Goal: Task Accomplishment & Management: Complete application form

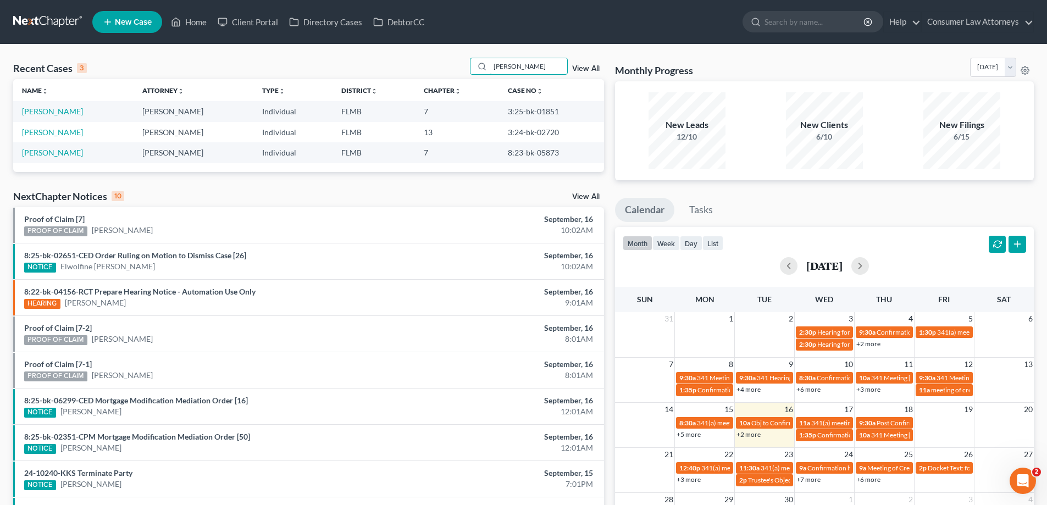
drag, startPoint x: 526, startPoint y: 68, endPoint x: 439, endPoint y: 78, distance: 87.9
click at [439, 78] on div "Recent Cases 3 [PERSON_NAME] View All" at bounding box center [308, 68] width 591 height 21
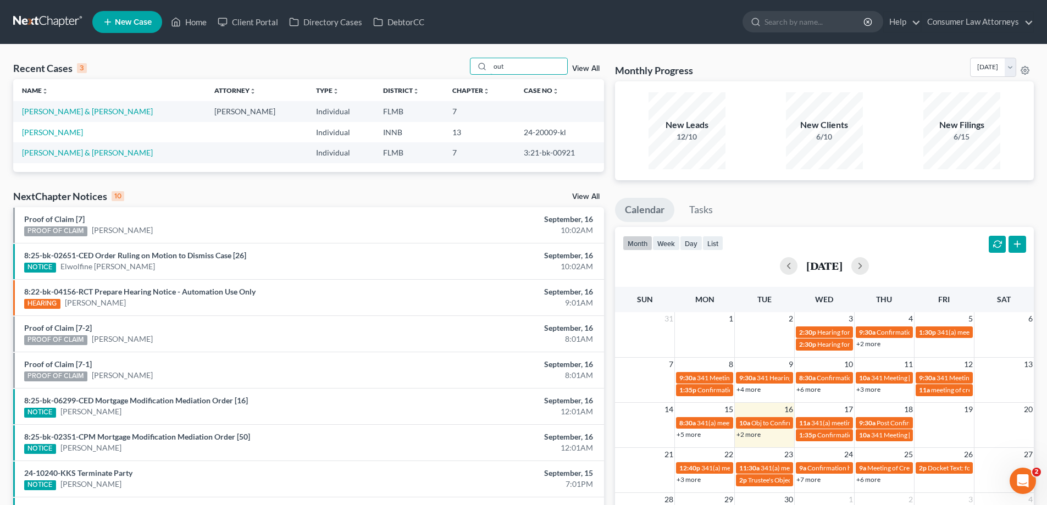
type input "out"
click at [49, 110] on link "[PERSON_NAME] & [PERSON_NAME]" at bounding box center [87, 111] width 131 height 9
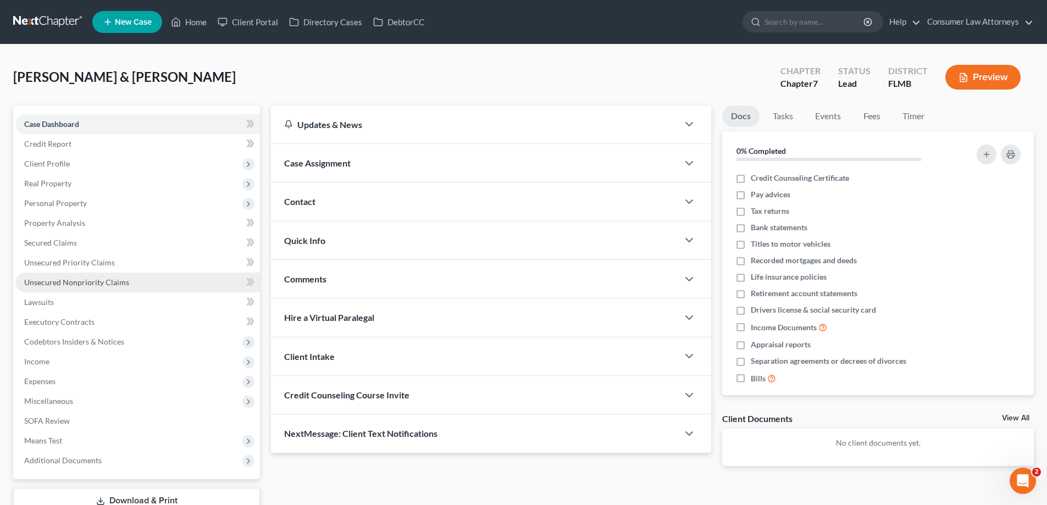
click at [102, 279] on span "Unsecured Nonpriority Claims" at bounding box center [76, 282] width 105 height 9
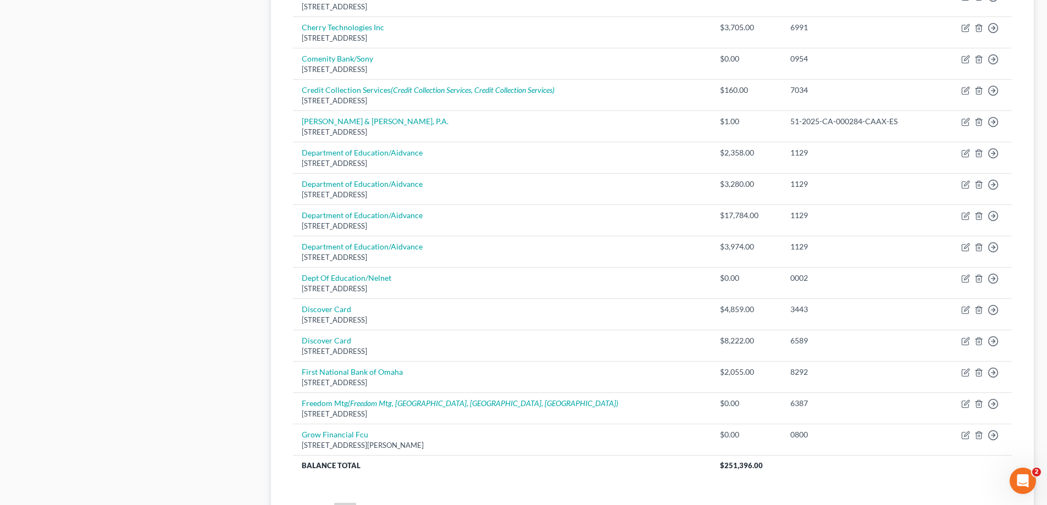
scroll to position [764, 0]
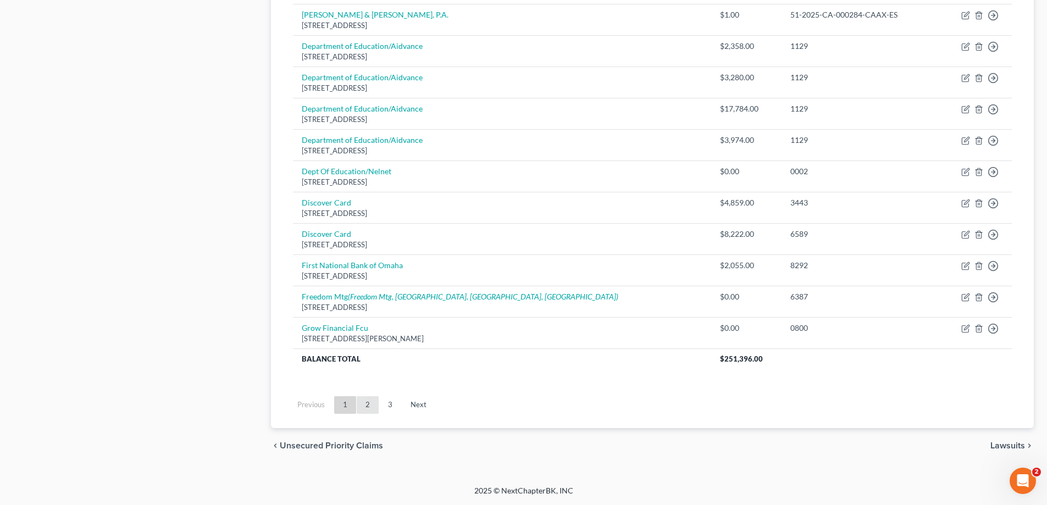
click at [374, 409] on link "2" at bounding box center [368, 405] width 22 height 18
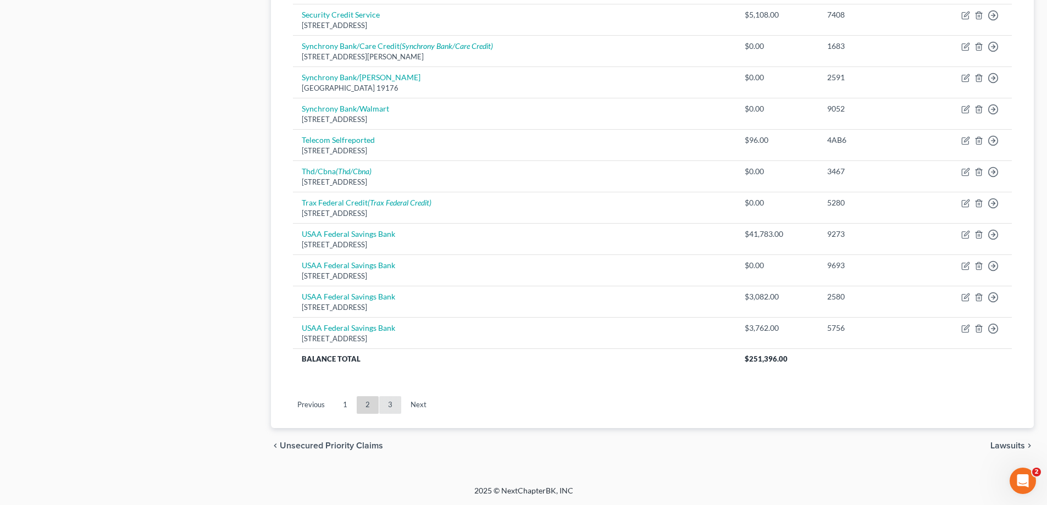
click at [392, 402] on link "3" at bounding box center [390, 405] width 22 height 18
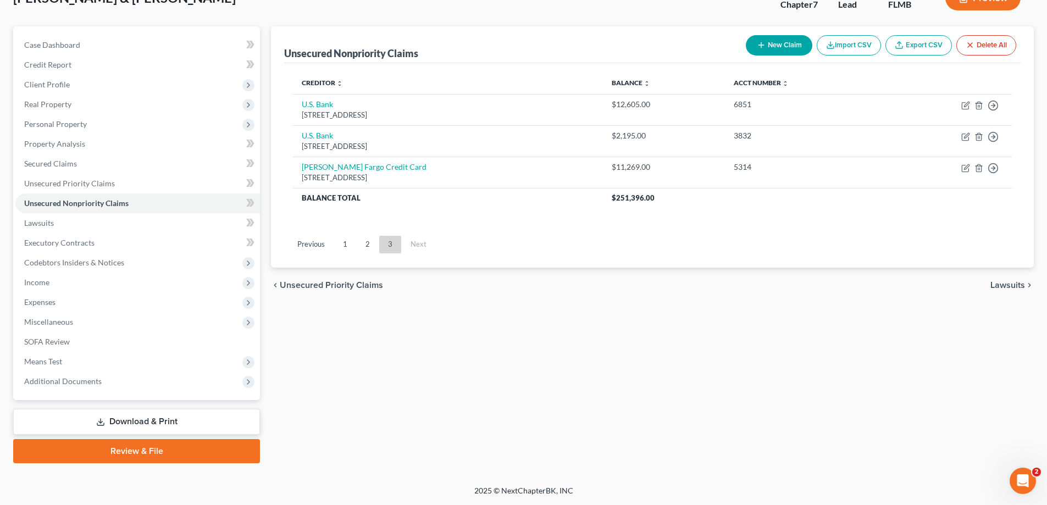
scroll to position [79, 0]
click at [46, 84] on span "Client Profile" at bounding box center [47, 84] width 46 height 9
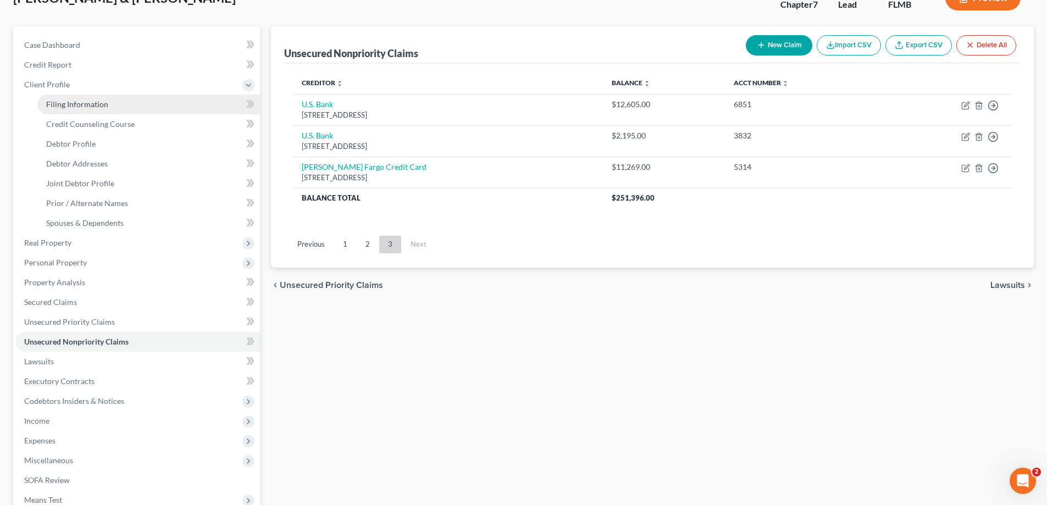
click at [73, 102] on span "Filing Information" at bounding box center [77, 103] width 62 height 9
select select "1"
select select "0"
select select "15"
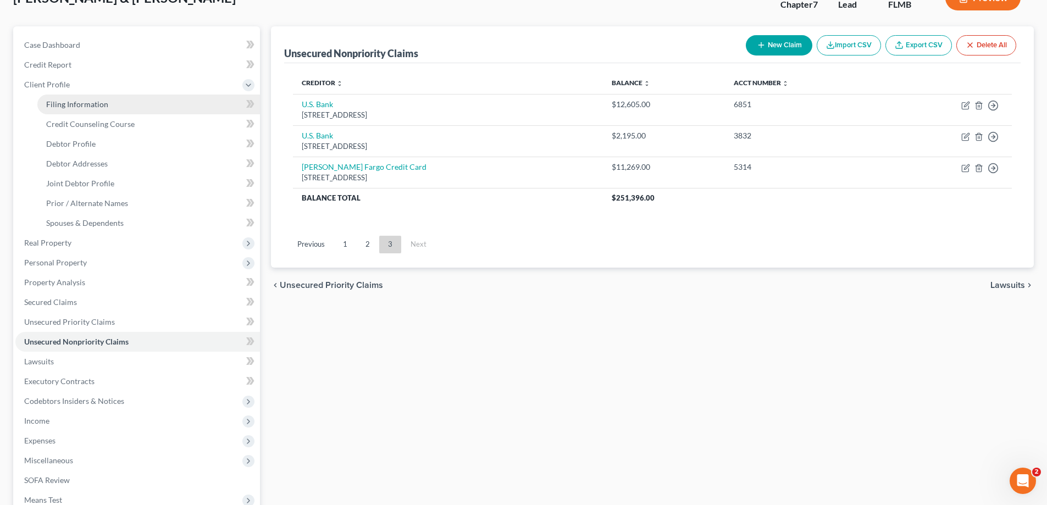
select select "0"
select select "9"
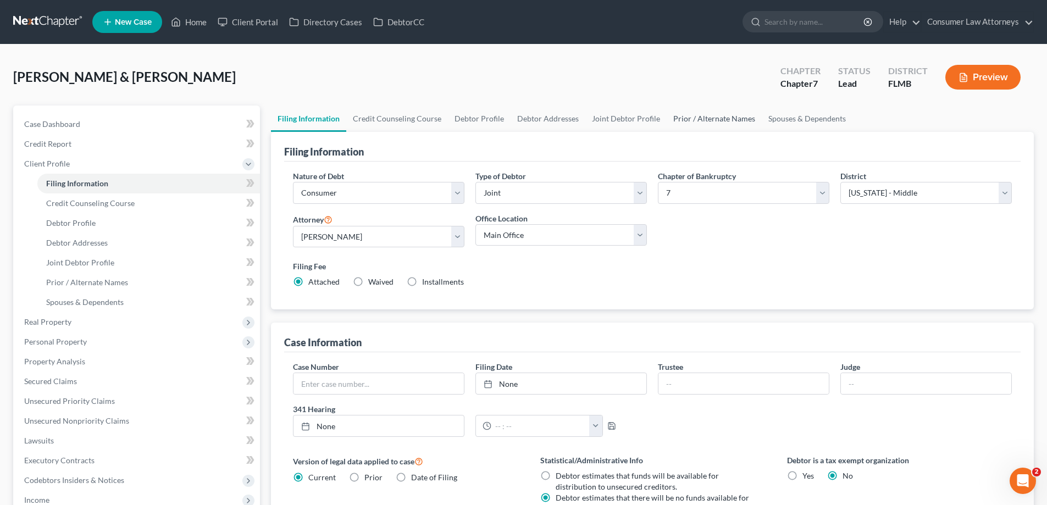
click at [724, 119] on link "Prior / Alternate Names" at bounding box center [714, 119] width 95 height 26
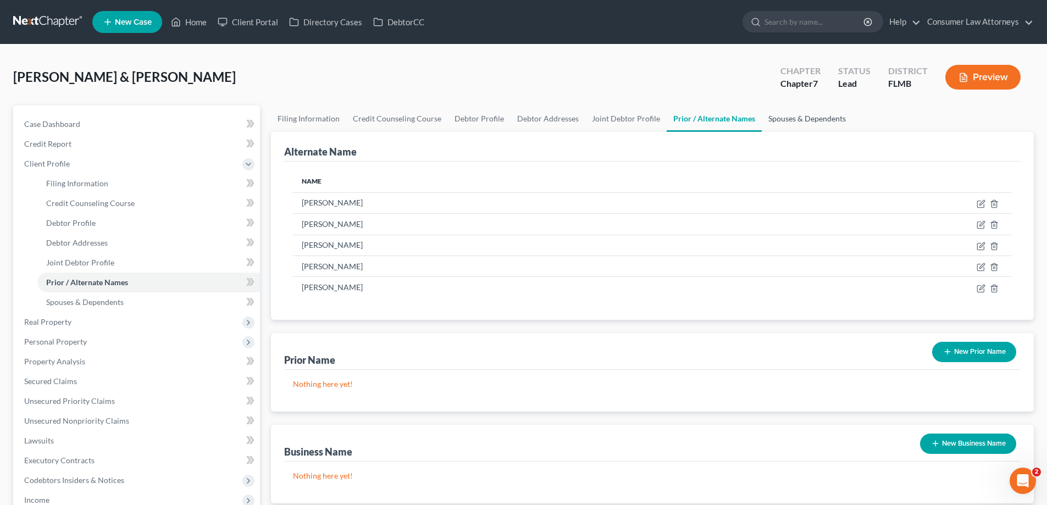
click at [806, 118] on link "Spouses & Dependents" at bounding box center [807, 119] width 91 height 26
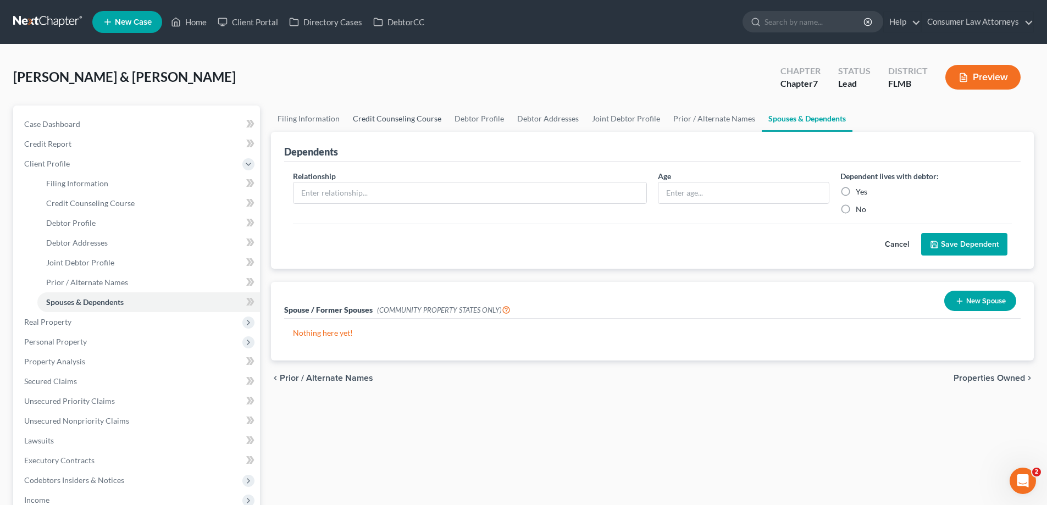
click at [394, 116] on link "Credit Counseling Course" at bounding box center [397, 119] width 102 height 26
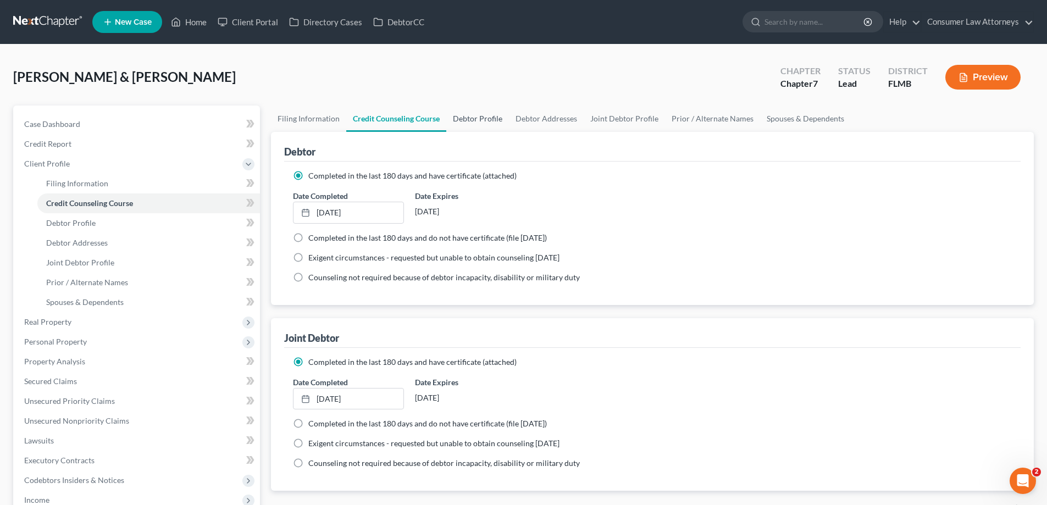
drag, startPoint x: 484, startPoint y: 117, endPoint x: 502, endPoint y: 165, distance: 51.7
click at [484, 117] on link "Debtor Profile" at bounding box center [477, 119] width 63 height 26
select select "1"
select select "4"
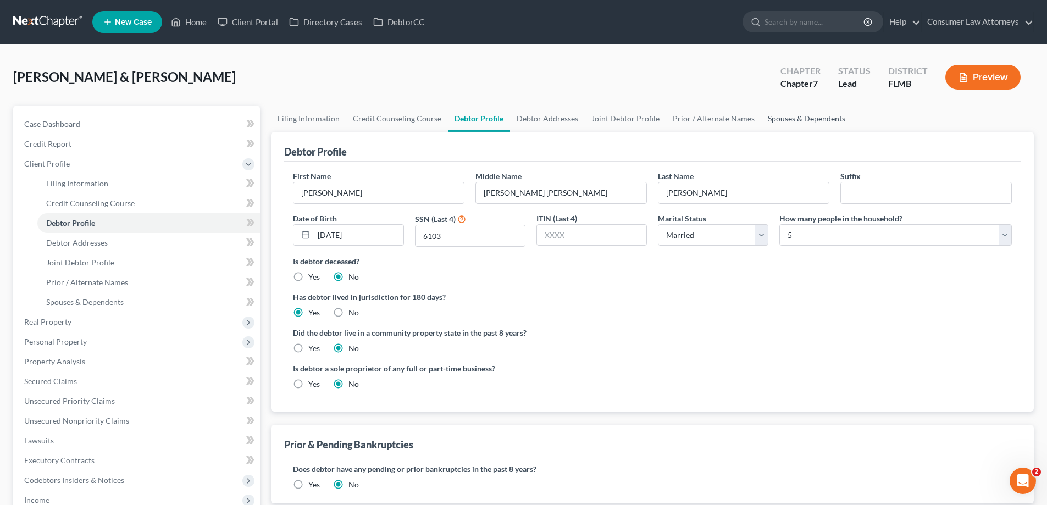
click at [779, 122] on link "Spouses & Dependents" at bounding box center [806, 119] width 91 height 26
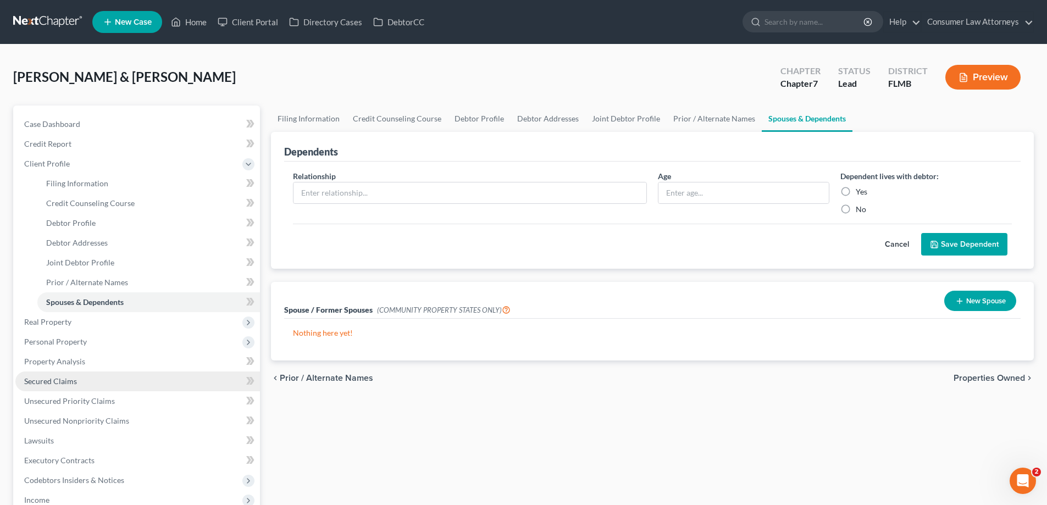
click at [47, 384] on span "Secured Claims" at bounding box center [50, 380] width 53 height 9
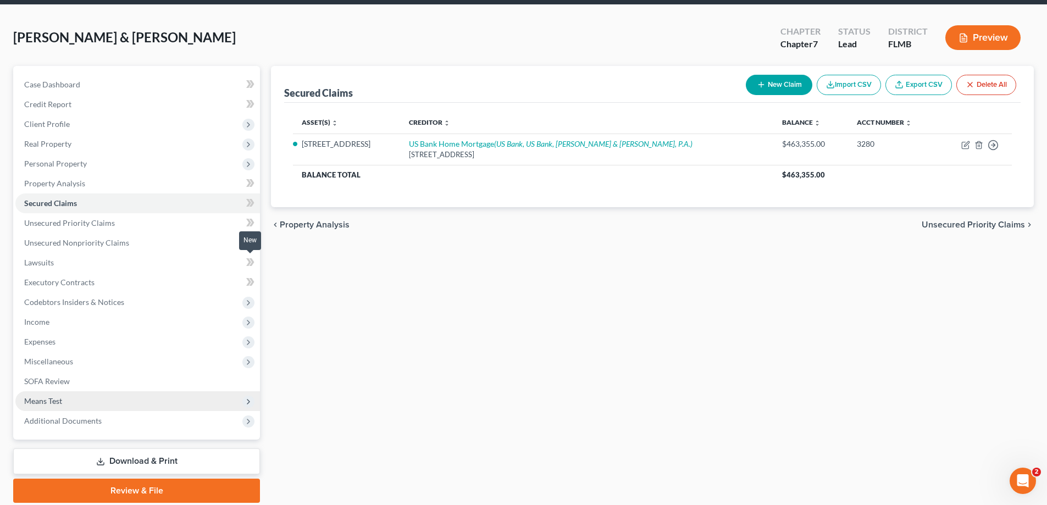
scroll to position [79, 0]
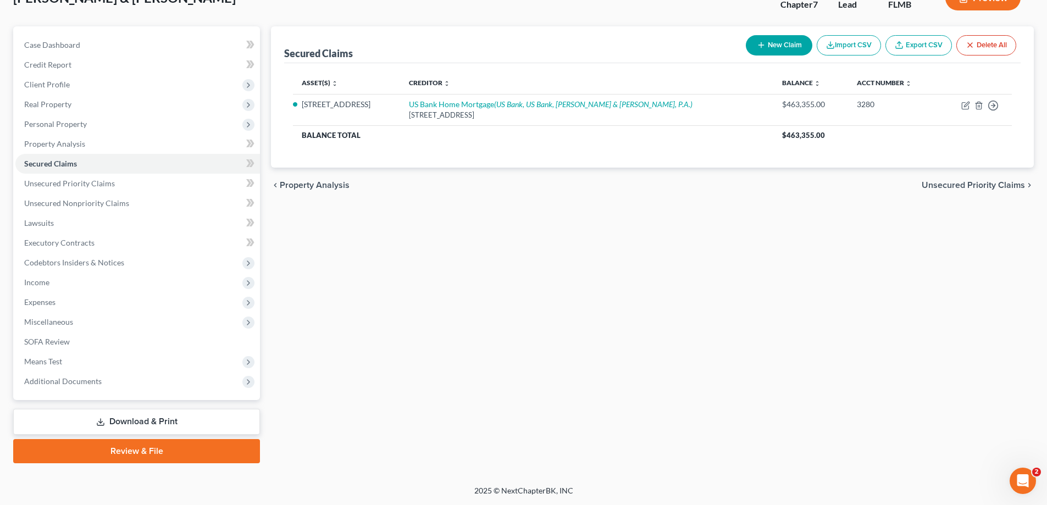
click at [157, 420] on link "Download & Print" at bounding box center [136, 422] width 247 height 26
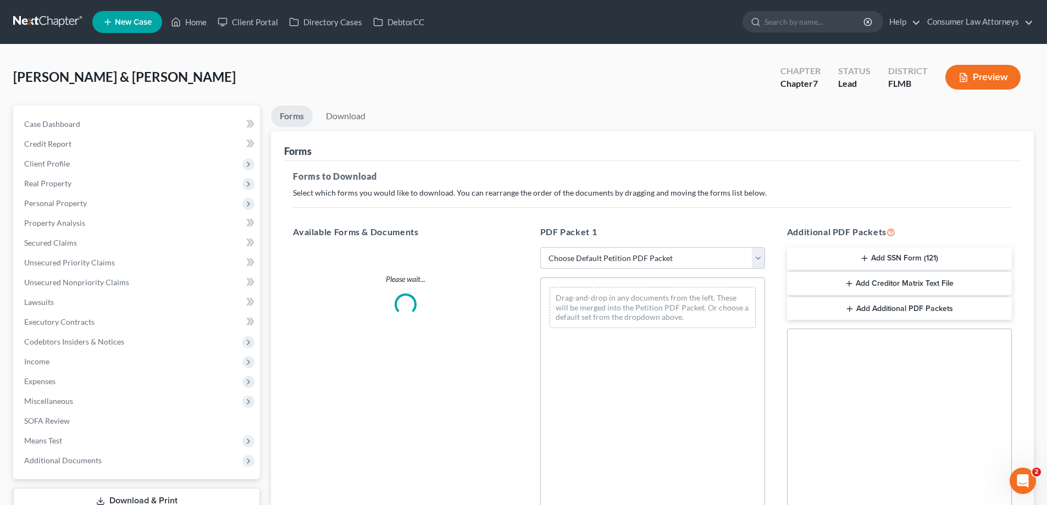
click at [688, 262] on select "Choose Default Petition PDF Packet Complete Bankruptcy Petition (all forms and …" at bounding box center [652, 258] width 225 height 22
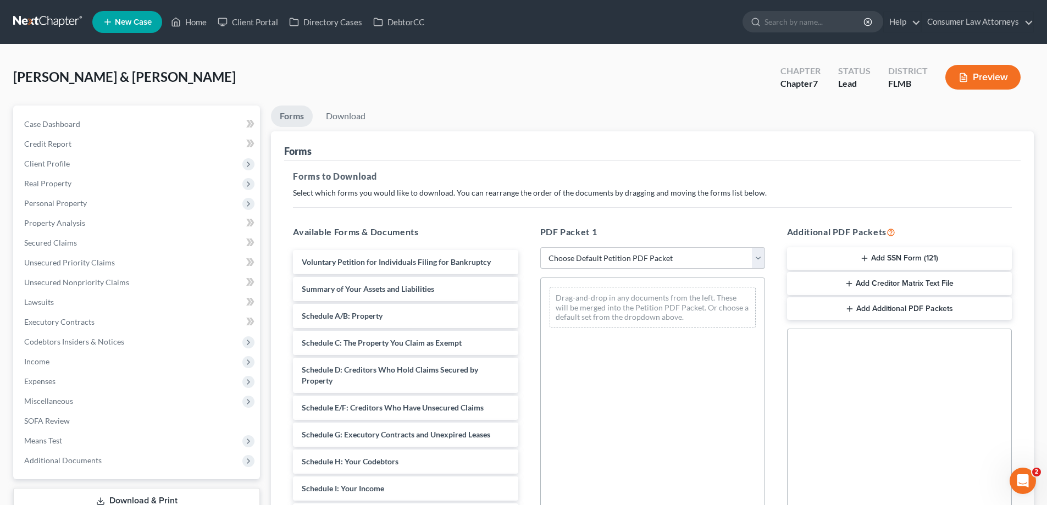
select select "0"
click at [540, 247] on select "Choose Default Petition PDF Packet Complete Bankruptcy Petition (all forms and …" at bounding box center [652, 258] width 225 height 22
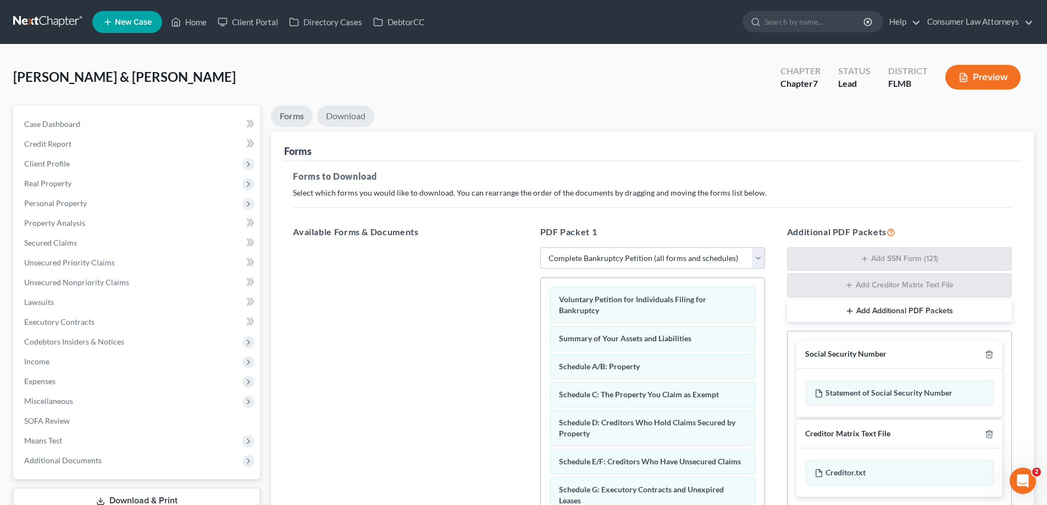
click at [328, 113] on link "Download" at bounding box center [345, 116] width 57 height 21
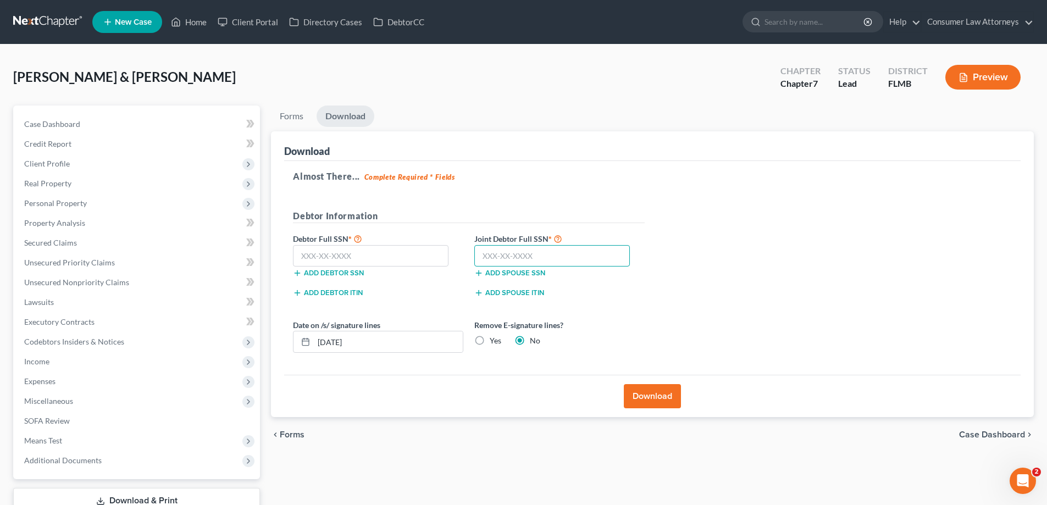
click at [537, 259] on input "text" at bounding box center [552, 256] width 156 height 22
type input "589-25-6103"
click at [384, 259] on input "text" at bounding box center [371, 256] width 156 height 22
type input "443-96-1203"
click at [675, 400] on button "Download" at bounding box center [652, 396] width 57 height 24
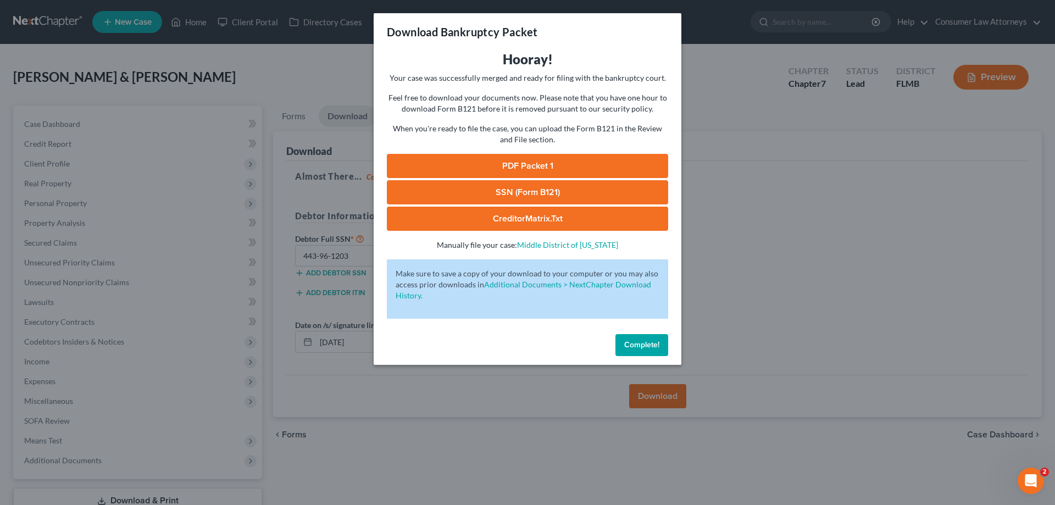
click at [536, 158] on link "PDF Packet 1" at bounding box center [527, 166] width 281 height 24
click at [506, 190] on link "SSN (Form B121)" at bounding box center [527, 192] width 281 height 24
click at [656, 344] on span "Complete!" at bounding box center [641, 344] width 35 height 9
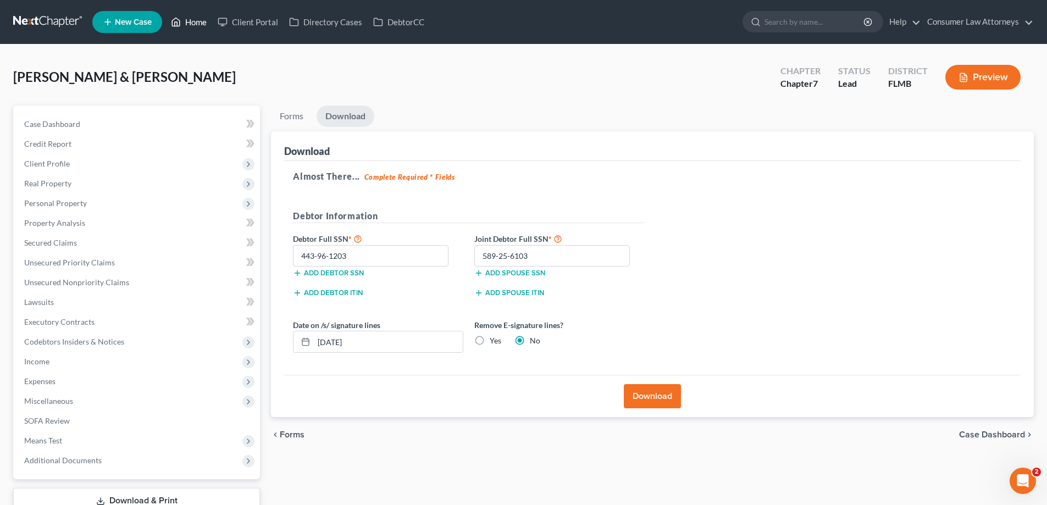
click at [187, 24] on link "Home" at bounding box center [188, 22] width 47 height 20
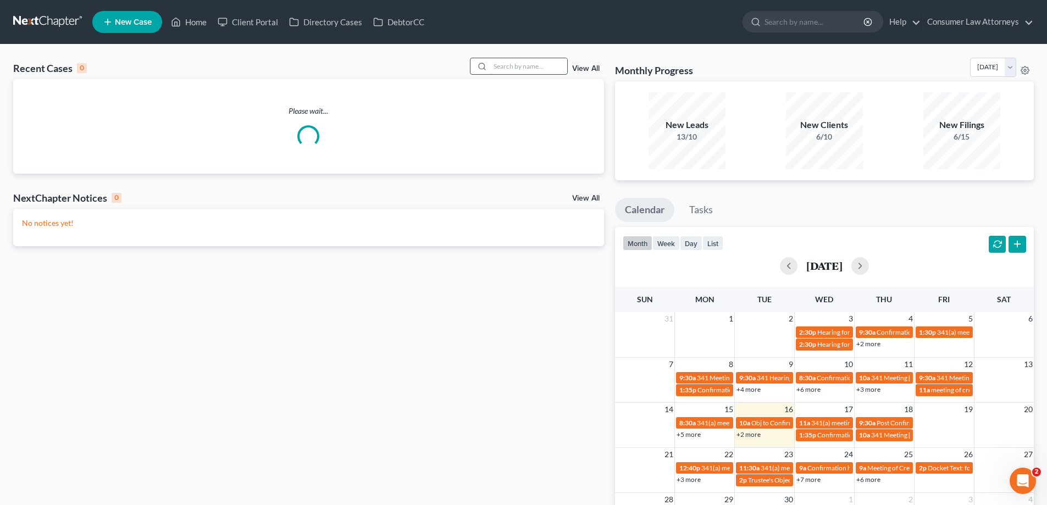
click at [496, 68] on input "search" at bounding box center [528, 66] width 77 height 16
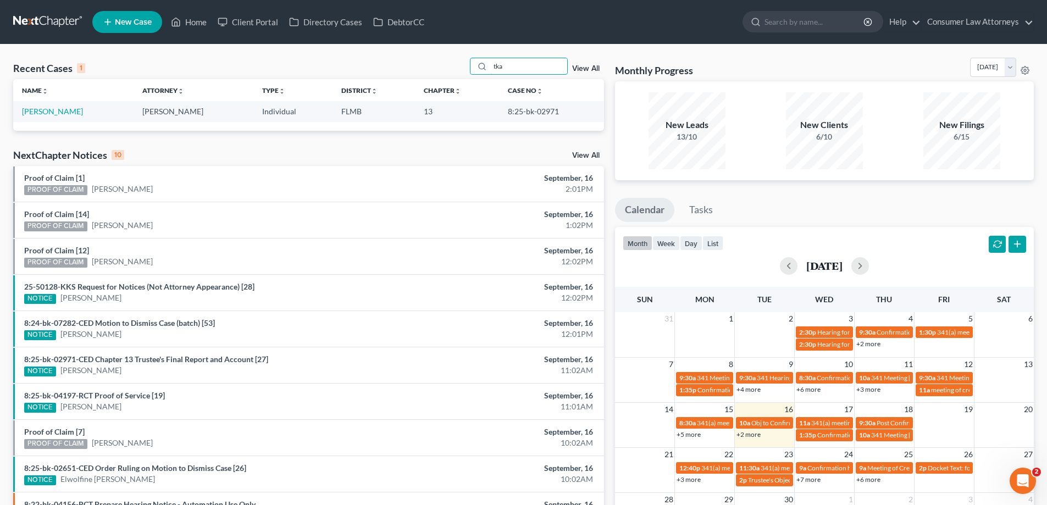
drag, startPoint x: 518, startPoint y: 67, endPoint x: 446, endPoint y: 88, distance: 74.6
click at [448, 86] on div "Recent Cases 1 tka View All Name unfold_more expand_more expand_less Attorney u…" at bounding box center [308, 94] width 591 height 73
type input "[PERSON_NAME]"
click at [58, 114] on link "[PERSON_NAME]" at bounding box center [52, 111] width 61 height 9
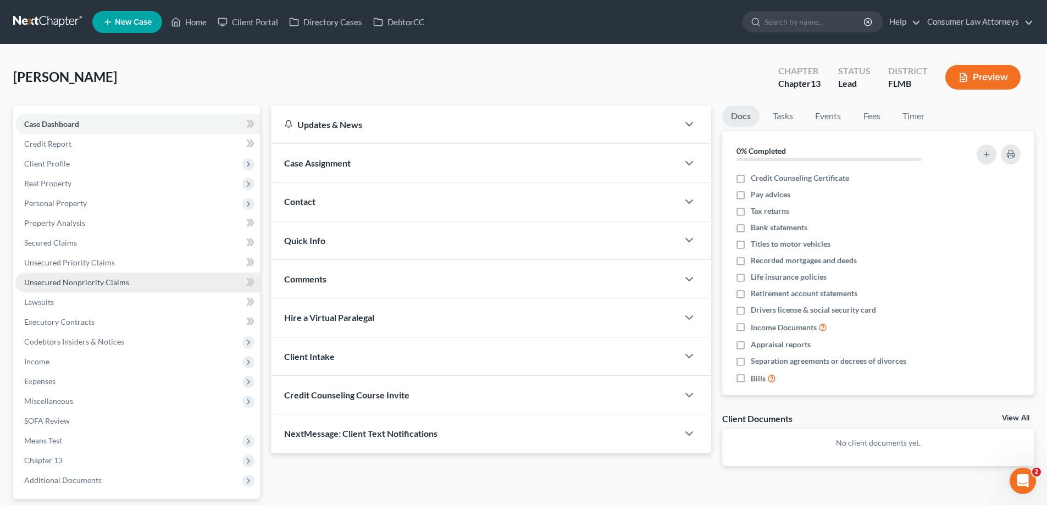
click at [103, 282] on span "Unsecured Nonpriority Claims" at bounding box center [76, 282] width 105 height 9
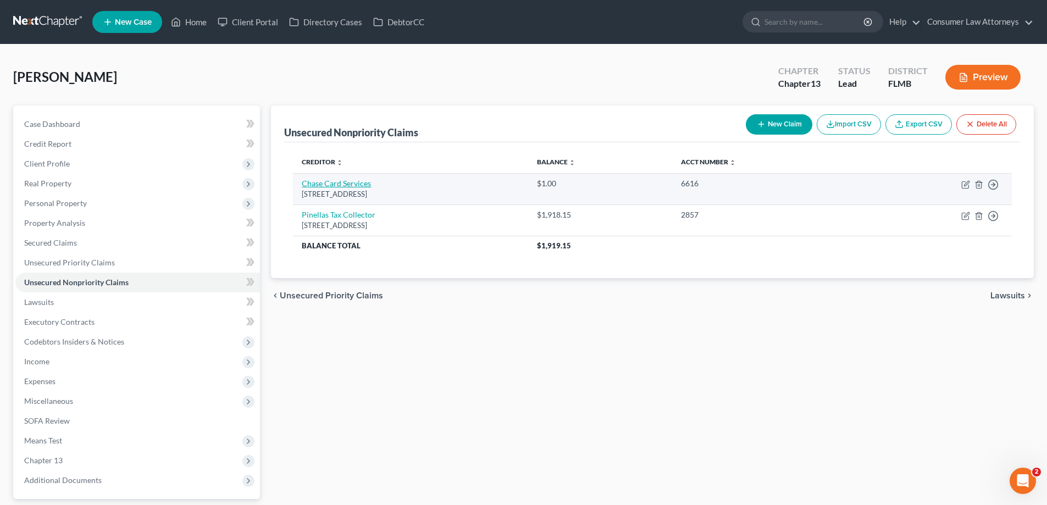
click at [325, 186] on link "Chase Card Services" at bounding box center [336, 183] width 69 height 9
select select "7"
select select "0"
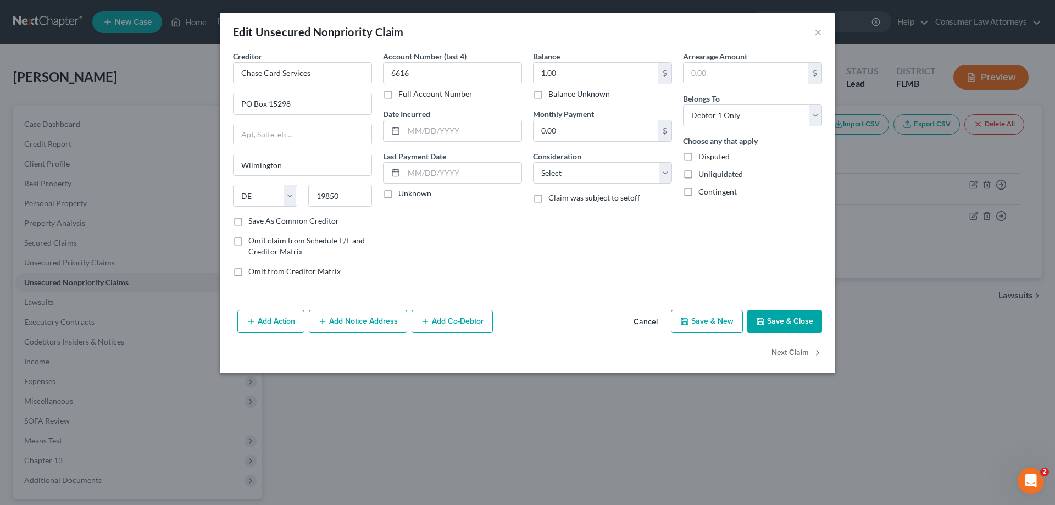
click at [372, 324] on button "Add Notice Address" at bounding box center [358, 321] width 98 height 23
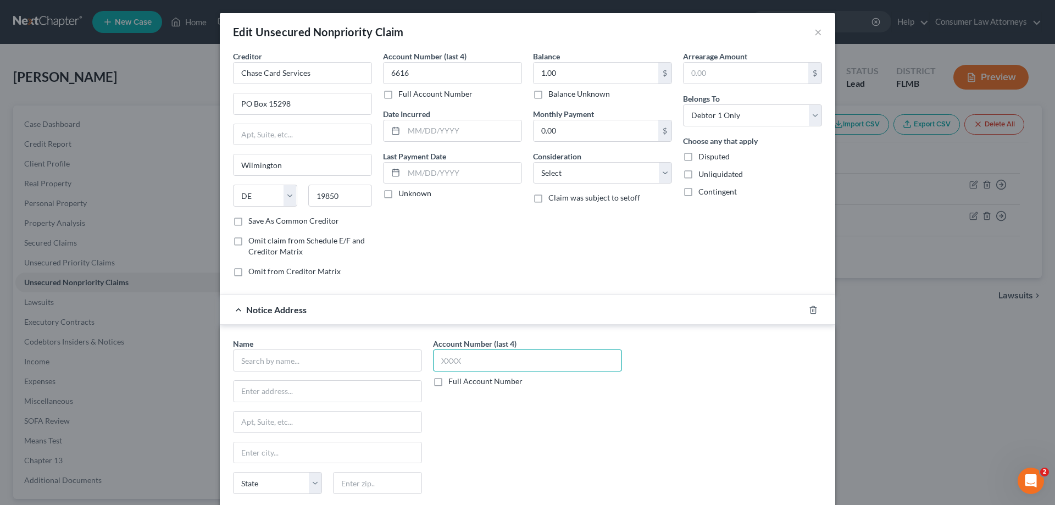
click at [468, 357] on input "text" at bounding box center [527, 361] width 189 height 22
type input "6616"
click at [341, 365] on input "text" at bounding box center [327, 361] width 189 height 22
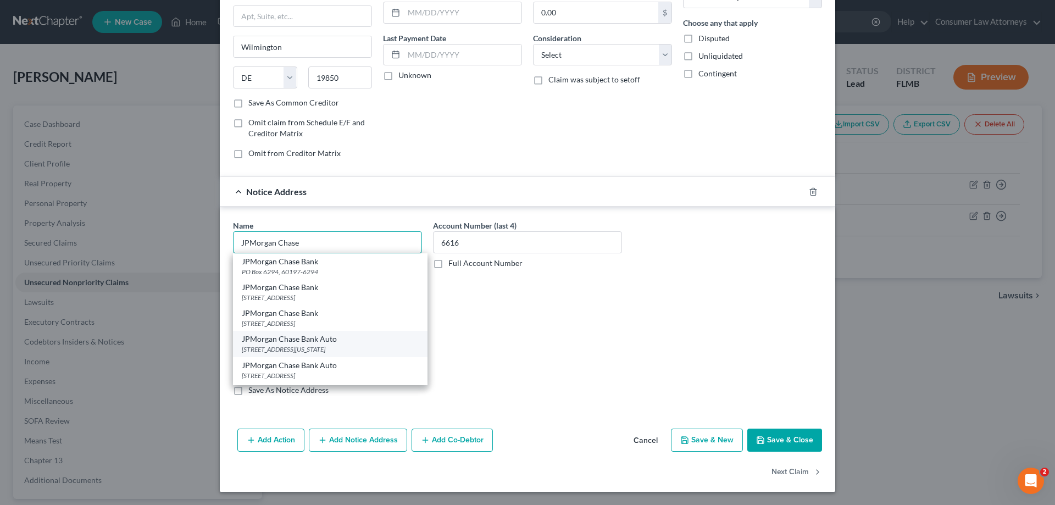
scroll to position [220, 0]
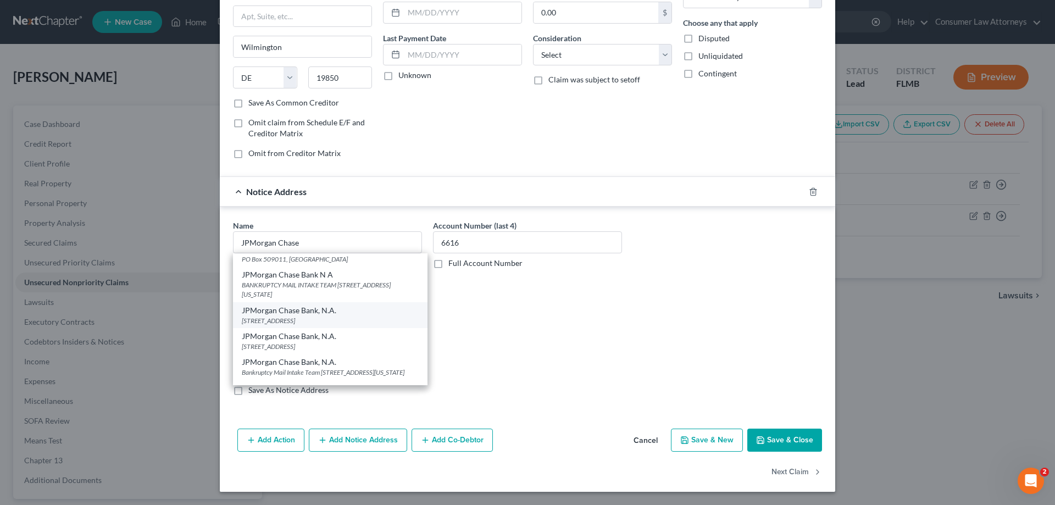
click at [282, 316] on div "[STREET_ADDRESS]" at bounding box center [330, 320] width 177 height 9
type input "JPMorgan Chase Bank, N.A."
type input "PO Box 15123"
type input "Wilmington"
select select "7"
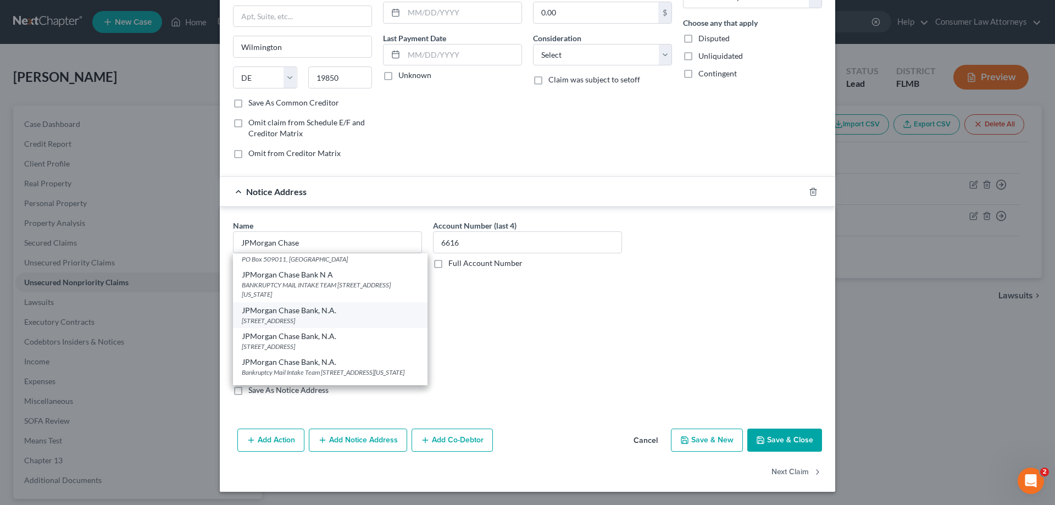
type input "19850-5123"
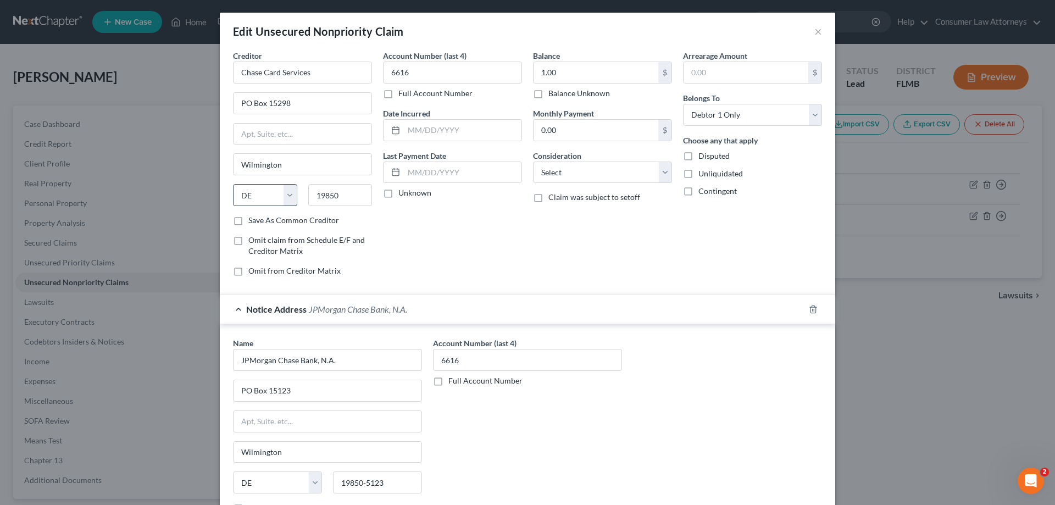
scroll to position [0, 0]
drag, startPoint x: 343, startPoint y: 364, endPoint x: 240, endPoint y: 363, distance: 103.9
click at [240, 363] on input "JPMorgan Chase Bank, N.A." at bounding box center [327, 361] width 189 height 22
click at [296, 363] on input "JPMorgan Chase Bank, N.A." at bounding box center [327, 361] width 189 height 22
drag, startPoint x: 341, startPoint y: 364, endPoint x: 198, endPoint y: 362, distance: 142.4
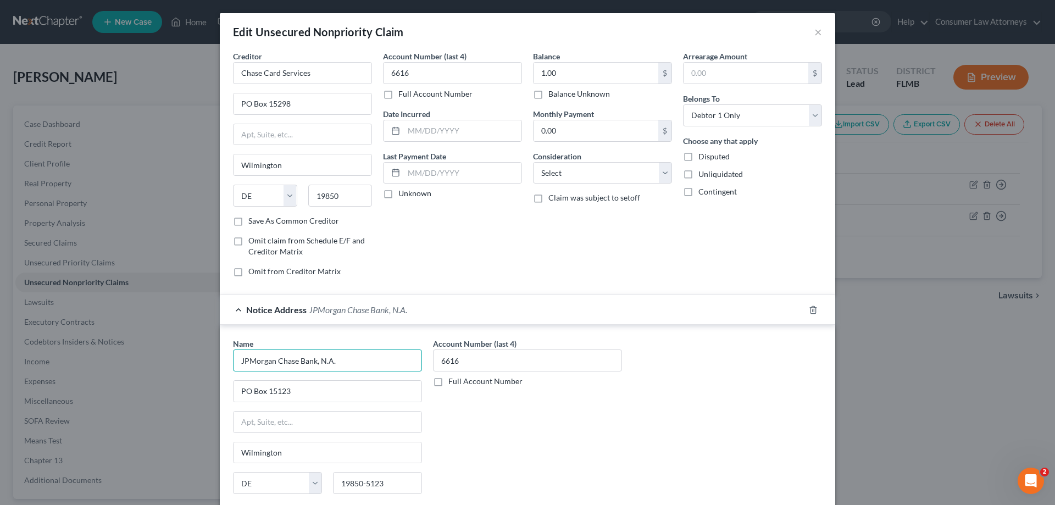
click at [198, 362] on div "Edit Unsecured Nonpriority Claim × Creditor * Chase Card Services PO Box [GEOGR…" at bounding box center [527, 252] width 1055 height 505
drag, startPoint x: 328, startPoint y: 74, endPoint x: 194, endPoint y: 76, distance: 134.1
click at [220, 75] on div "Creditor * Chase Card Services PO Box [GEOGRAPHIC_DATA] [US_STATE] AK AR AZ CA …" at bounding box center [528, 297] width 616 height 492
paste input "JPMorgan Chase Bank, N.A."
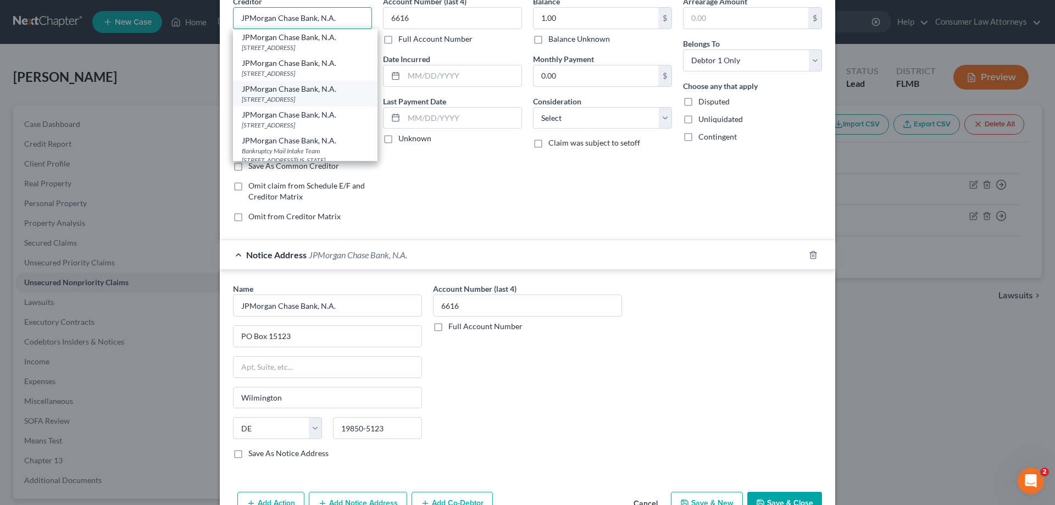
type input "JPMorgan Chase Bank, N.A."
click at [301, 104] on div "[STREET_ADDRESS]" at bounding box center [305, 99] width 127 height 9
type input "PO BOX 15298"
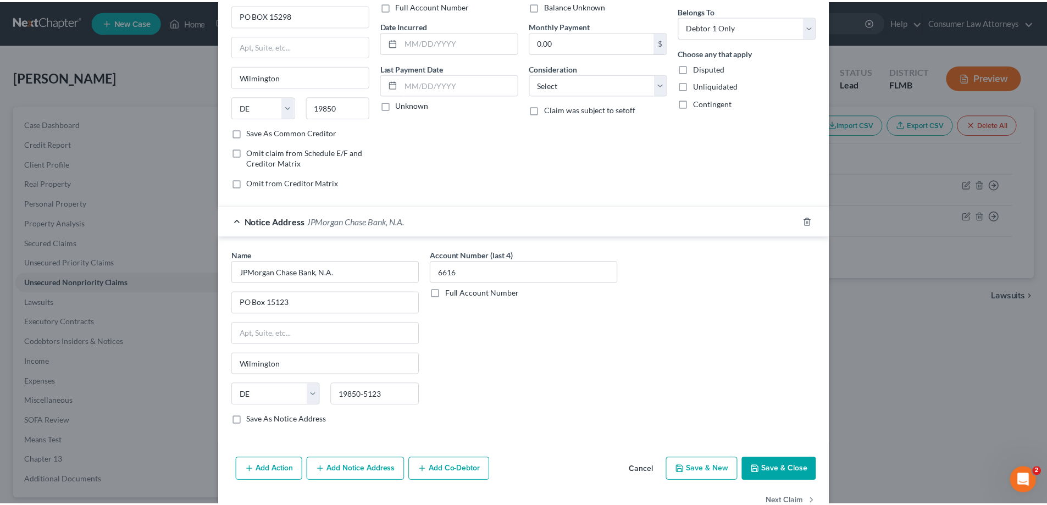
scroll to position [118, 0]
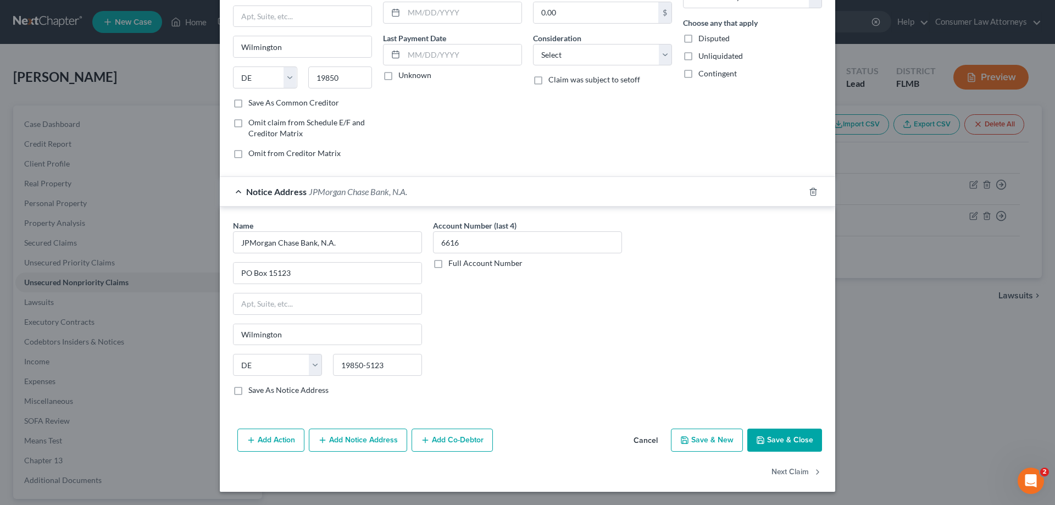
click at [786, 448] on button "Save & Close" at bounding box center [784, 440] width 75 height 23
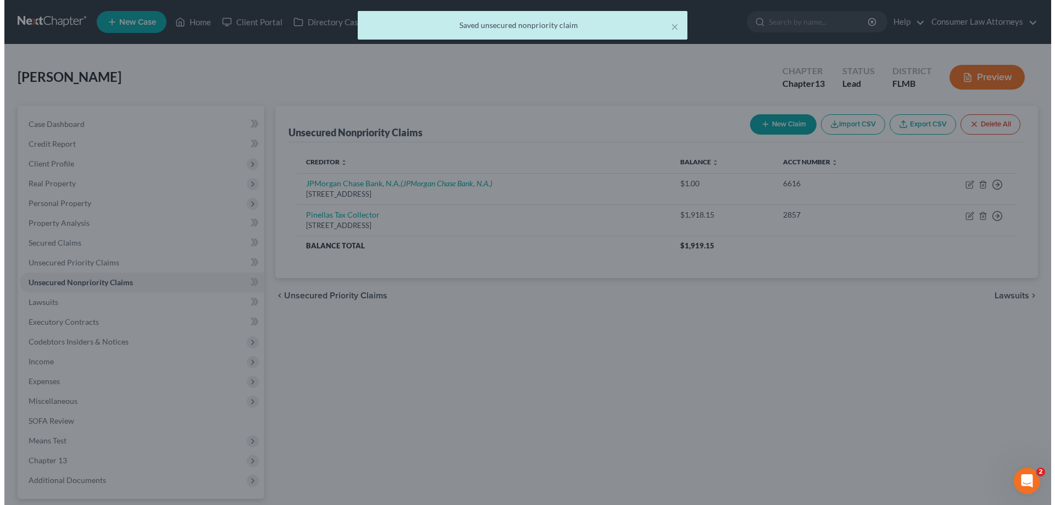
scroll to position [0, 0]
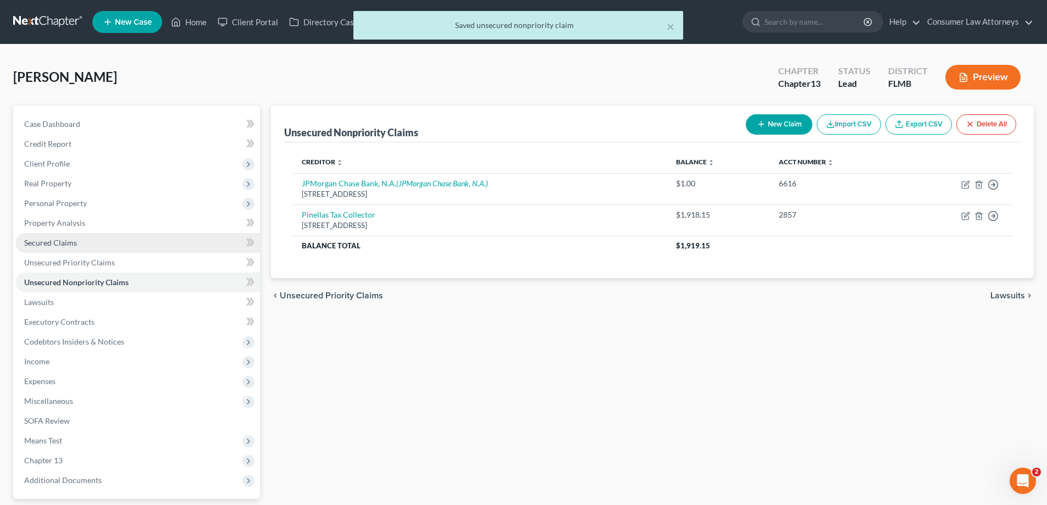
click at [58, 247] on span "Secured Claims" at bounding box center [50, 242] width 53 height 9
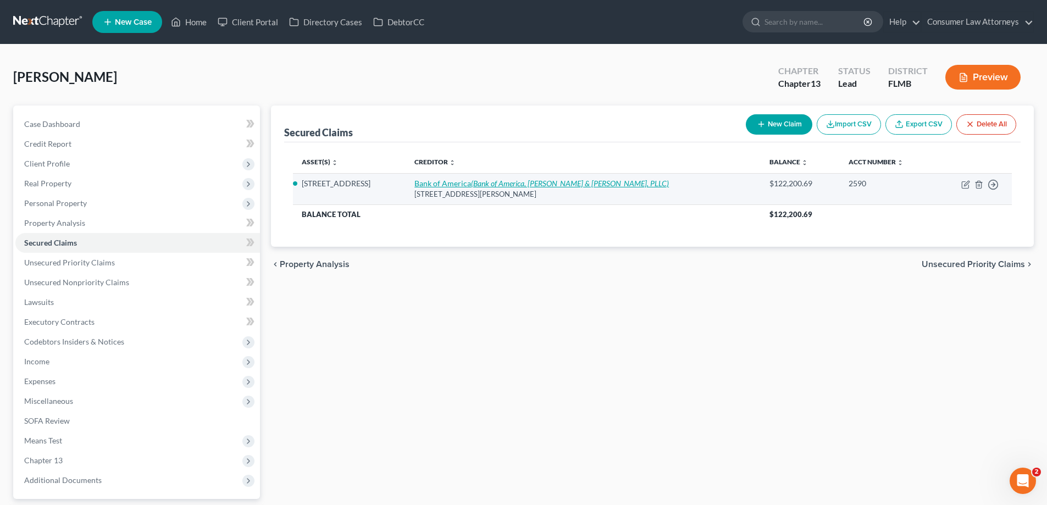
click at [528, 186] on icon "(Bank of America, [PERSON_NAME] & [PERSON_NAME], PLLC)" at bounding box center [570, 183] width 198 height 9
select select "28"
select select "6"
select select "2"
select select "3"
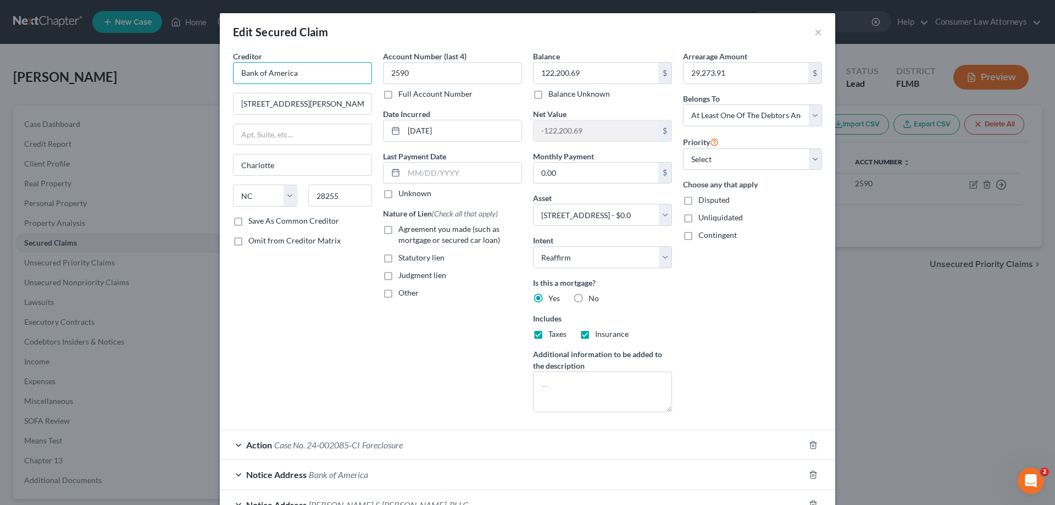
click at [324, 74] on input "Bank of America" at bounding box center [302, 73] width 139 height 22
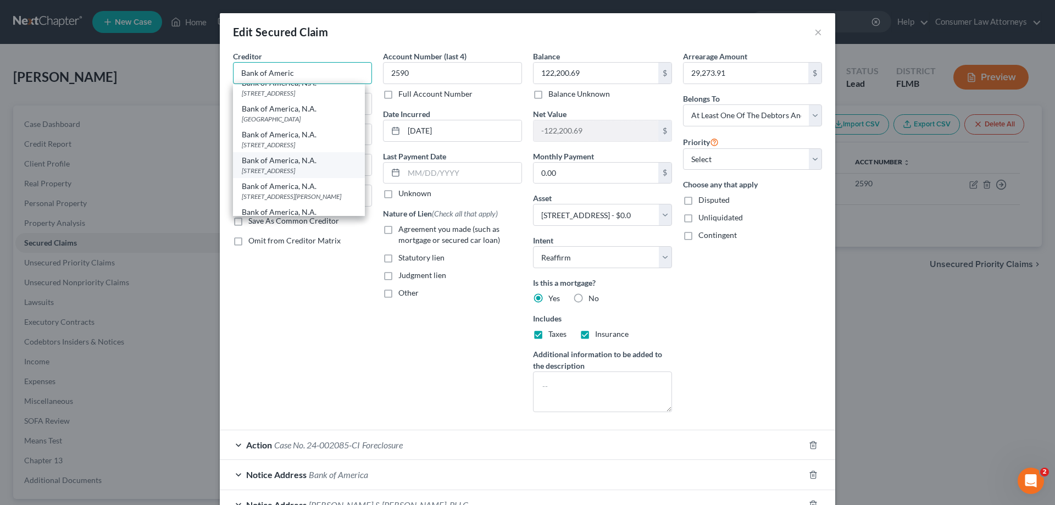
scroll to position [220, 0]
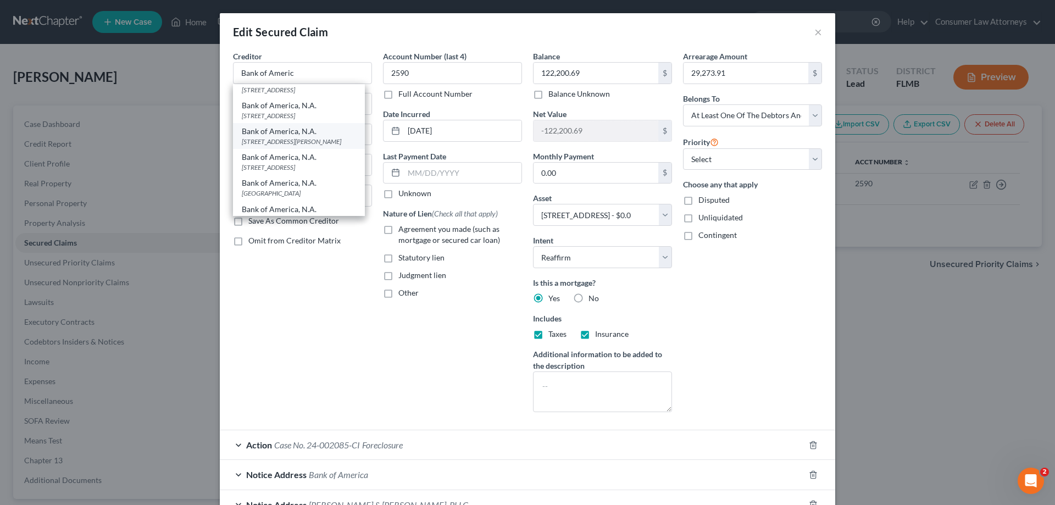
click at [312, 138] on div "[STREET_ADDRESS][PERSON_NAME]" at bounding box center [299, 141] width 114 height 9
type input "Bank of America, N.A."
type input "[STREET_ADDRESS][PERSON_NAME]"
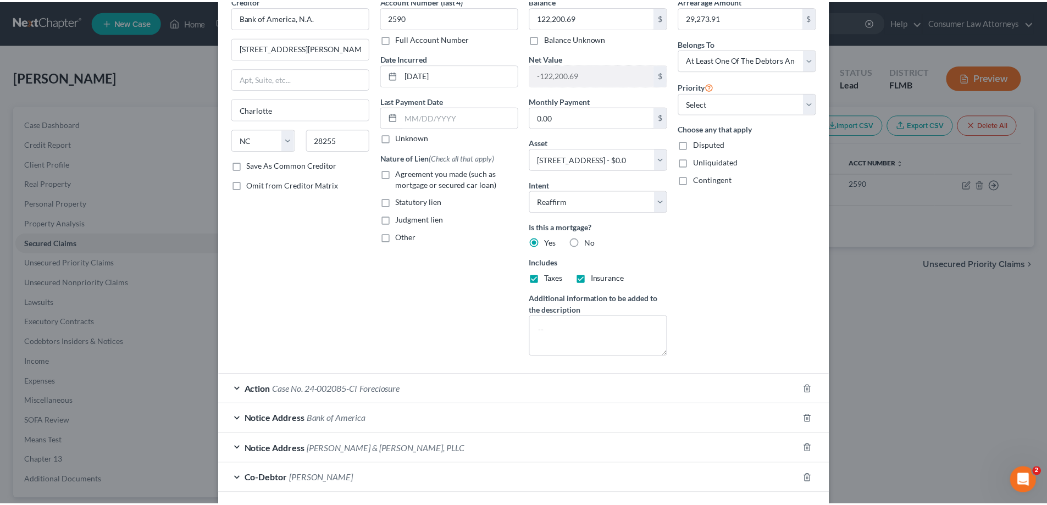
scroll to position [114, 0]
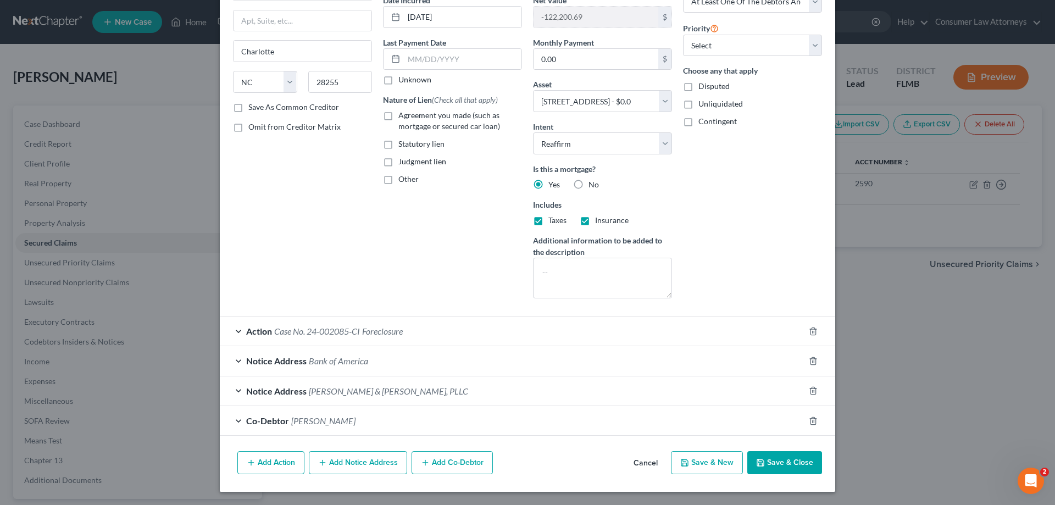
click at [800, 464] on button "Save & Close" at bounding box center [784, 462] width 75 height 23
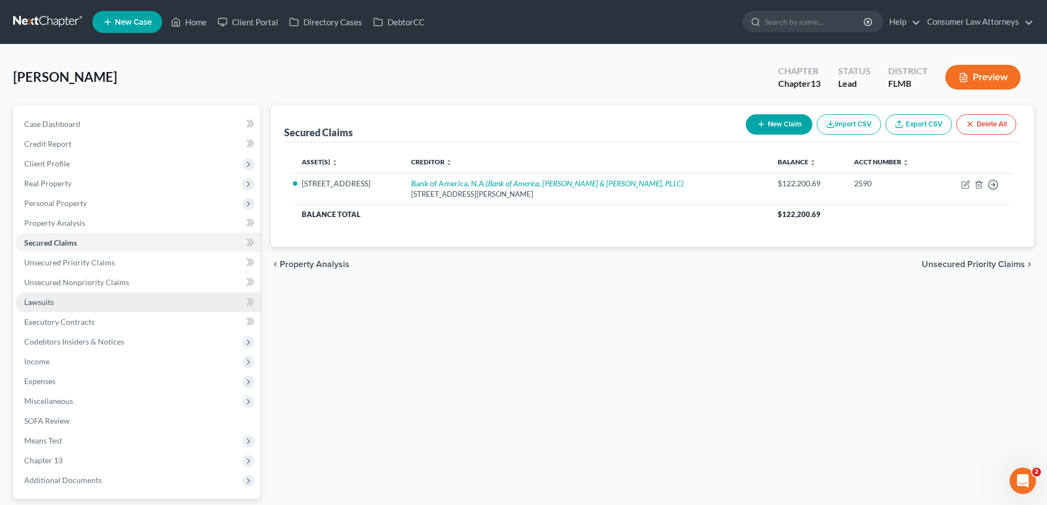
click at [36, 302] on span "Lawsuits" at bounding box center [39, 301] width 30 height 9
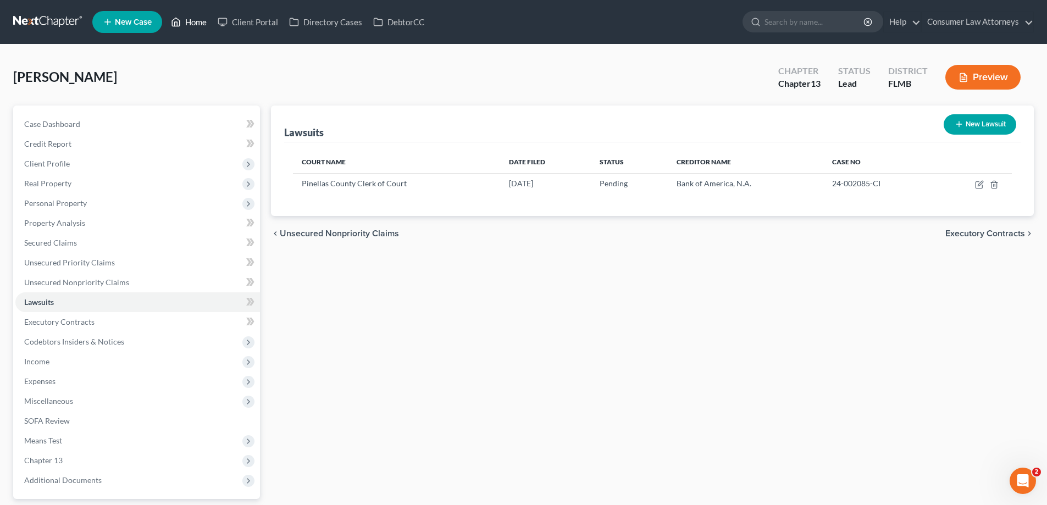
click at [179, 29] on link "Home" at bounding box center [188, 22] width 47 height 20
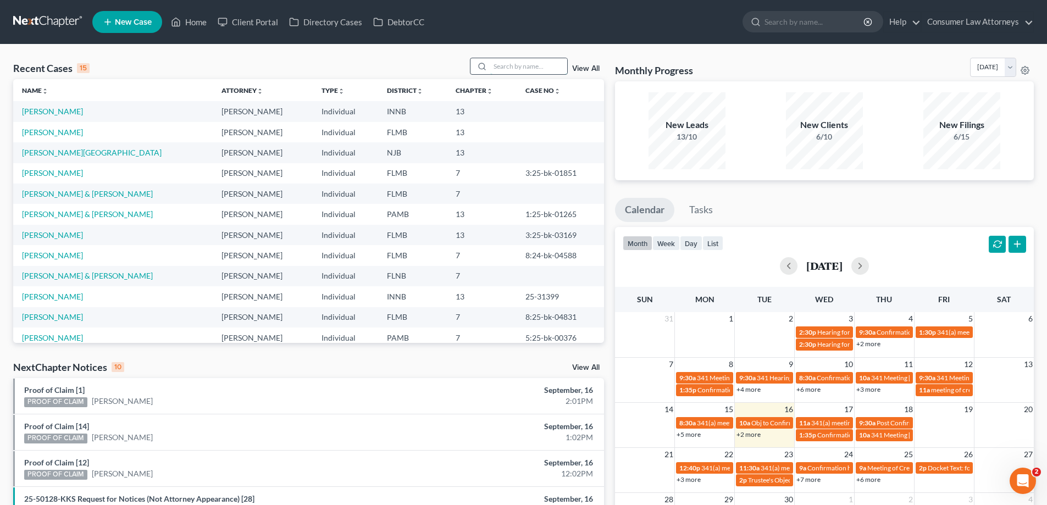
click at [507, 66] on input "search" at bounding box center [528, 66] width 77 height 16
click at [119, 195] on link "[PERSON_NAME] & [PERSON_NAME]" at bounding box center [87, 193] width 131 height 9
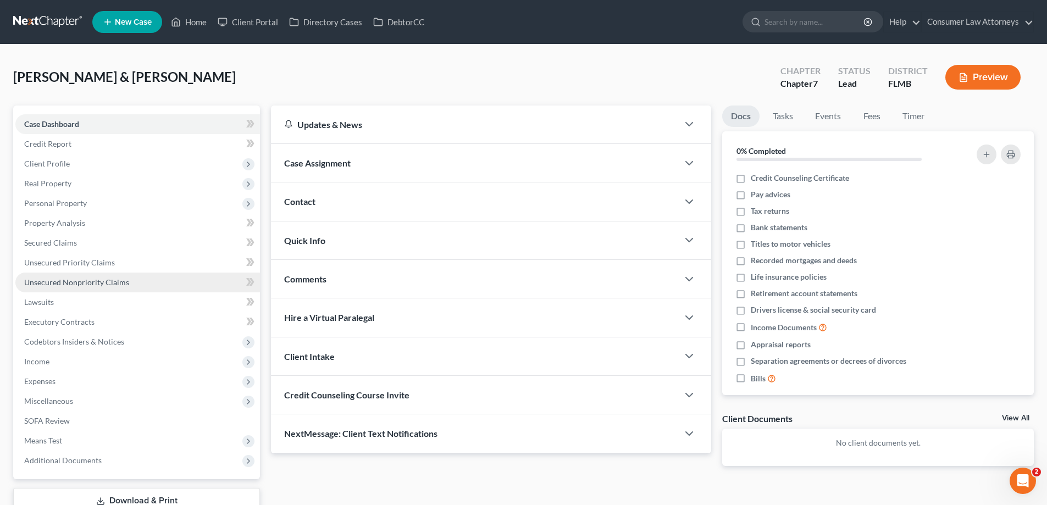
click at [58, 280] on span "Unsecured Nonpriority Claims" at bounding box center [76, 282] width 105 height 9
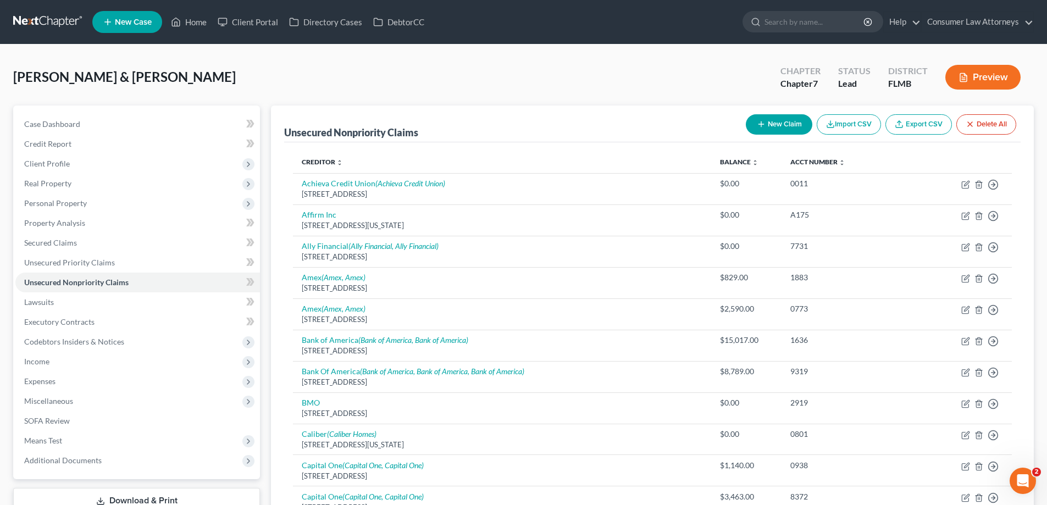
click at [56, 207] on span "Personal Property" at bounding box center [55, 202] width 63 height 9
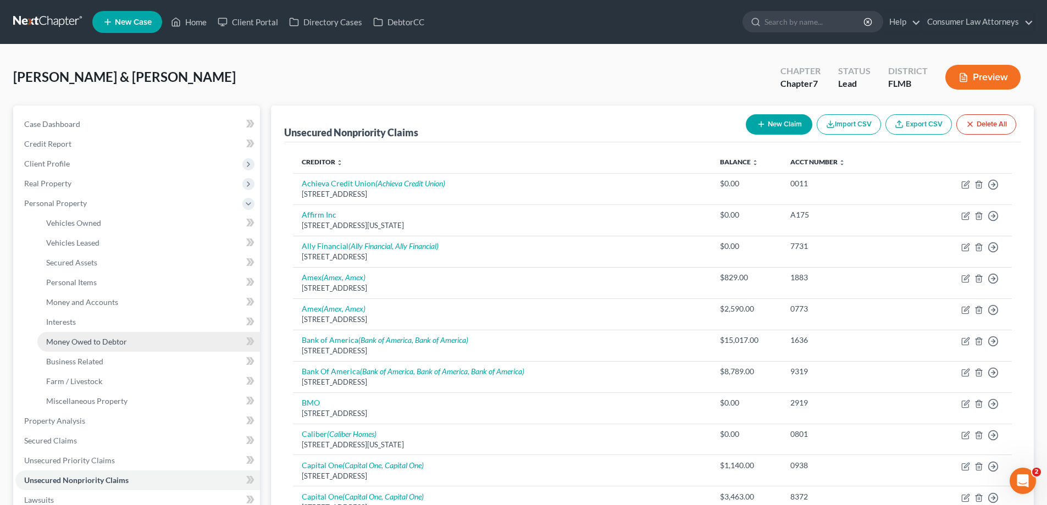
click at [90, 342] on span "Money Owed to Debtor" at bounding box center [86, 341] width 81 height 9
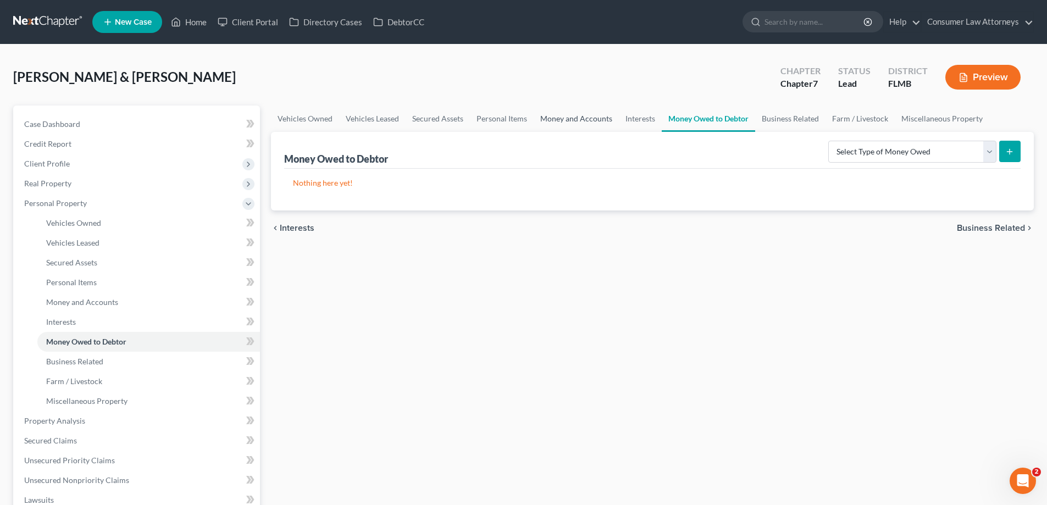
click at [591, 124] on link "Money and Accounts" at bounding box center [576, 119] width 85 height 26
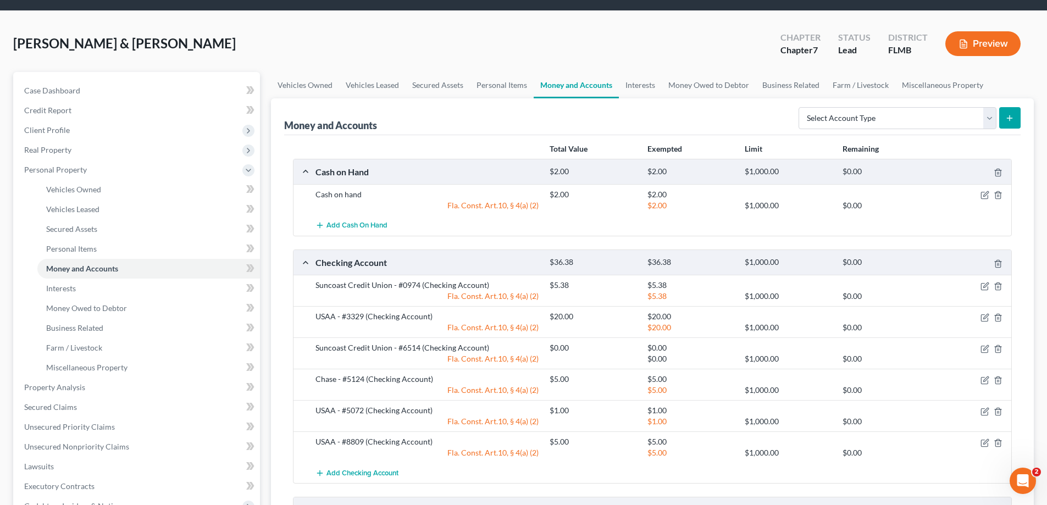
scroll to position [110, 0]
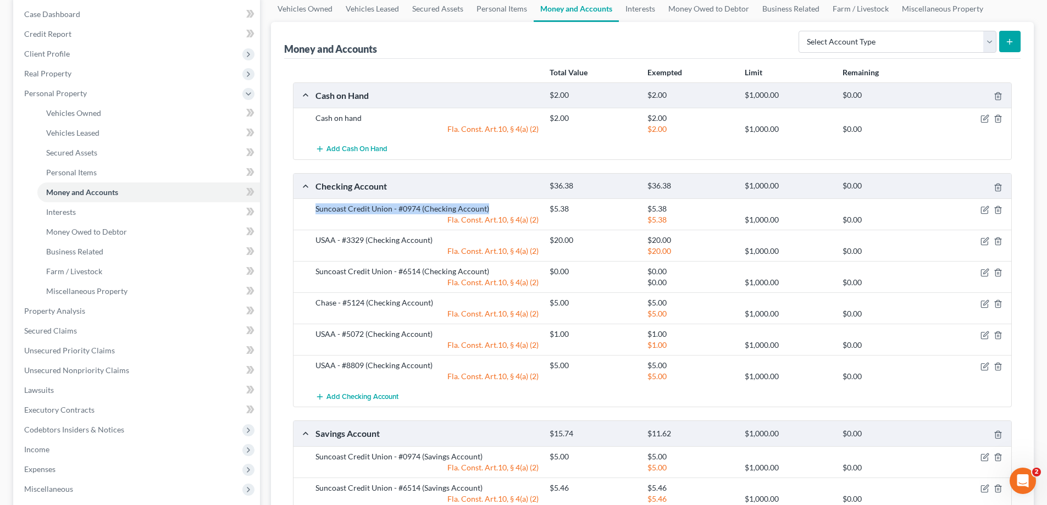
drag, startPoint x: 309, startPoint y: 210, endPoint x: 516, endPoint y: 213, distance: 206.1
click at [516, 213] on div "Suncoast Credit Union - #0974 (Checking Account) $5.38 $5.38 Fla. Const. Art.10…" at bounding box center [652, 213] width 718 height 31
click at [516, 213] on div "Suncoast Credit Union - #0974 (Checking Account)" at bounding box center [427, 208] width 234 height 11
click at [501, 209] on div "Suncoast Credit Union - #0974 (Checking Account)" at bounding box center [427, 208] width 234 height 11
drag, startPoint x: 495, startPoint y: 209, endPoint x: 316, endPoint y: 207, distance: 179.2
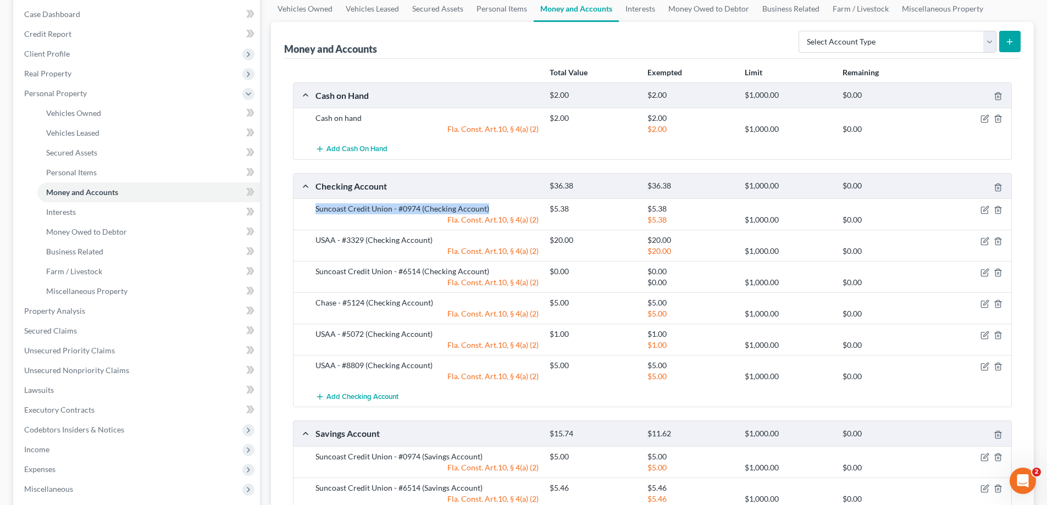
click at [316, 207] on div "Suncoast Credit Union - #0974 (Checking Account)" at bounding box center [427, 208] width 234 height 11
click at [315, 208] on div "Suncoast Credit Union - #0974 (Checking Account)" at bounding box center [427, 208] width 234 height 11
drag, startPoint x: 315, startPoint y: 210, endPoint x: 489, endPoint y: 212, distance: 173.7
click at [489, 212] on div "Suncoast Credit Union - #0974 (Checking Account)" at bounding box center [427, 208] width 234 height 11
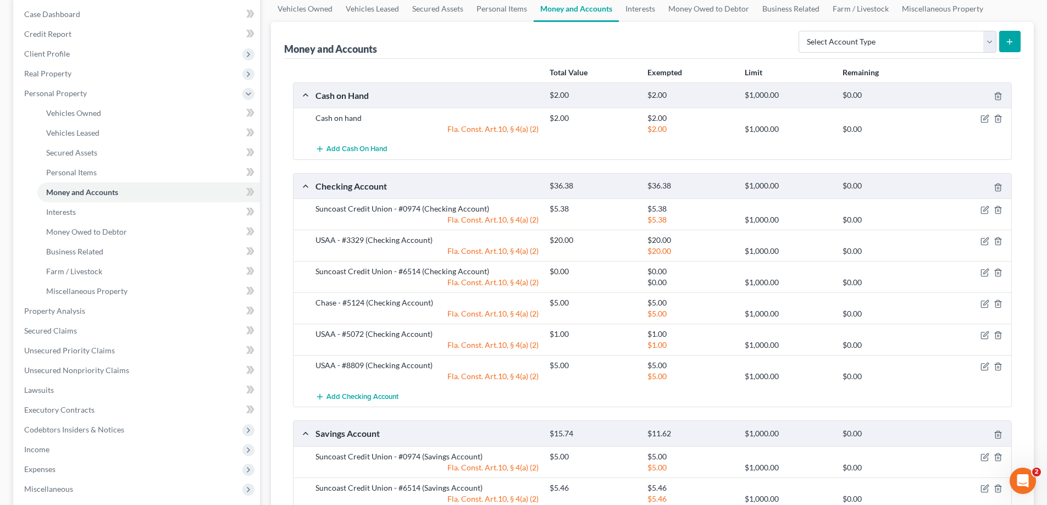
click at [489, 211] on div "Suncoast Credit Union - #0974 (Checking Account)" at bounding box center [427, 208] width 234 height 11
drag, startPoint x: 316, startPoint y: 212, endPoint x: 490, endPoint y: 213, distance: 173.7
click at [490, 213] on div "Suncoast Credit Union - #0974 (Checking Account)" at bounding box center [427, 208] width 234 height 11
click at [492, 210] on div "Suncoast Credit Union - #0974 (Checking Account)" at bounding box center [427, 208] width 234 height 11
drag, startPoint x: 494, startPoint y: 208, endPoint x: 314, endPoint y: 210, distance: 179.7
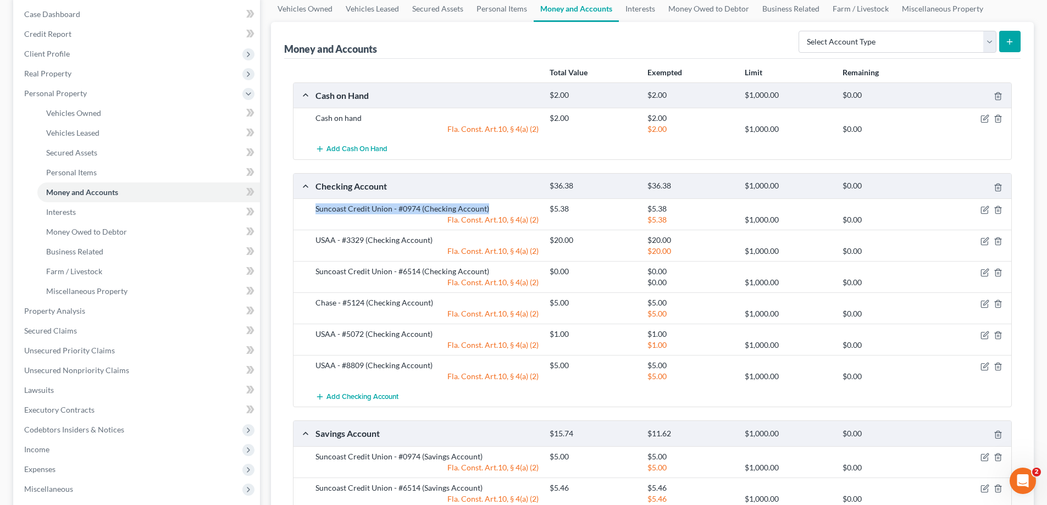
click at [314, 210] on div "Suncoast Credit Union - #0974 (Checking Account)" at bounding box center [427, 208] width 234 height 11
drag, startPoint x: 314, startPoint y: 210, endPoint x: 497, endPoint y: 212, distance: 183.6
click at [497, 212] on div "Suncoast Credit Union - #0974 (Checking Account)" at bounding box center [427, 208] width 234 height 11
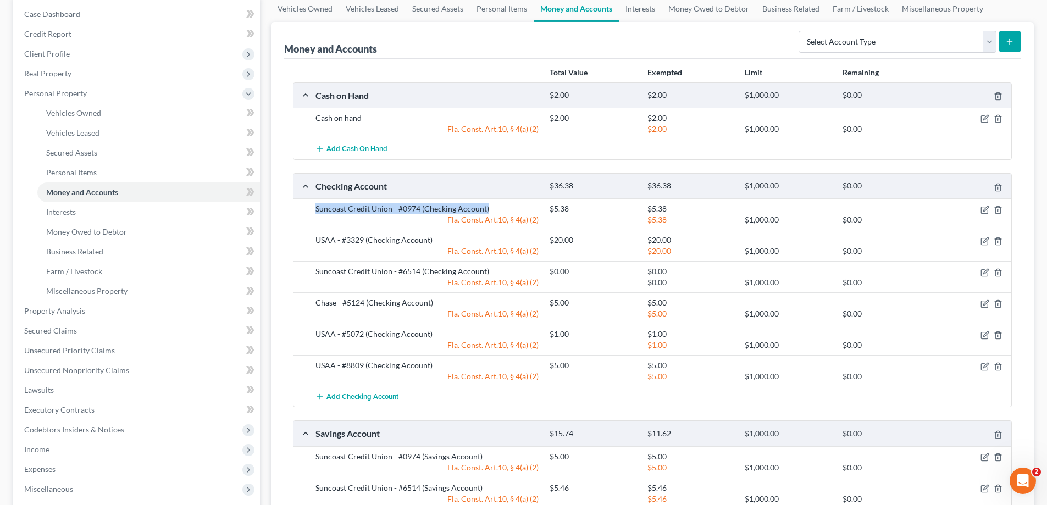
click at [498, 211] on div "Suncoast Credit Union - #0974 (Checking Account)" at bounding box center [427, 208] width 234 height 11
drag, startPoint x: 501, startPoint y: 208, endPoint x: 303, endPoint y: 209, distance: 197.3
click at [303, 209] on div "Suncoast Credit Union - #0974 (Checking Account) $5.38 $5.38 Fla. Const. Art.10…" at bounding box center [652, 213] width 718 height 31
click at [307, 211] on div "Suncoast Credit Union - #0974 (Checking Account) $5.38 $5.38 Fla. Const. Art.10…" at bounding box center [652, 213] width 718 height 31
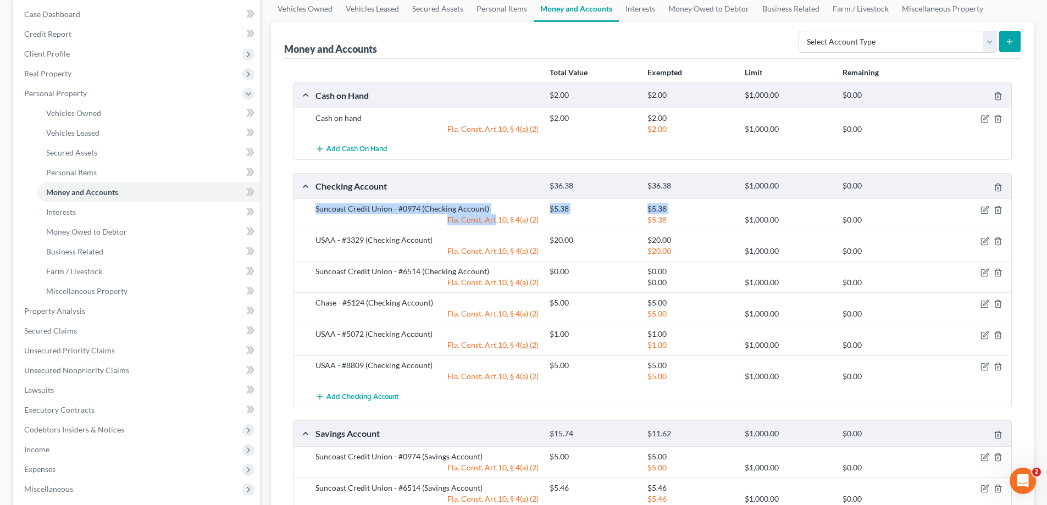
drag, startPoint x: 307, startPoint y: 210, endPoint x: 486, endPoint y: 215, distance: 179.2
click at [486, 215] on div "Suncoast Credit Union - #0974 (Checking Account) $5.38 $5.38 Fla. Const. Art.10…" at bounding box center [652, 213] width 718 height 31
click at [491, 209] on div "Suncoast Credit Union - #0974 (Checking Account)" at bounding box center [427, 208] width 234 height 11
drag, startPoint x: 500, startPoint y: 209, endPoint x: 320, endPoint y: 215, distance: 179.2
click at [320, 215] on div "Suncoast Credit Union - #0974 (Checking Account) $5.38 $5.38 Fla. Const. Art.10…" at bounding box center [661, 214] width 702 height 22
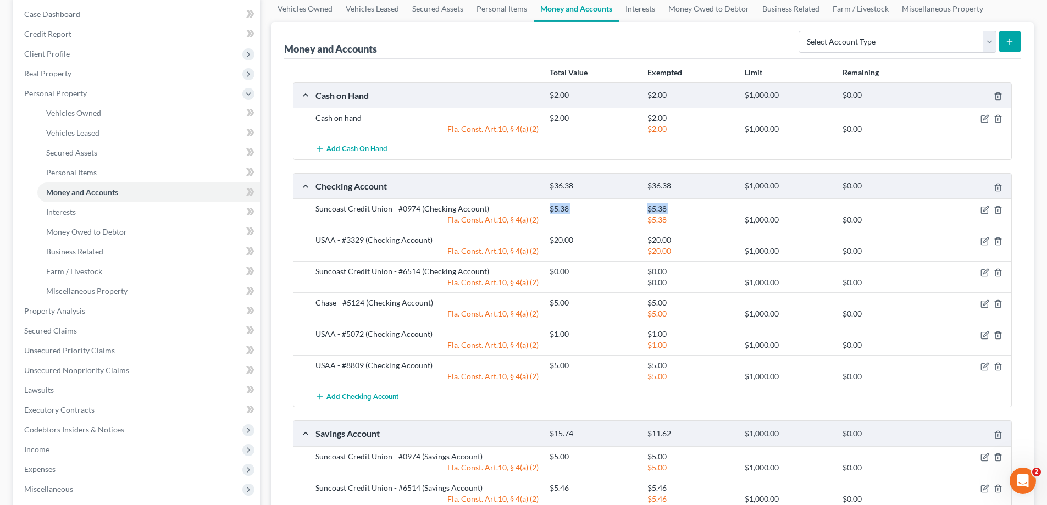
click at [318, 219] on div "Fla. Const. Art.10, § 4(a) (2)" at bounding box center [427, 219] width 234 height 11
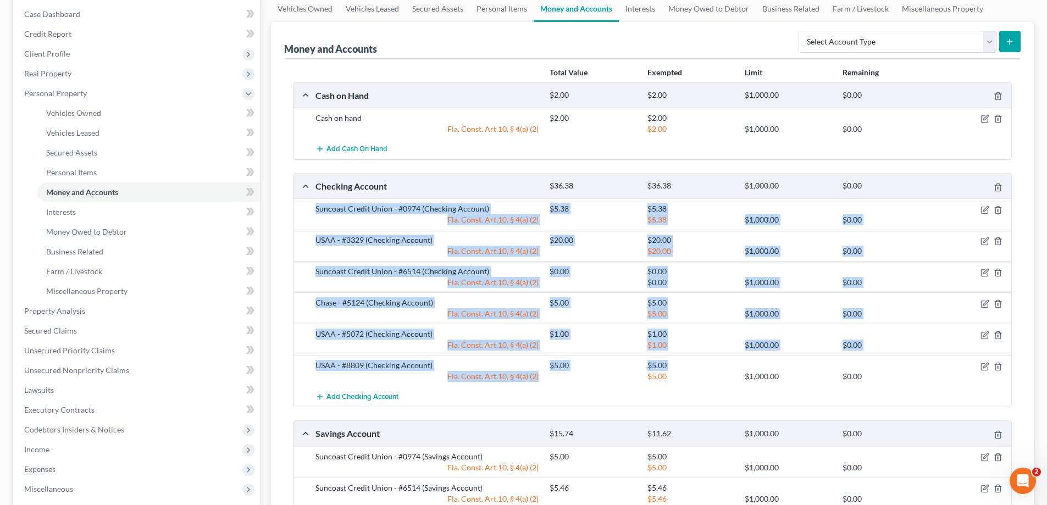
drag, startPoint x: 313, startPoint y: 213, endPoint x: 559, endPoint y: 381, distance: 297.7
click at [559, 381] on div "Suncoast Credit Union - #0974 (Checking Account) $5.38 $5.38 Fla. Const. Art.10…" at bounding box center [652, 302] width 718 height 208
click at [559, 381] on div at bounding box center [592, 376] width 97 height 11
drag, startPoint x: 313, startPoint y: 208, endPoint x: 539, endPoint y: 380, distance: 283.6
click at [539, 380] on div "Suncoast Credit Union - #0974 (Checking Account) $5.38 $5.38 Fla. Const. Art.10…" at bounding box center [652, 302] width 718 height 208
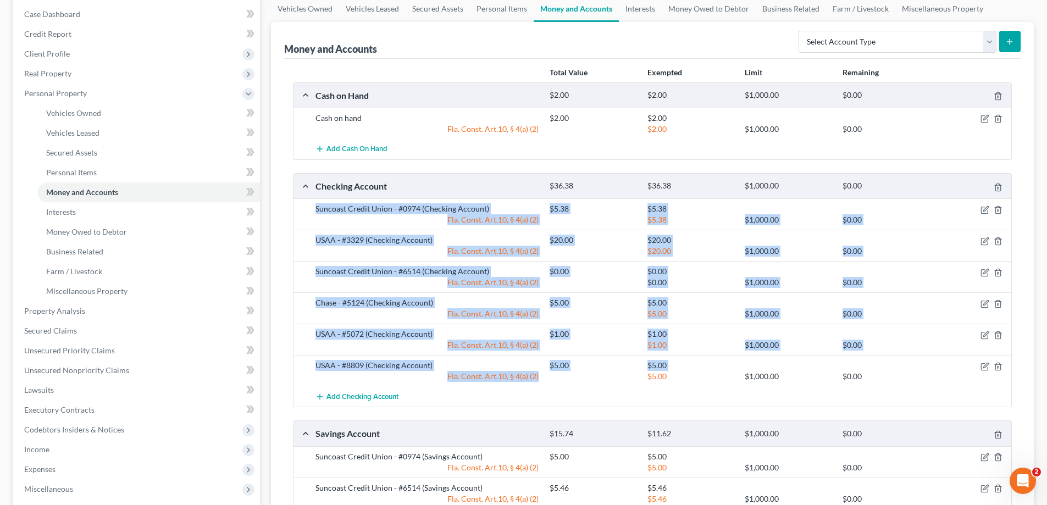
copy div "Suncoast Credit Union - #0974 (Checking Account) $5.38 $5.38 Fla. Const. Art.10…"
click at [325, 244] on div "USAA - #3329 (Checking Account)" at bounding box center [427, 240] width 234 height 11
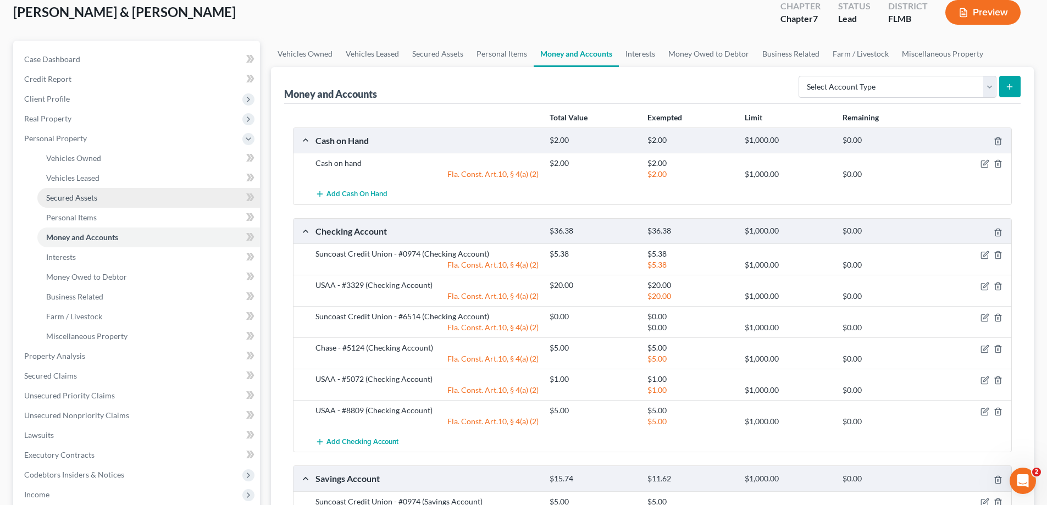
scroll to position [55, 0]
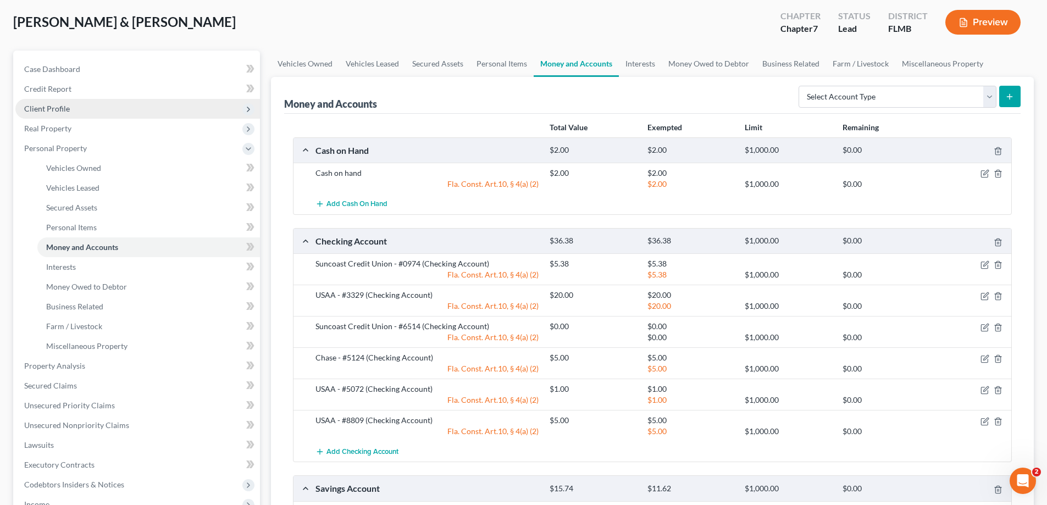
click at [44, 102] on span "Client Profile" at bounding box center [137, 109] width 245 height 20
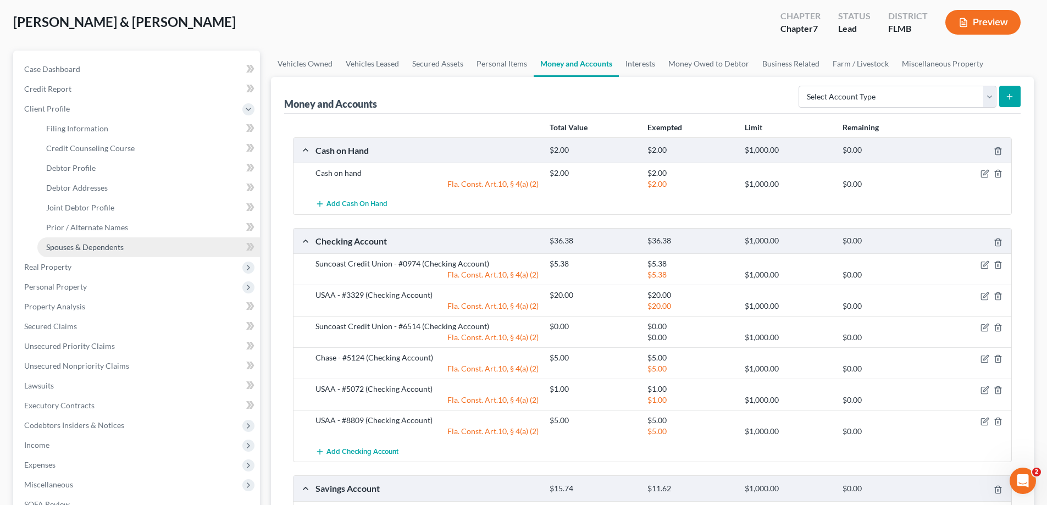
click at [90, 251] on span "Spouses & Dependents" at bounding box center [84, 246] width 77 height 9
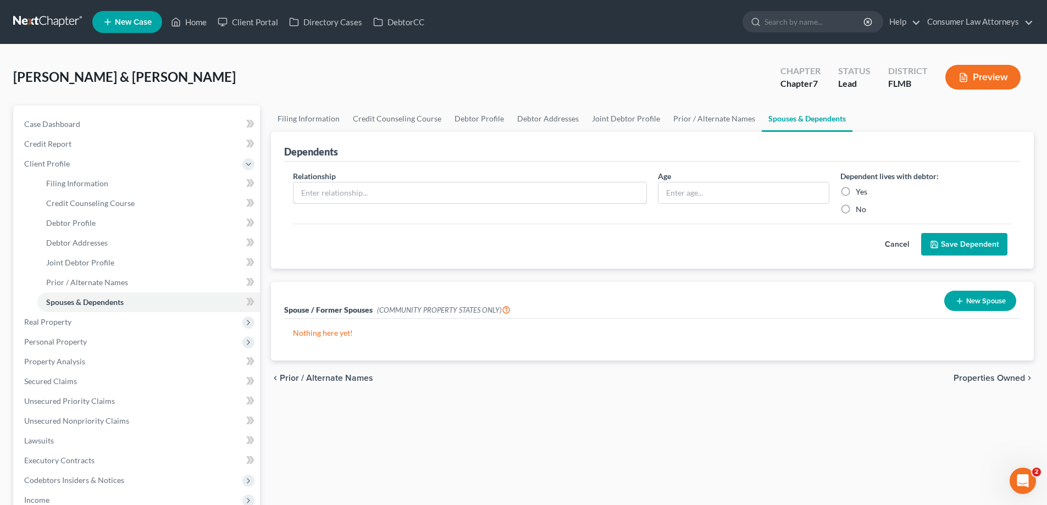
drag, startPoint x: 444, startPoint y: 188, endPoint x: 412, endPoint y: 162, distance: 41.4
click at [444, 188] on input "text" at bounding box center [469, 192] width 353 height 21
type input "Son"
click at [856, 191] on label "Yes" at bounding box center [862, 191] width 12 height 11
click at [860, 191] on input "Yes" at bounding box center [863, 189] width 7 height 7
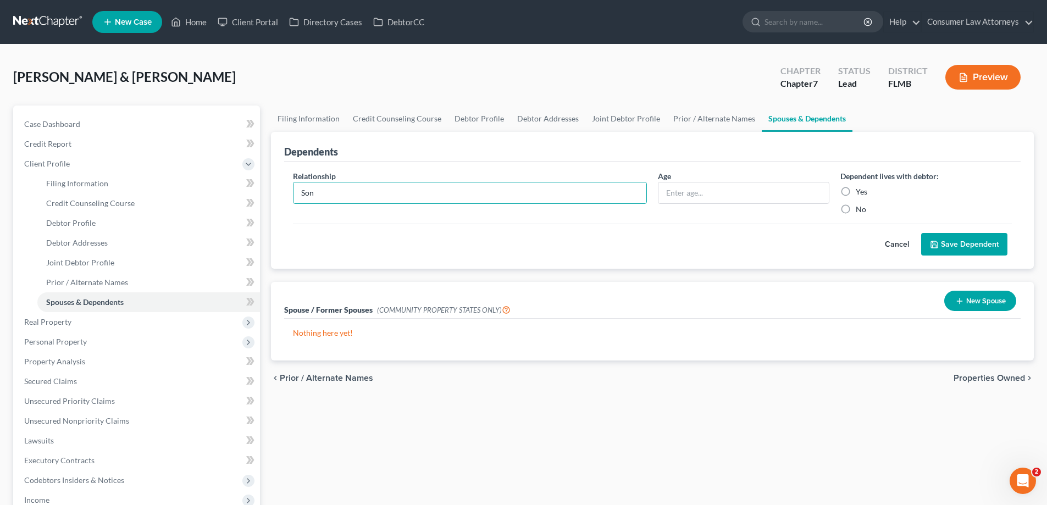
radio input "true"
click at [701, 195] on input "text" at bounding box center [743, 192] width 170 height 21
type input "3"
click at [973, 248] on button "Save Dependent" at bounding box center [964, 244] width 86 height 23
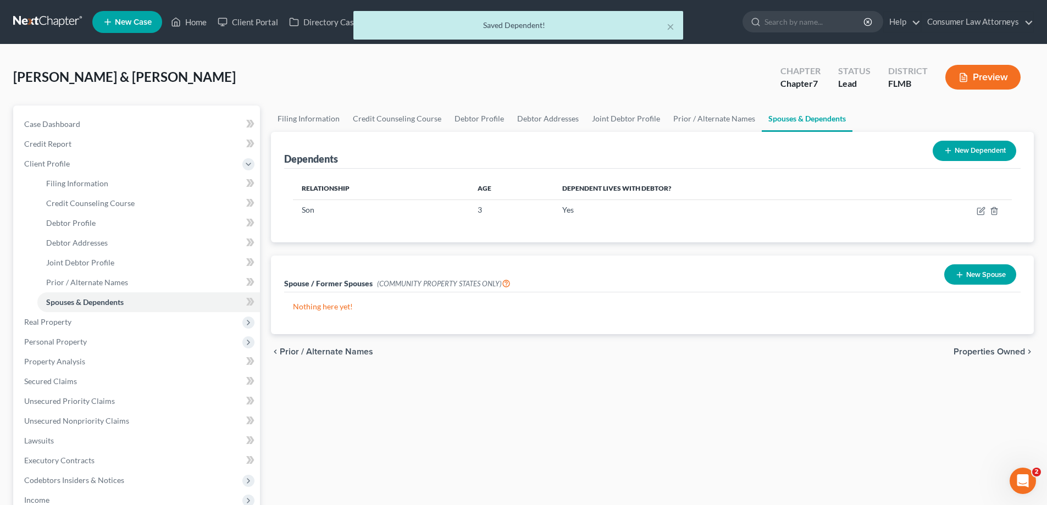
click at [965, 152] on button "New Dependent" at bounding box center [975, 151] width 84 height 20
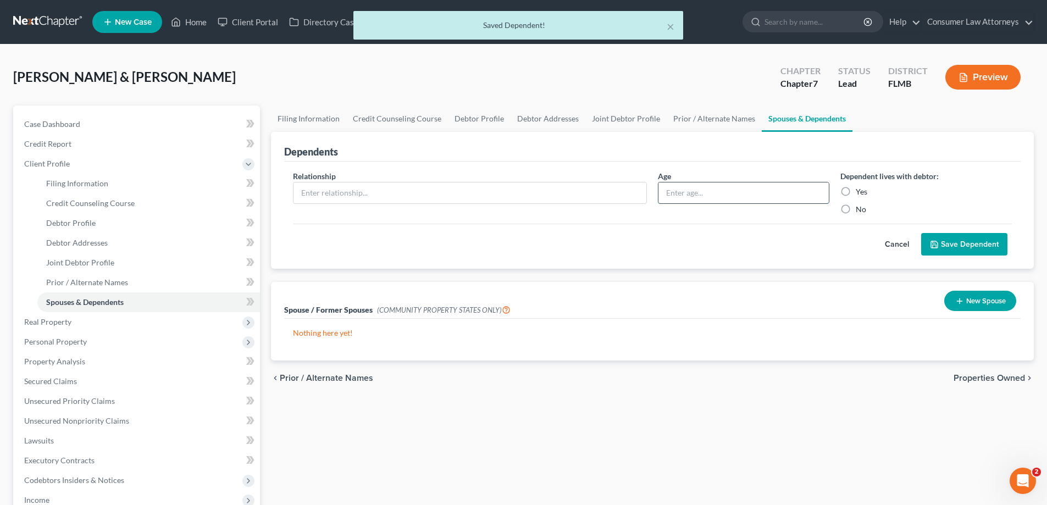
click at [694, 192] on input "text" at bounding box center [743, 192] width 170 height 21
type input "5"
drag, startPoint x: 586, startPoint y: 196, endPoint x: 580, endPoint y: 196, distance: 6.0
click at [586, 196] on input "text" at bounding box center [469, 192] width 353 height 21
type input "Son"
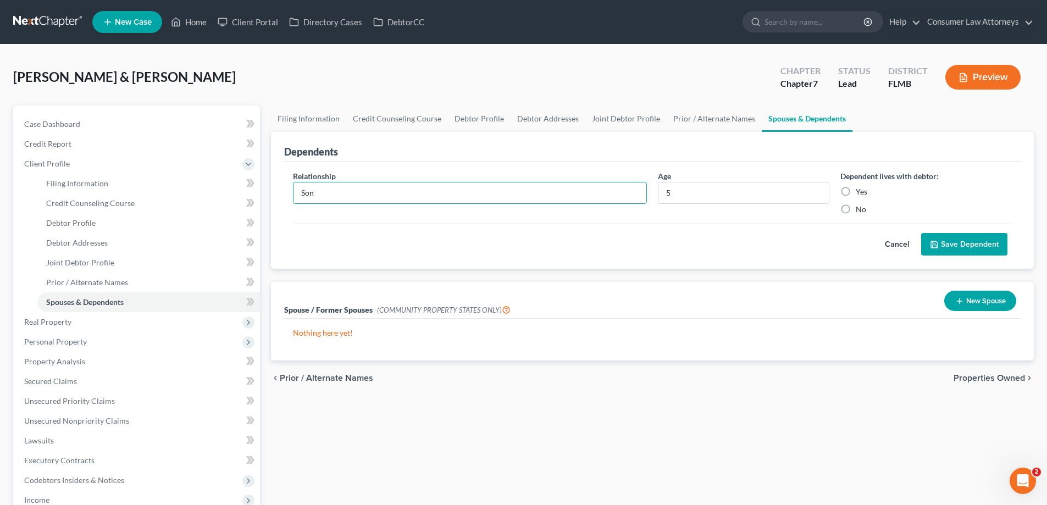
click at [856, 193] on label "Yes" at bounding box center [862, 191] width 12 height 11
click at [860, 193] on input "Yes" at bounding box center [863, 189] width 7 height 7
radio input "true"
click at [967, 245] on button "Save Dependent" at bounding box center [964, 244] width 86 height 23
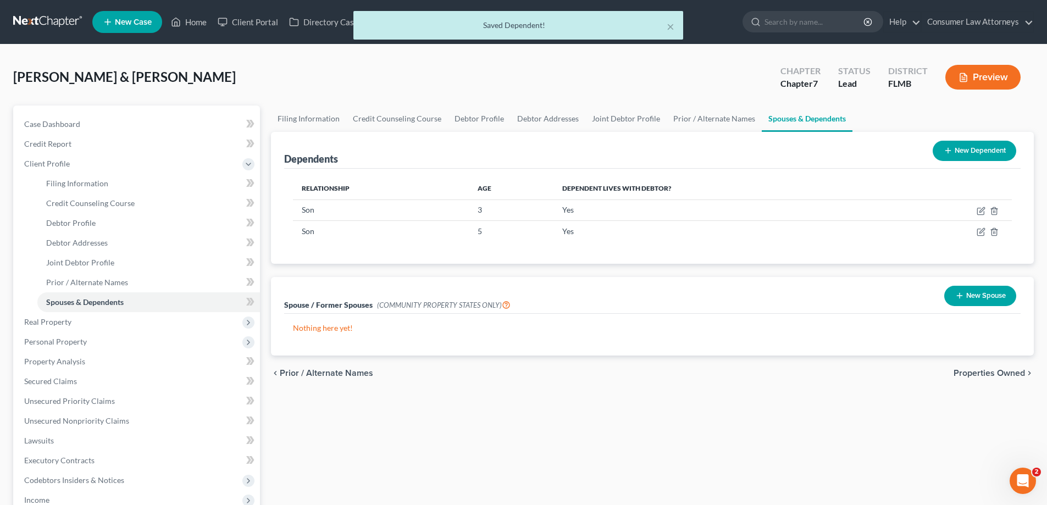
click at [948, 151] on line at bounding box center [948, 150] width 0 height 5
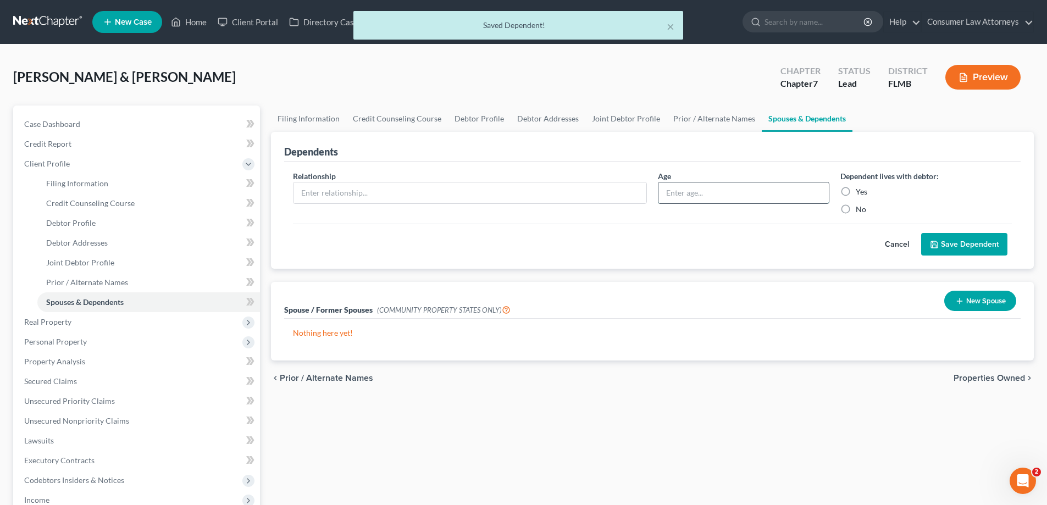
click at [750, 189] on input "text" at bounding box center [743, 192] width 170 height 21
type input "7"
click at [588, 200] on input "text" at bounding box center [469, 192] width 353 height 21
type input "Daughter"
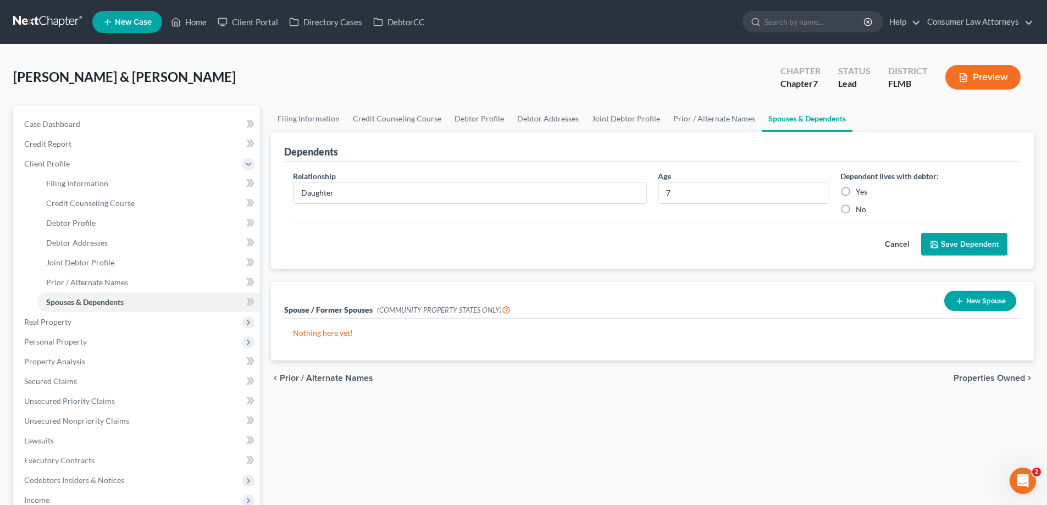
click at [856, 192] on label "Yes" at bounding box center [862, 191] width 12 height 11
click at [860, 192] on input "Yes" at bounding box center [863, 189] width 7 height 7
radio input "true"
click at [968, 248] on button "Save Dependent" at bounding box center [964, 244] width 86 height 23
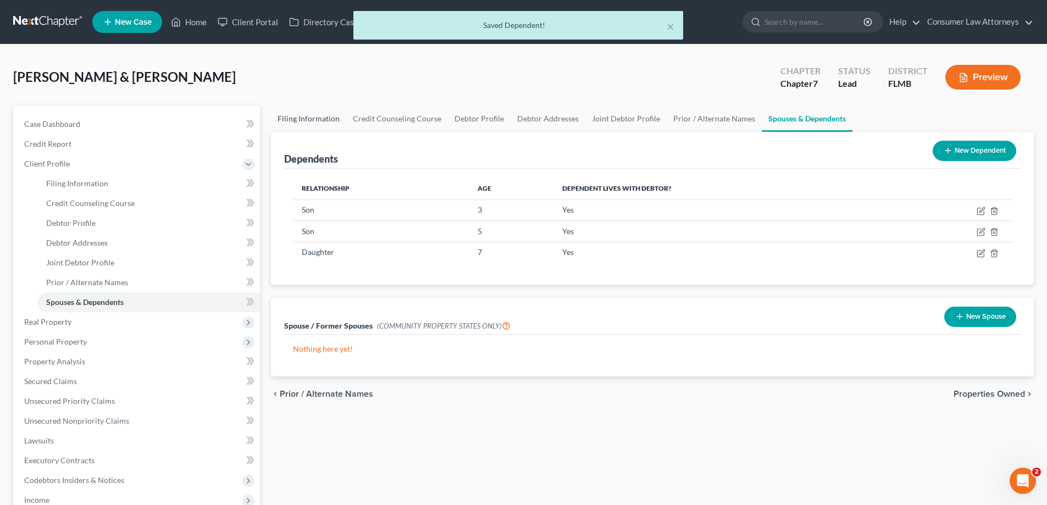
click at [290, 119] on link "Filing Information" at bounding box center [308, 119] width 75 height 26
select select "1"
select select "0"
select select "15"
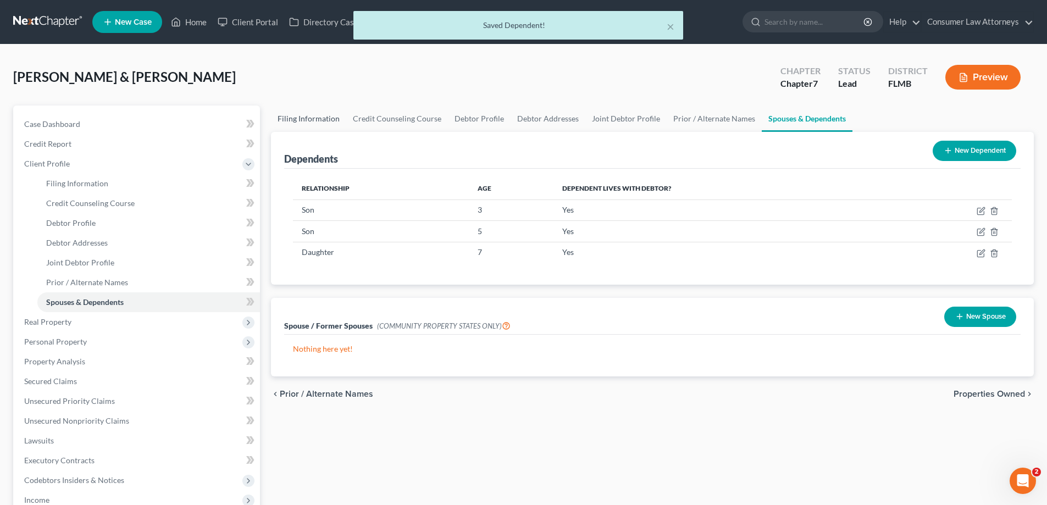
select select "0"
select select "9"
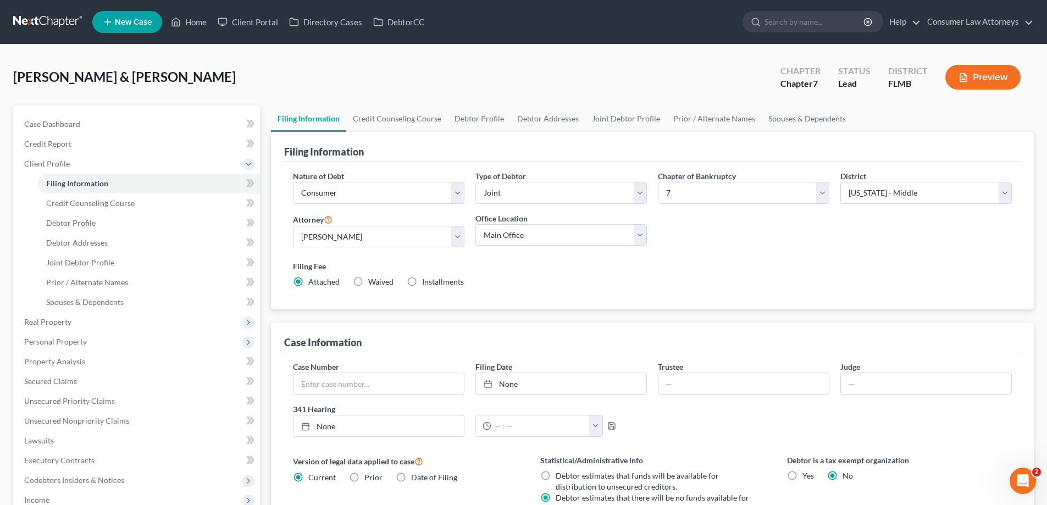
click at [264, 256] on div "Case Dashboard Payments Invoices Payments Payments Credit Report Client Profile" at bounding box center [137, 394] width 258 height 577
click at [196, 20] on link "Home" at bounding box center [188, 22] width 47 height 20
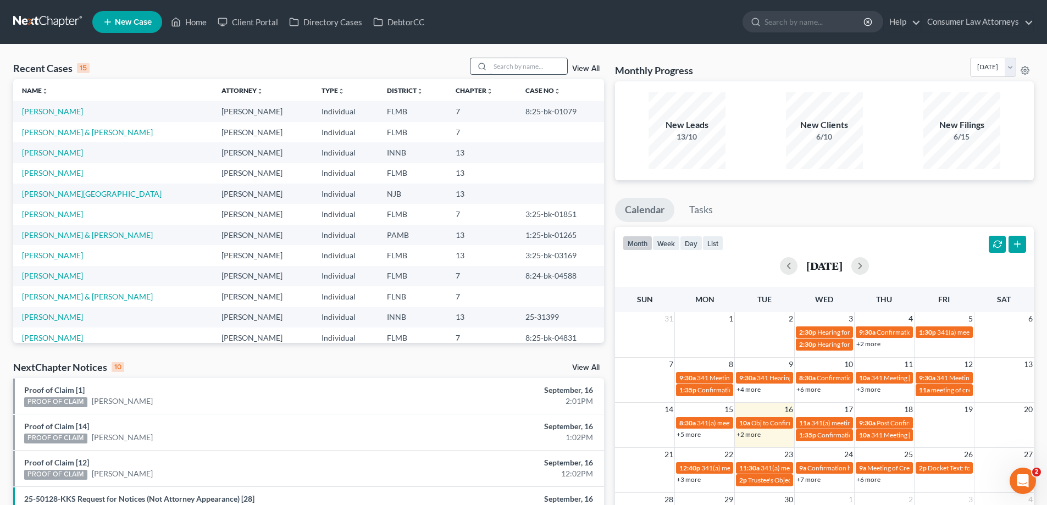
click at [528, 74] on input "search" at bounding box center [528, 66] width 77 height 16
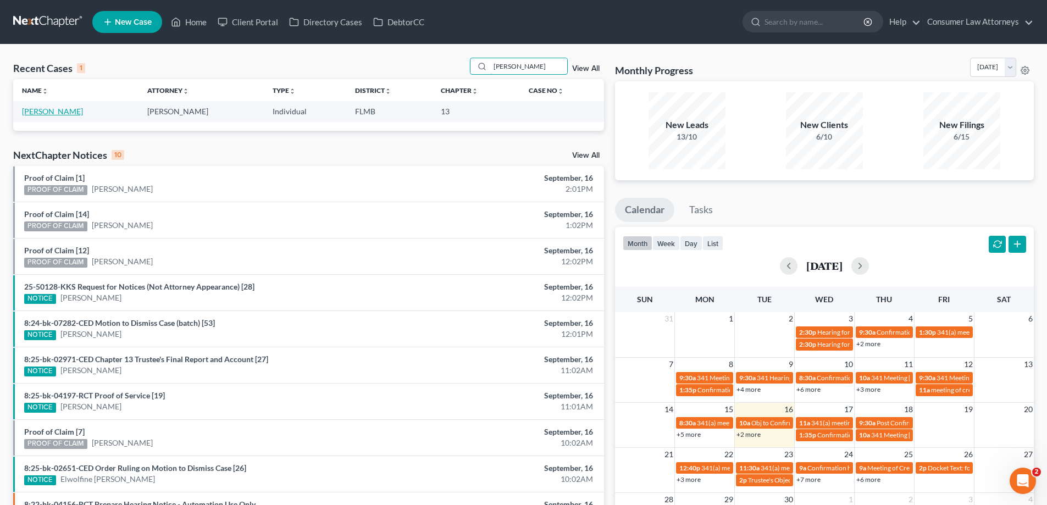
type input "[PERSON_NAME]"
click at [40, 110] on link "[PERSON_NAME]" at bounding box center [52, 111] width 61 height 9
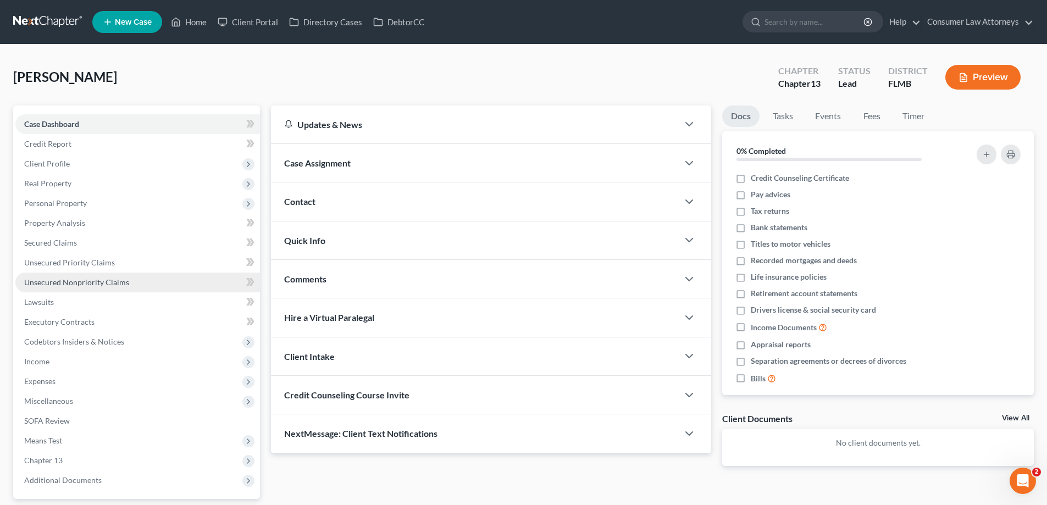
click at [102, 281] on span "Unsecured Nonpriority Claims" at bounding box center [76, 282] width 105 height 9
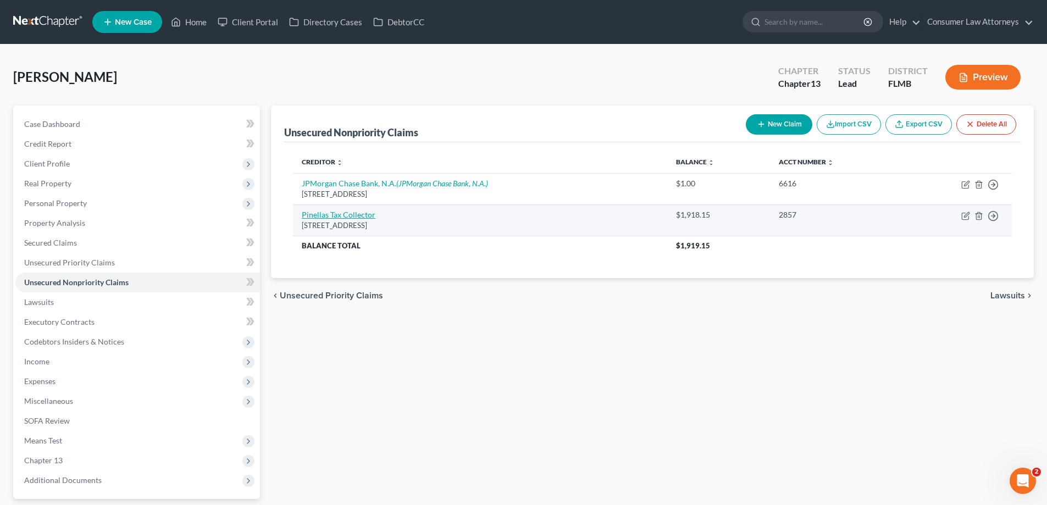
click at [313, 216] on link "Pinellas Tax Collector" at bounding box center [339, 214] width 74 height 9
select select "9"
select select "0"
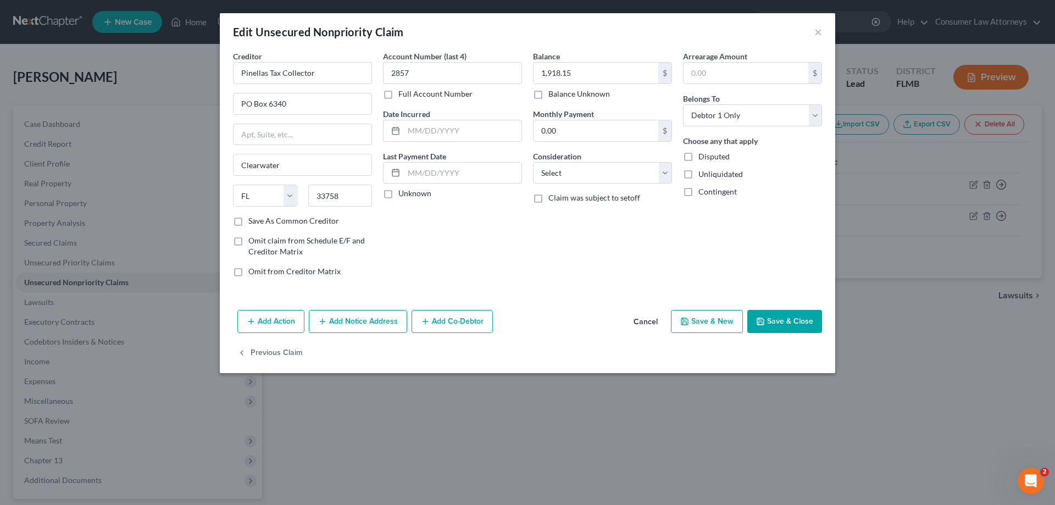
click at [794, 326] on button "Save & Close" at bounding box center [784, 321] width 75 height 23
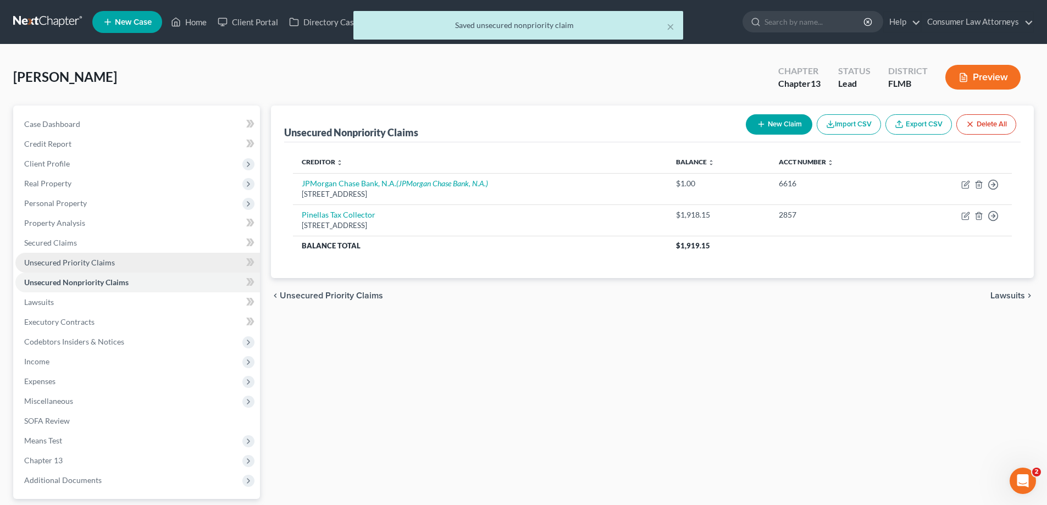
click at [102, 261] on span "Unsecured Priority Claims" at bounding box center [69, 262] width 91 height 9
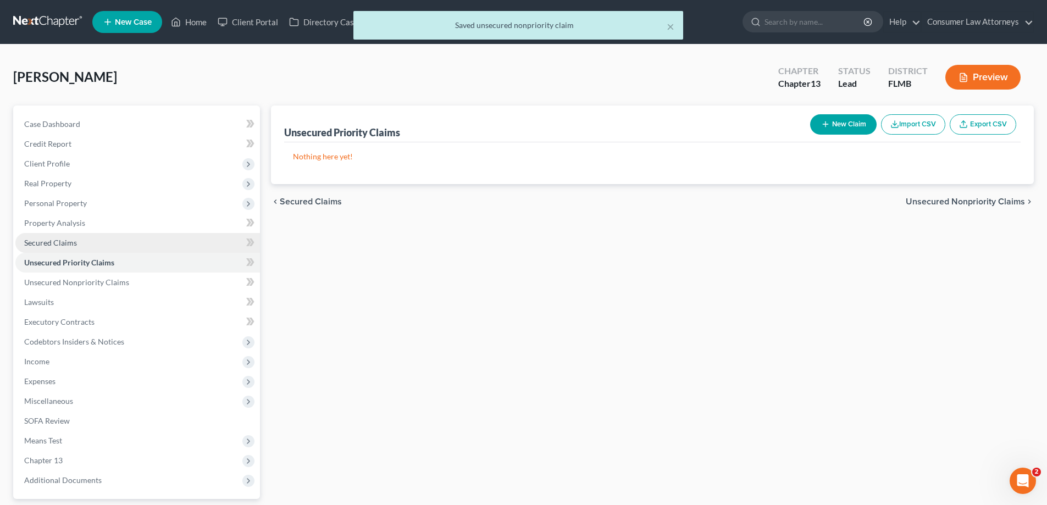
click at [56, 241] on span "Secured Claims" at bounding box center [50, 242] width 53 height 9
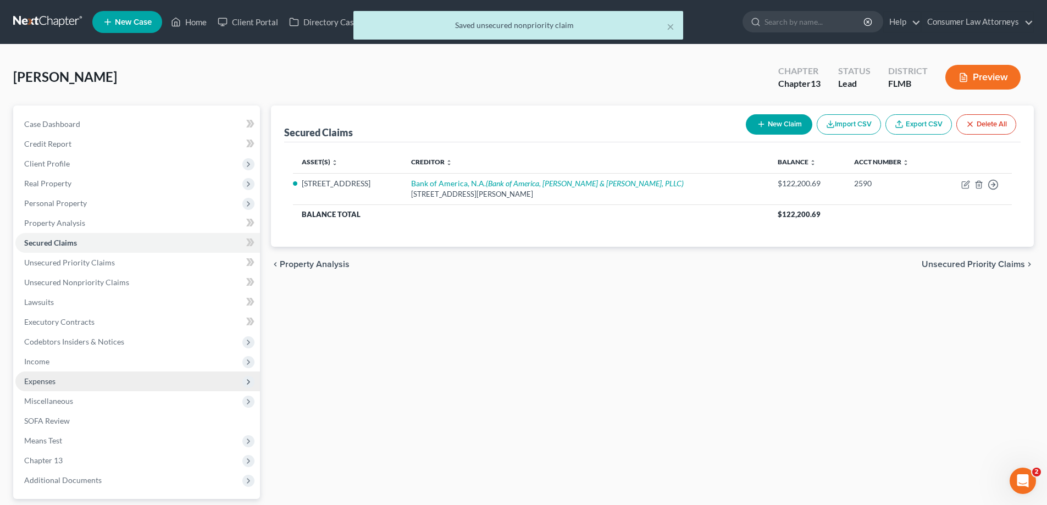
click at [38, 381] on span "Expenses" at bounding box center [39, 380] width 31 height 9
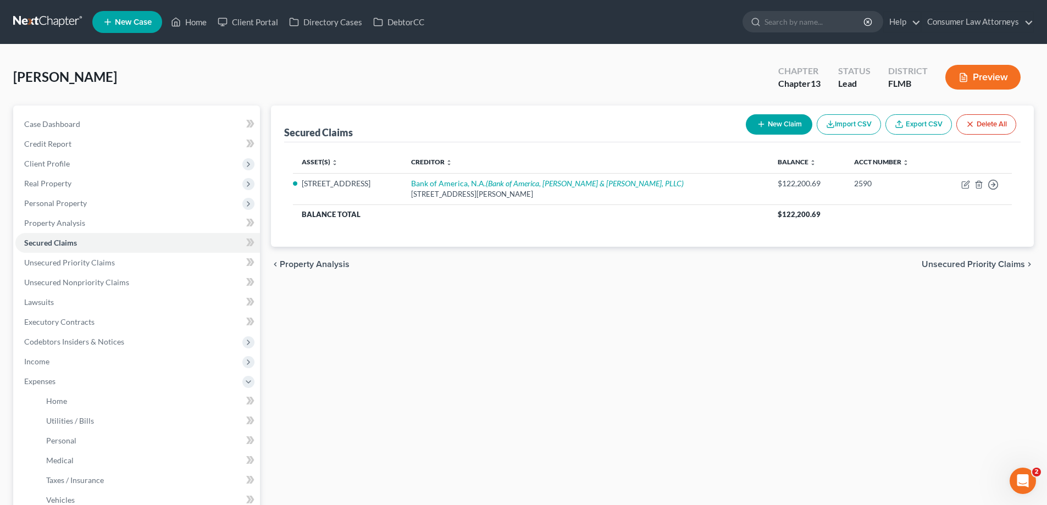
click at [269, 226] on div "Secured Claims New Claim Import CSV Export CSV Delete All Asset(s) expand_more …" at bounding box center [652, 403] width 774 height 595
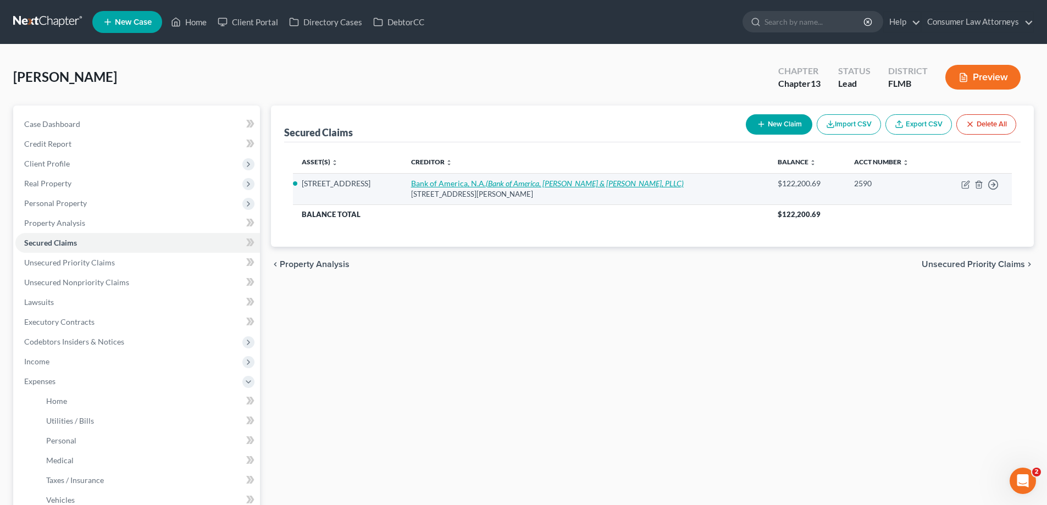
click at [486, 182] on link "Bank of America, N.A. (Bank of America, [PERSON_NAME] & [PERSON_NAME], PLLC)" at bounding box center [547, 183] width 273 height 9
select select "28"
select select "6"
select select "2"
select select "3"
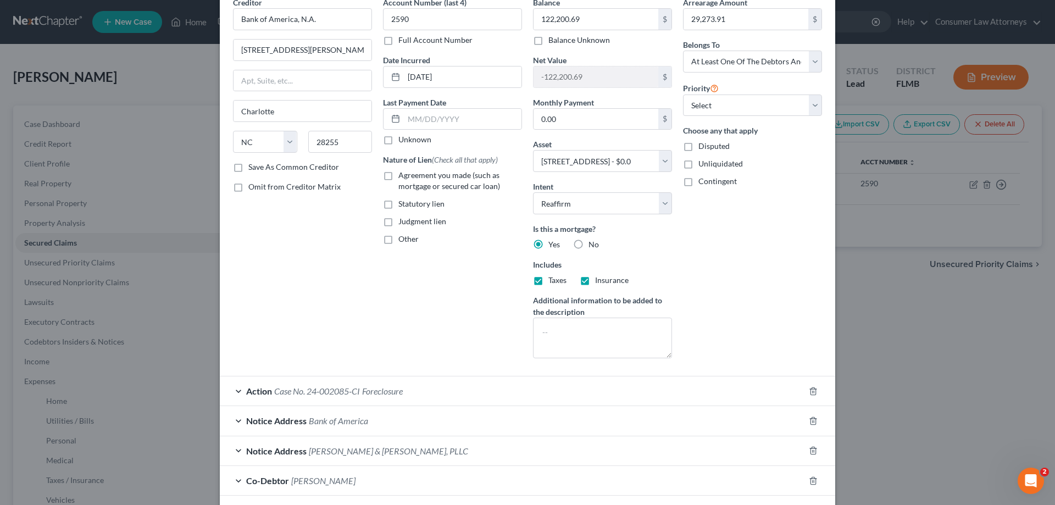
scroll to position [114, 0]
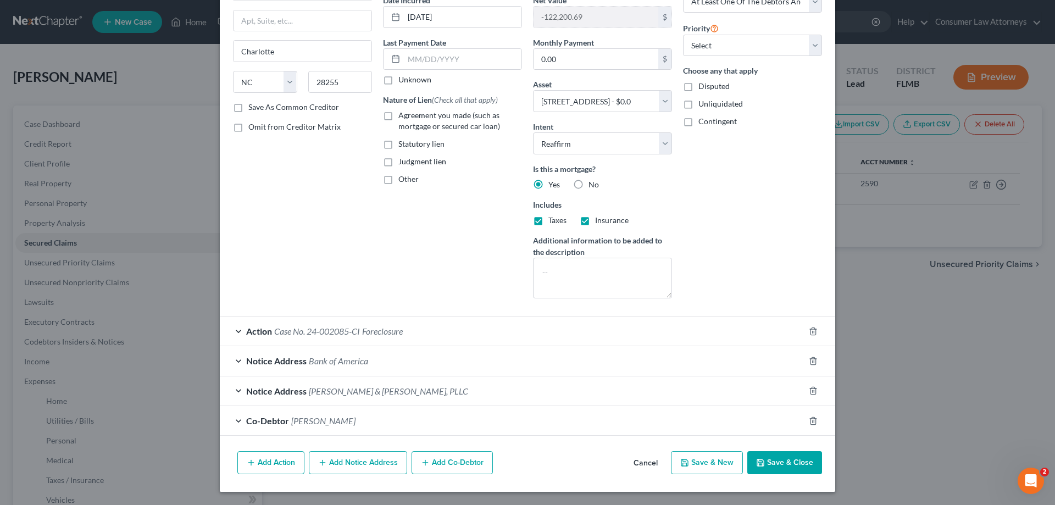
drag, startPoint x: 774, startPoint y: 465, endPoint x: 10, endPoint y: 181, distance: 814.9
click at [774, 465] on button "Save & Close" at bounding box center [784, 462] width 75 height 23
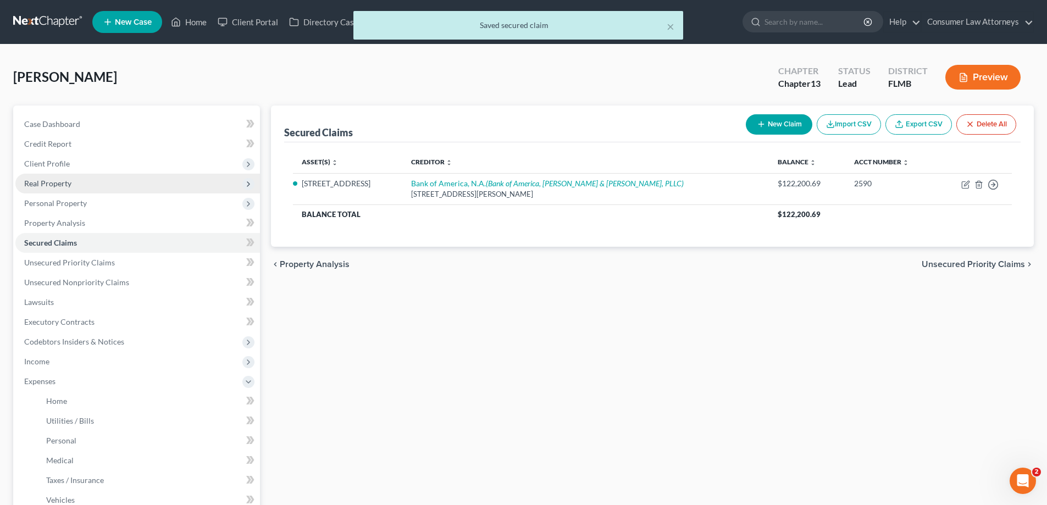
drag, startPoint x: 31, startPoint y: 180, endPoint x: 35, endPoint y: 188, distance: 9.1
click at [31, 180] on span "Real Property" at bounding box center [47, 183] width 47 height 9
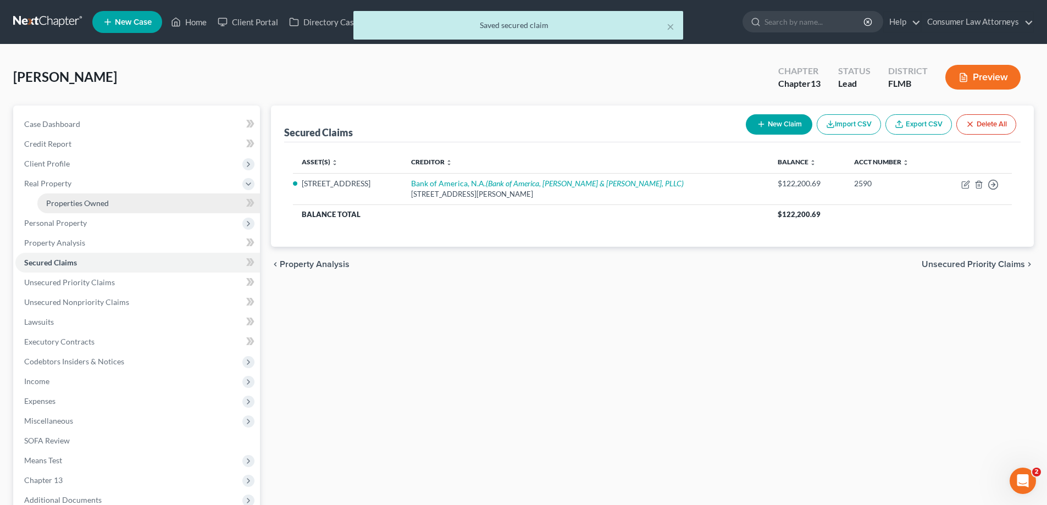
click at [48, 201] on span "Properties Owned" at bounding box center [77, 202] width 63 height 9
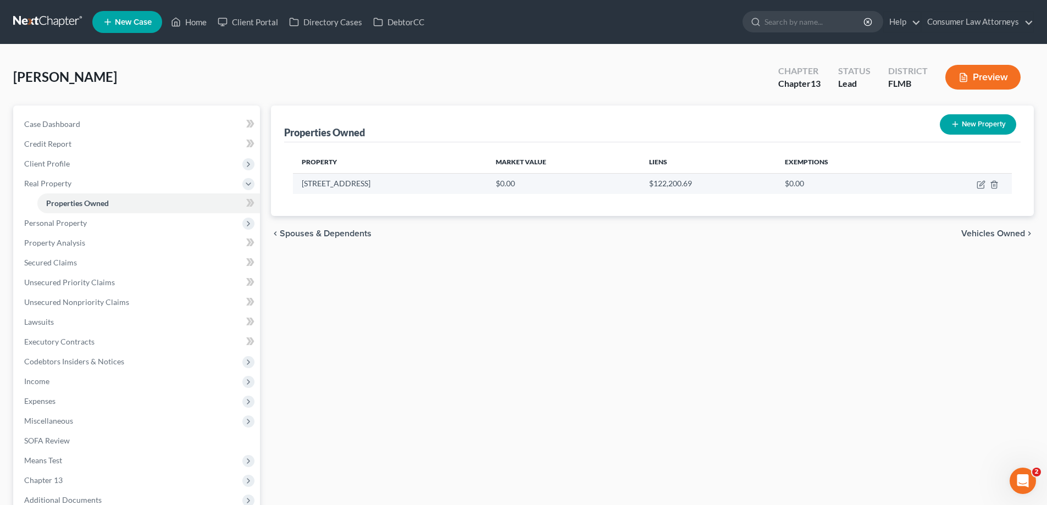
drag, startPoint x: 397, startPoint y: 186, endPoint x: 301, endPoint y: 183, distance: 96.2
click at [301, 183] on td "[STREET_ADDRESS]" at bounding box center [390, 183] width 194 height 21
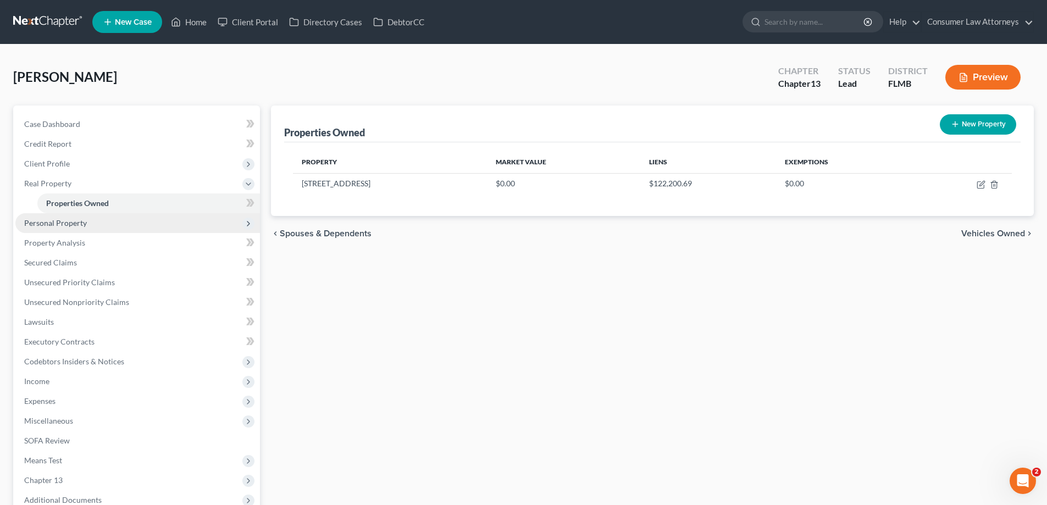
click at [44, 163] on span "Client Profile" at bounding box center [47, 163] width 46 height 9
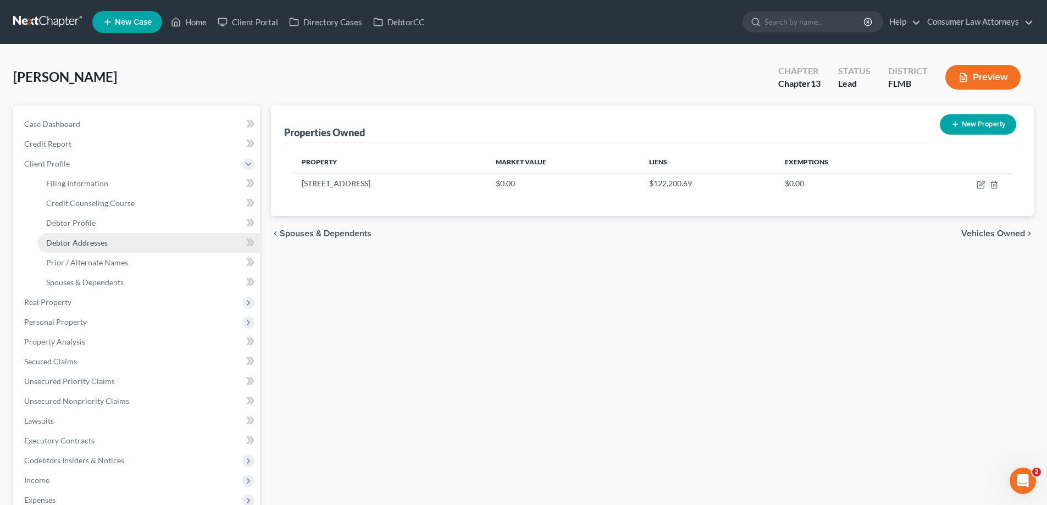
click at [77, 242] on span "Debtor Addresses" at bounding box center [77, 242] width 62 height 9
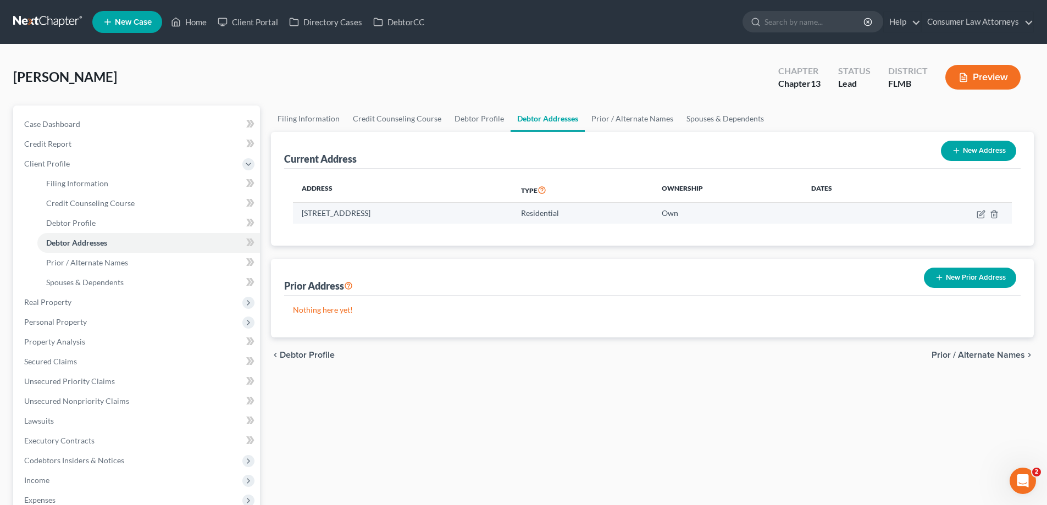
drag, startPoint x: 302, startPoint y: 218, endPoint x: 450, endPoint y: 222, distance: 147.9
click at [450, 222] on td "[STREET_ADDRESS]" at bounding box center [402, 213] width 219 height 21
click at [980, 210] on icon "button" at bounding box center [981, 214] width 9 height 9
select select "9"
select select "51"
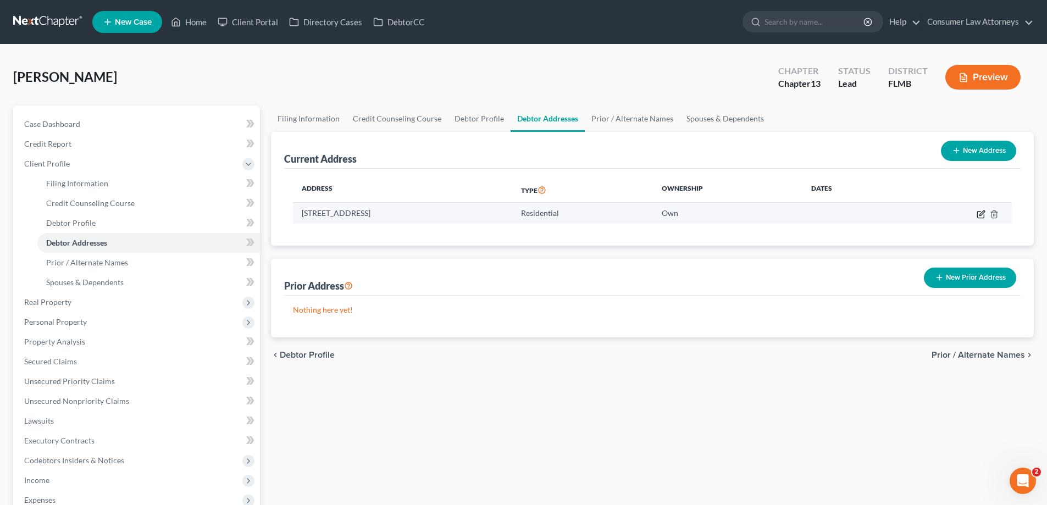
select select "0"
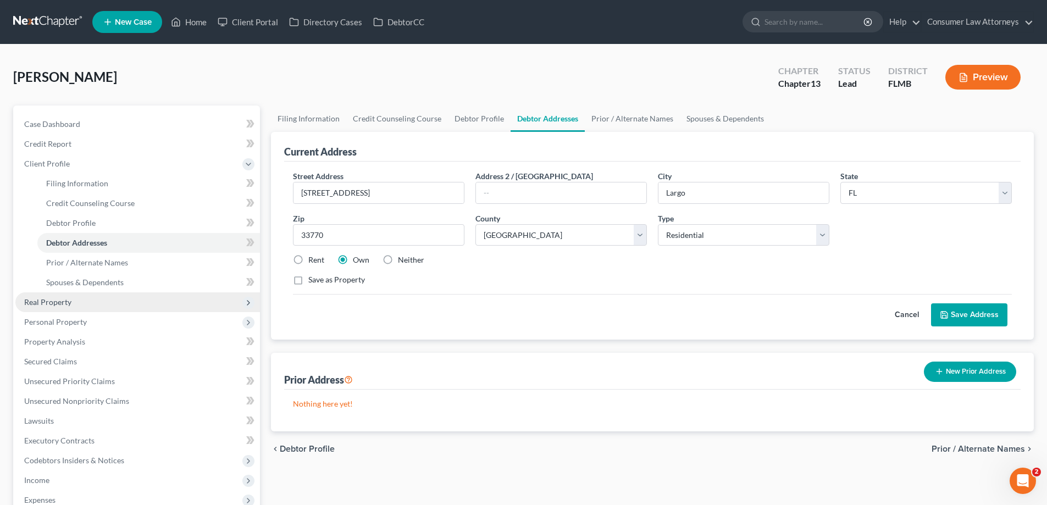
click at [43, 302] on span "Real Property" at bounding box center [47, 301] width 47 height 9
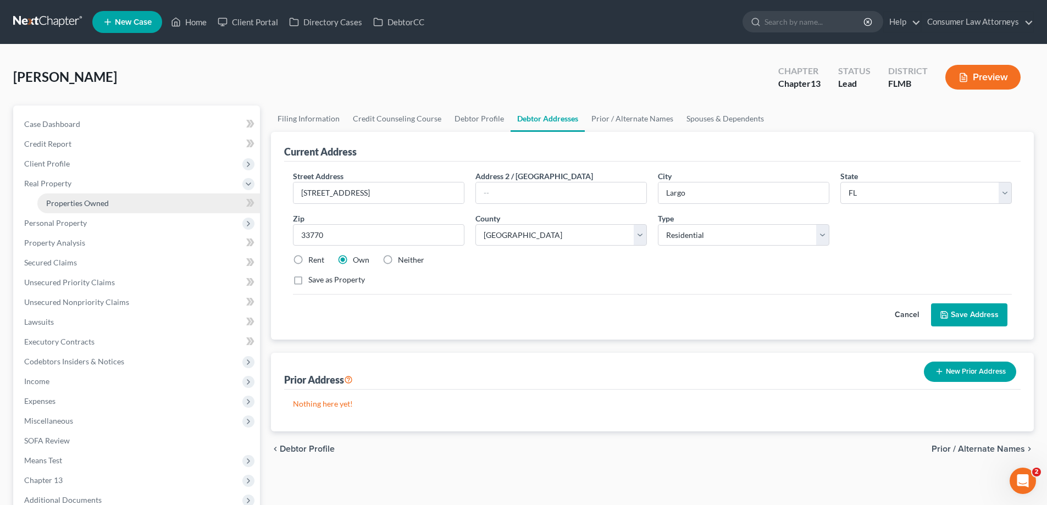
click at [68, 199] on span "Properties Owned" at bounding box center [77, 202] width 63 height 9
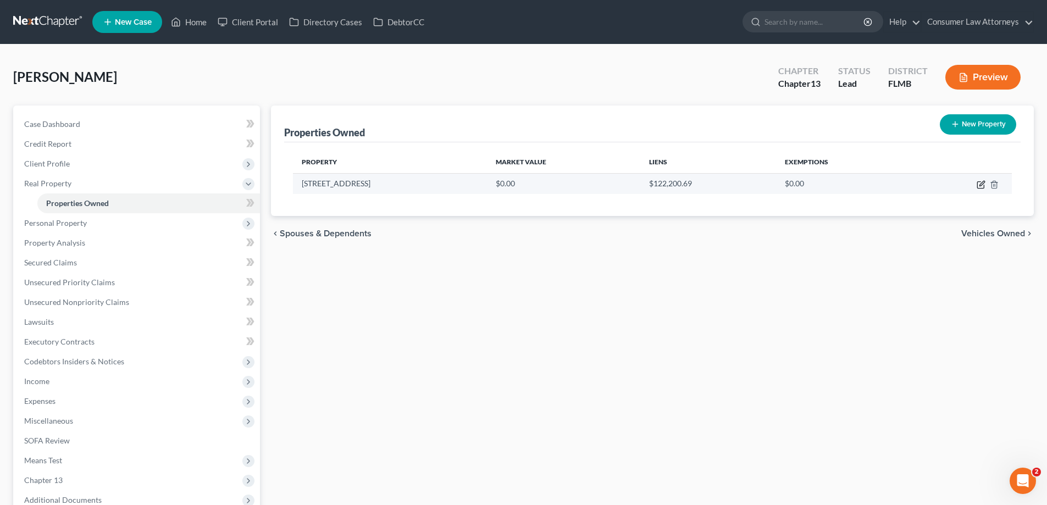
click at [982, 186] on icon "button" at bounding box center [981, 184] width 9 height 9
select select "9"
select select "51"
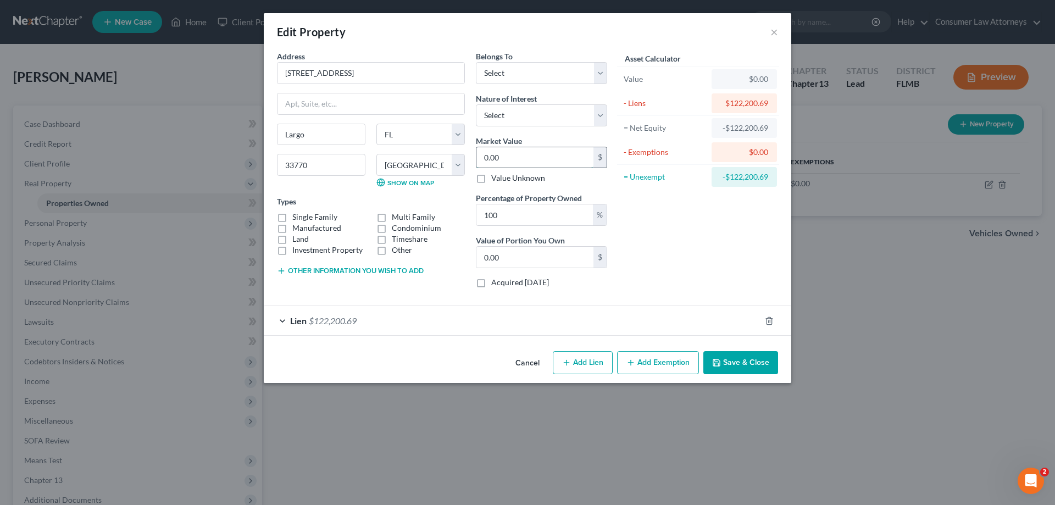
click at [520, 160] on input "0.00" at bounding box center [534, 157] width 117 height 21
type input "4"
type input "4.00"
type input "43"
type input "43.00"
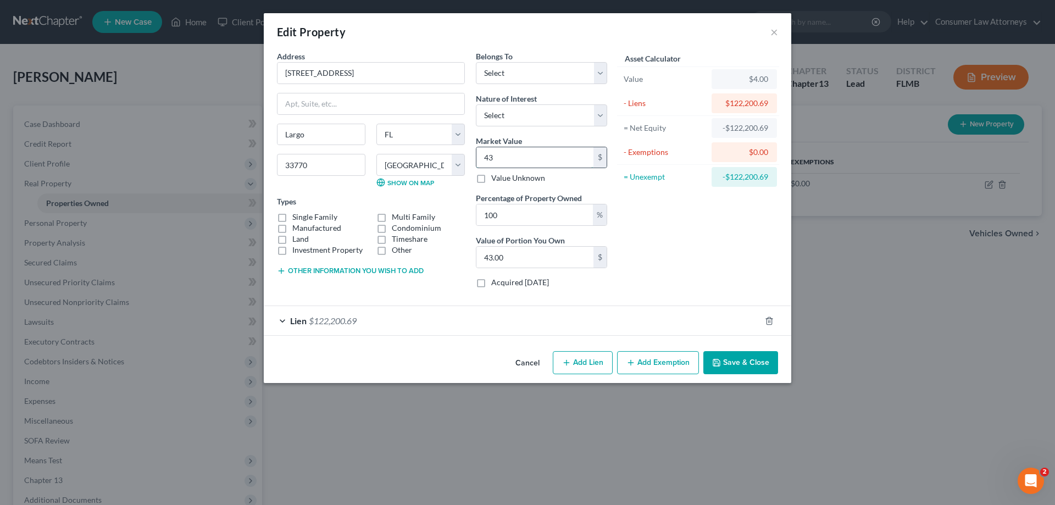
type input "435"
type input "435.00"
type input "4354"
type input "4,354.00"
type input "4,35"
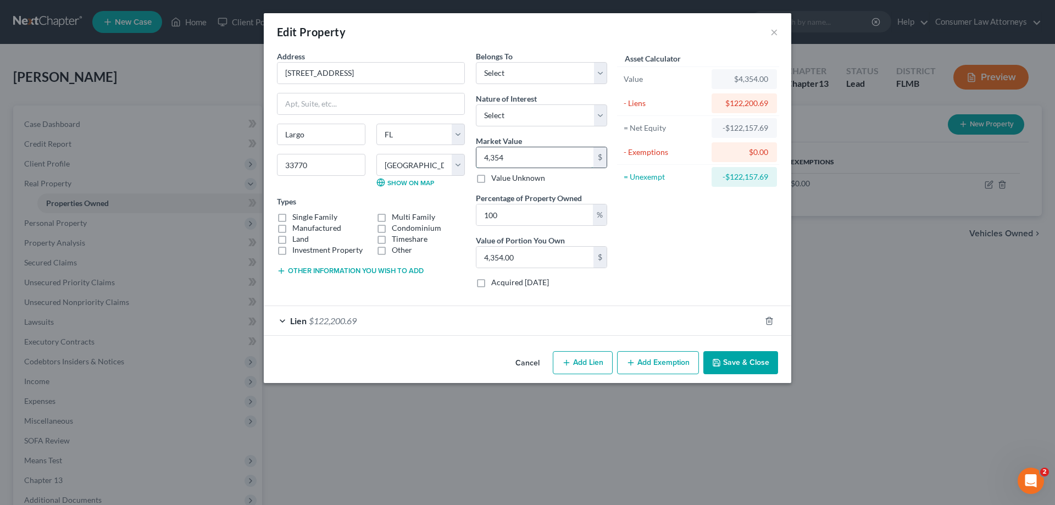
type input "435.00"
type input "43"
type input "43.00"
type input "4"
type input "4.00"
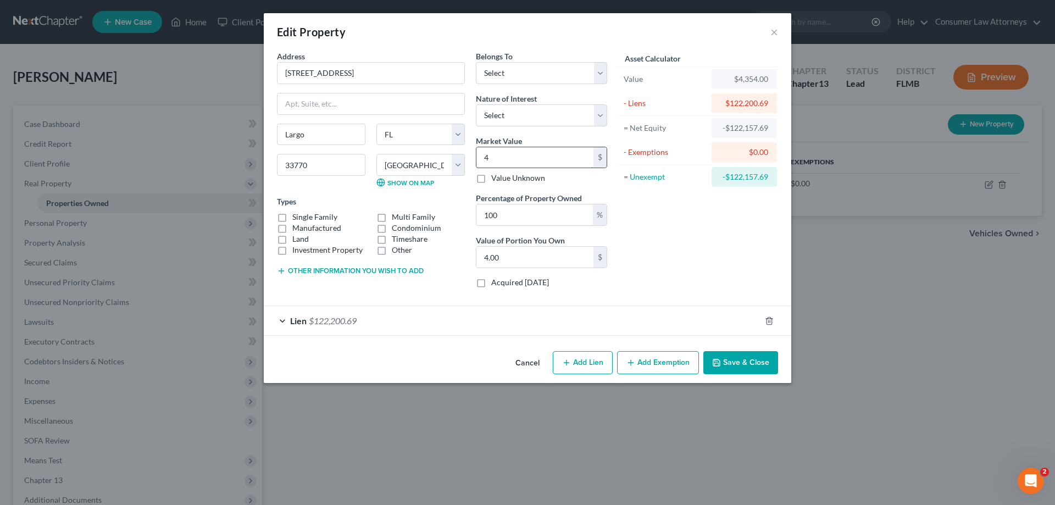
type input "0"
type input "4"
type input "4.00"
type input "43"
type input "43.00"
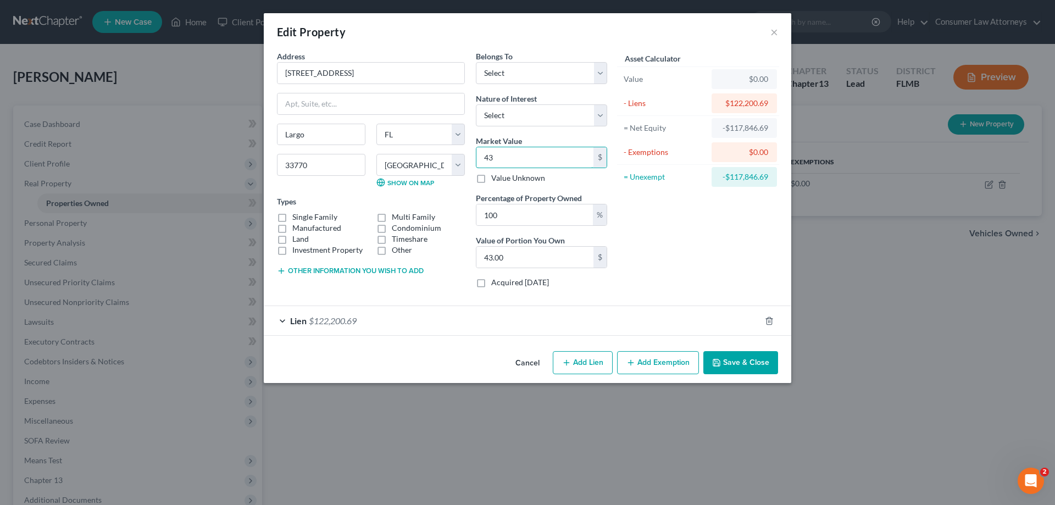
type input "435"
type input "435.00"
type input "4354"
type input "4,354.00"
type input "4,3540"
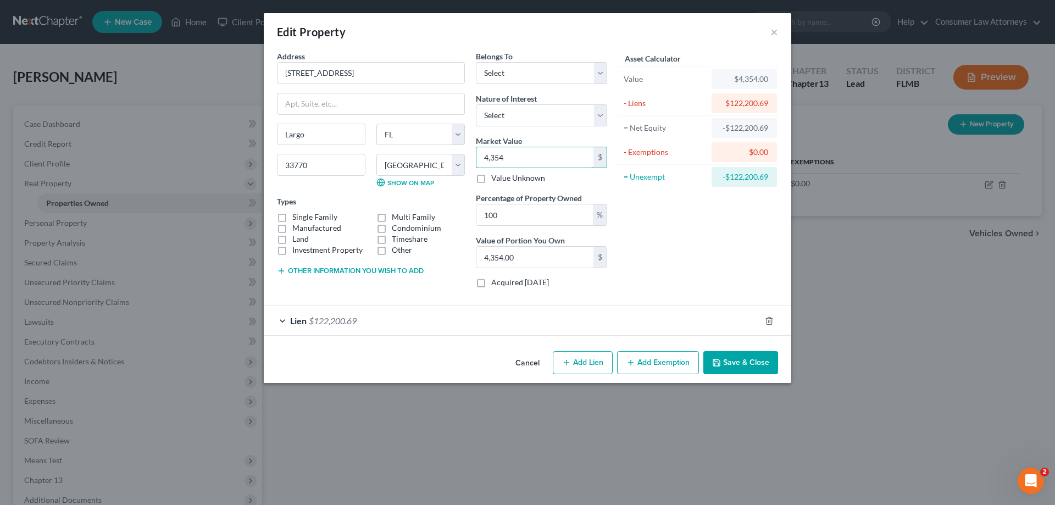
type input "43,540.00"
type input "43,5400"
type input "435,400.00"
drag, startPoint x: 769, startPoint y: 174, endPoint x: 730, endPoint y: 179, distance: 38.7
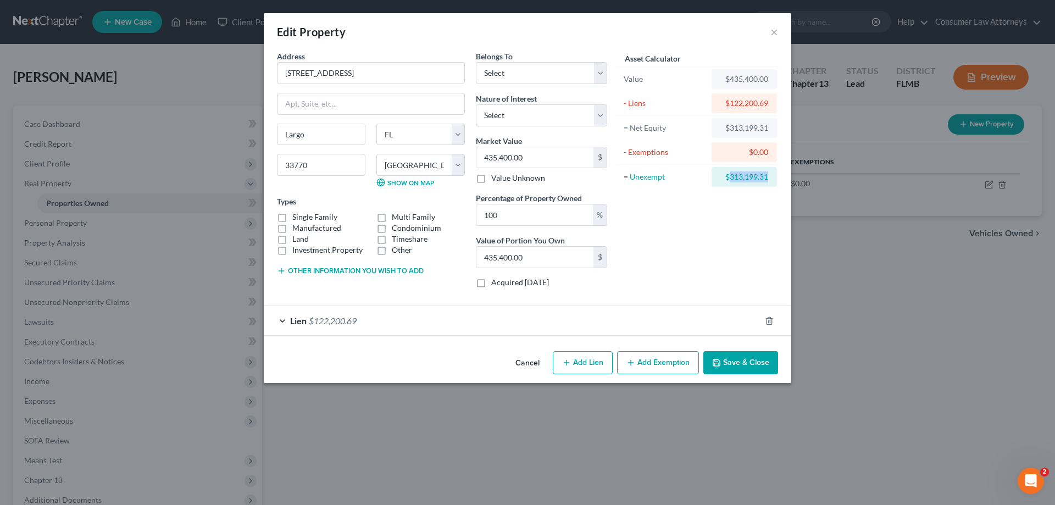
click at [730, 179] on div "$313,199.31" at bounding box center [744, 177] width 65 height 20
copy div "313,199.31"
click at [660, 364] on button "Add Exemption" at bounding box center [658, 362] width 82 height 23
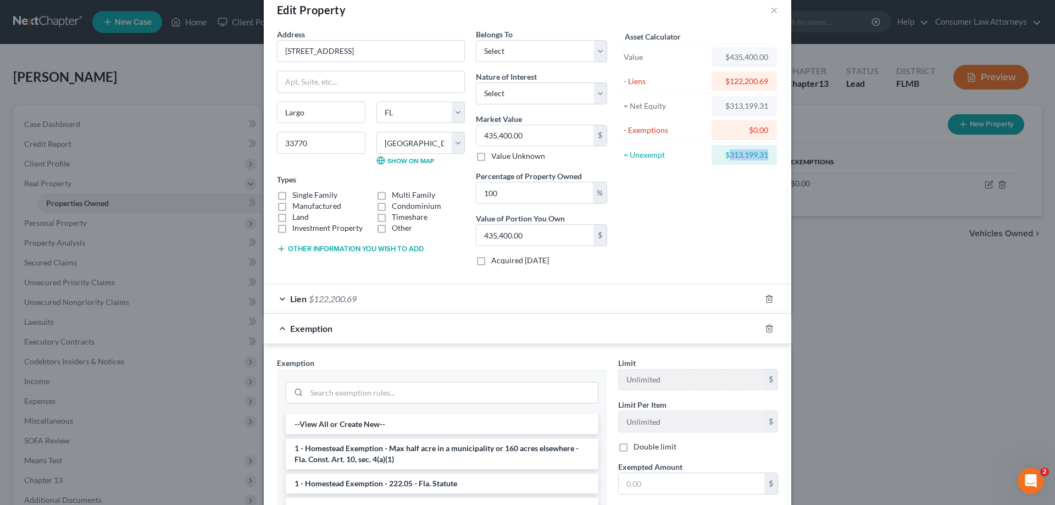
scroll to position [55, 0]
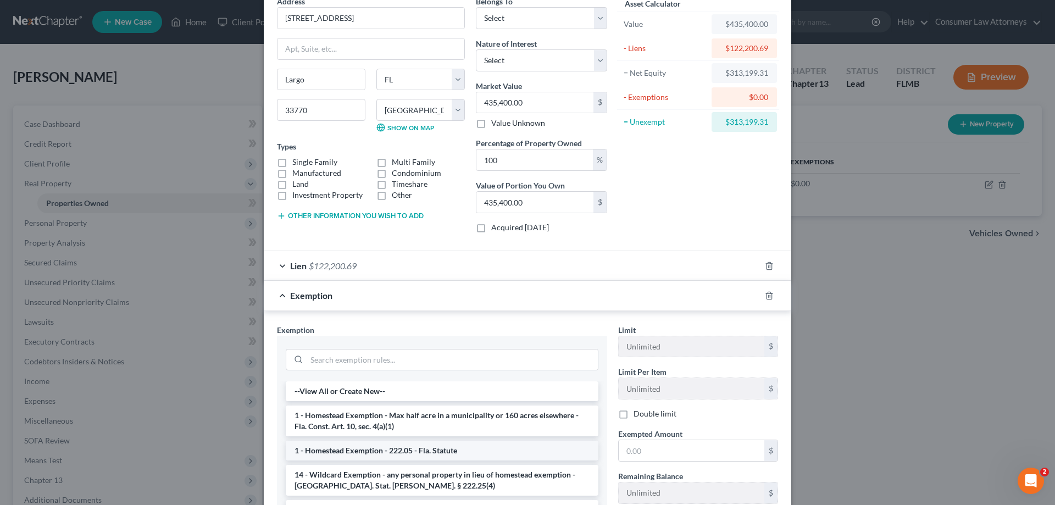
click at [450, 450] on li "1 - Homestead Exemption - 222.05 - Fla. Statute" at bounding box center [442, 451] width 313 height 20
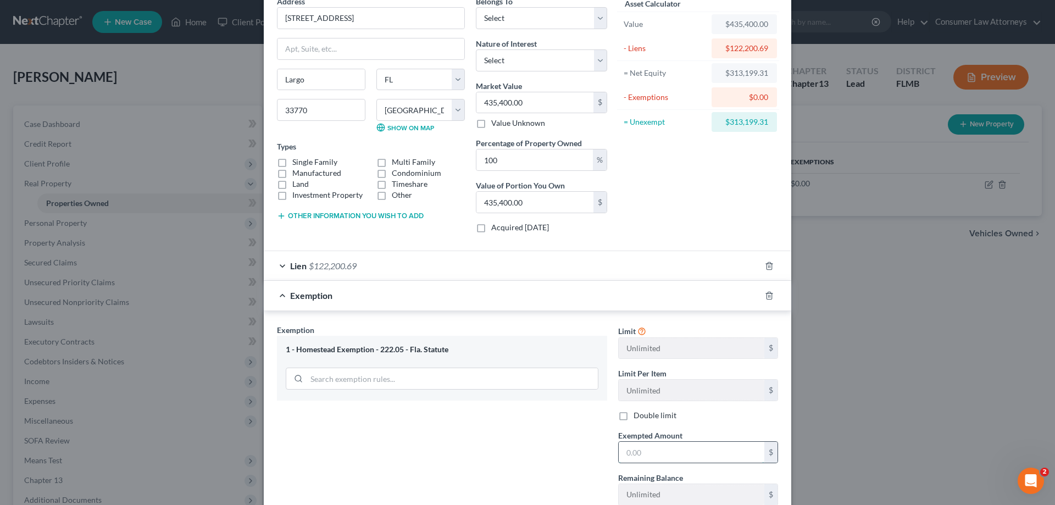
click at [642, 452] on input "text" at bounding box center [692, 452] width 146 height 21
paste input "313,199.31"
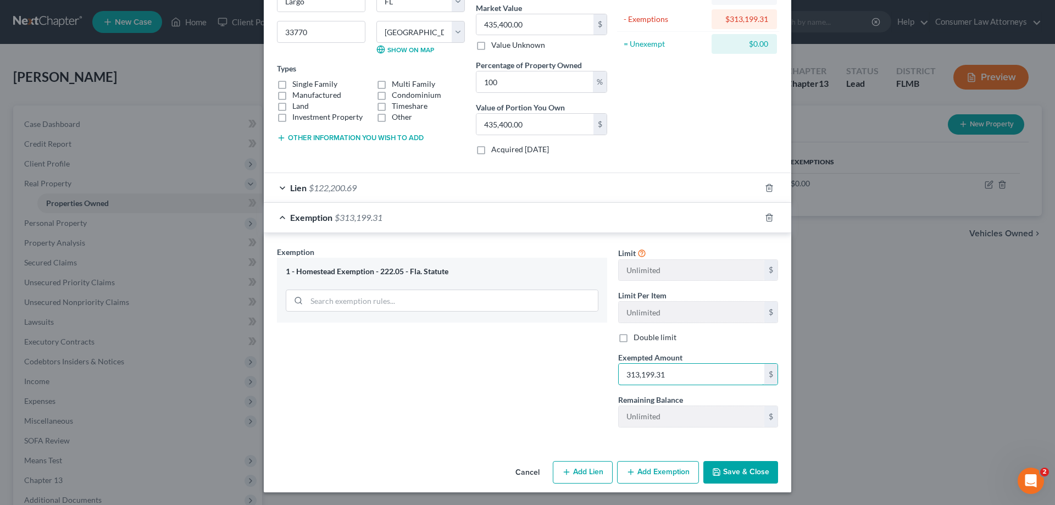
scroll to position [134, 0]
type input "313,199.31"
click at [742, 478] on button "Save & Close" at bounding box center [740, 472] width 75 height 23
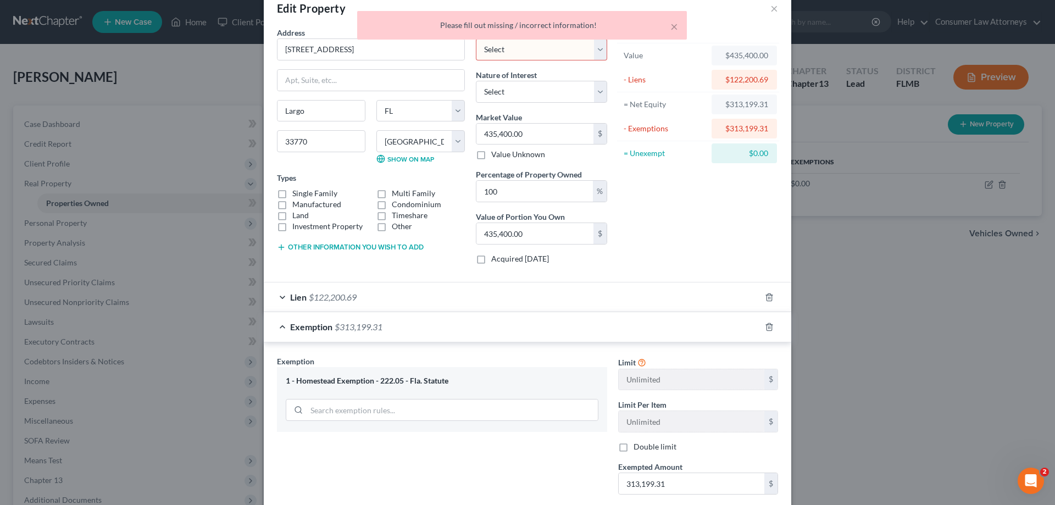
scroll to position [0, 0]
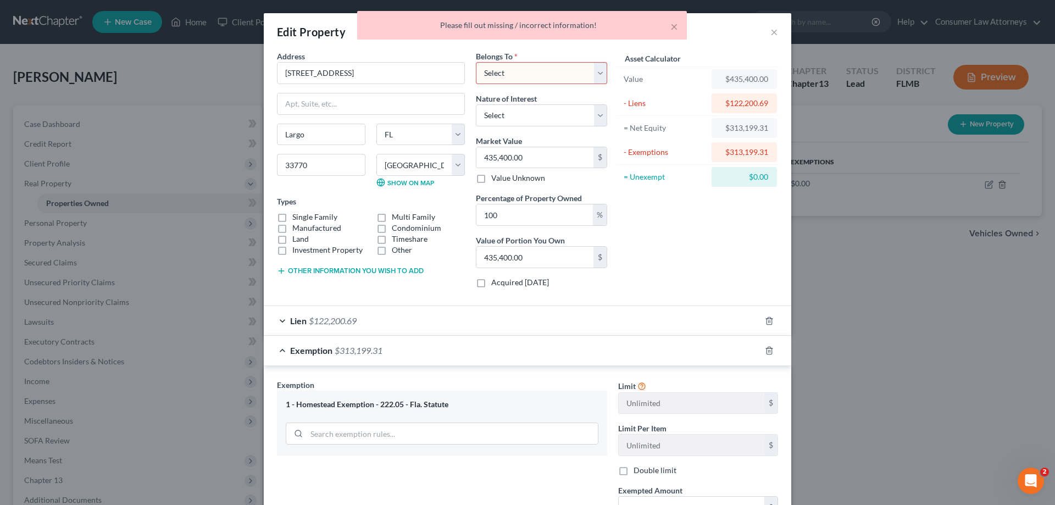
click at [573, 78] on select "Select Debtor 1 Only Debtor 2 Only Debtor 1 And Debtor 2 Only At Least One Of T…" at bounding box center [541, 73] width 131 height 22
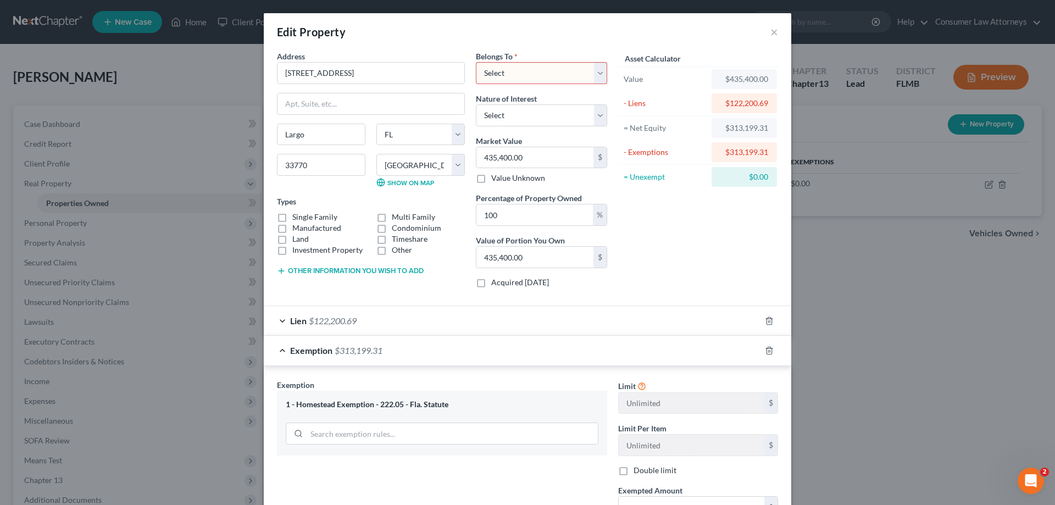
select select "3"
click at [476, 62] on select "Select Debtor 1 Only Debtor 2 Only Debtor 1 And Debtor 2 Only At Least One Of T…" at bounding box center [541, 73] width 131 height 22
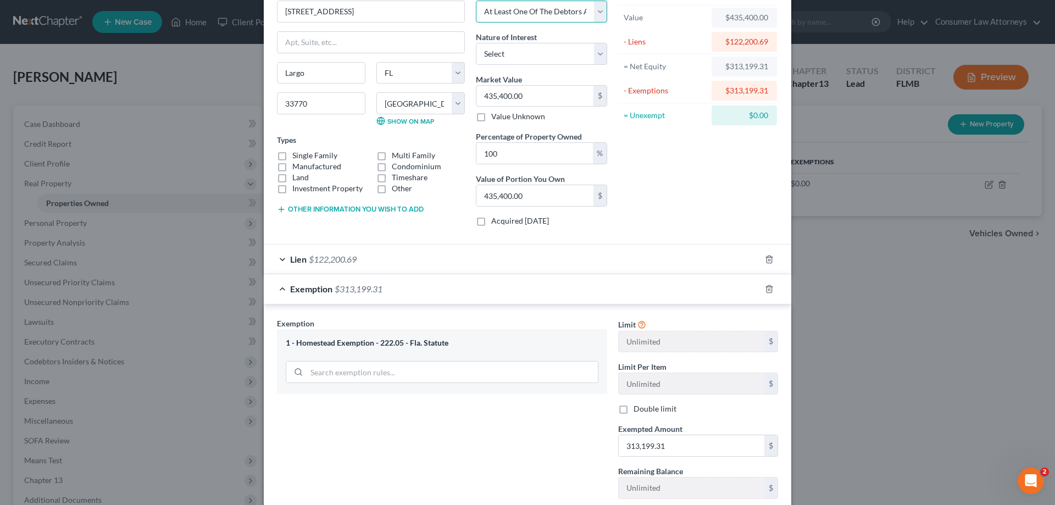
scroll to position [134, 0]
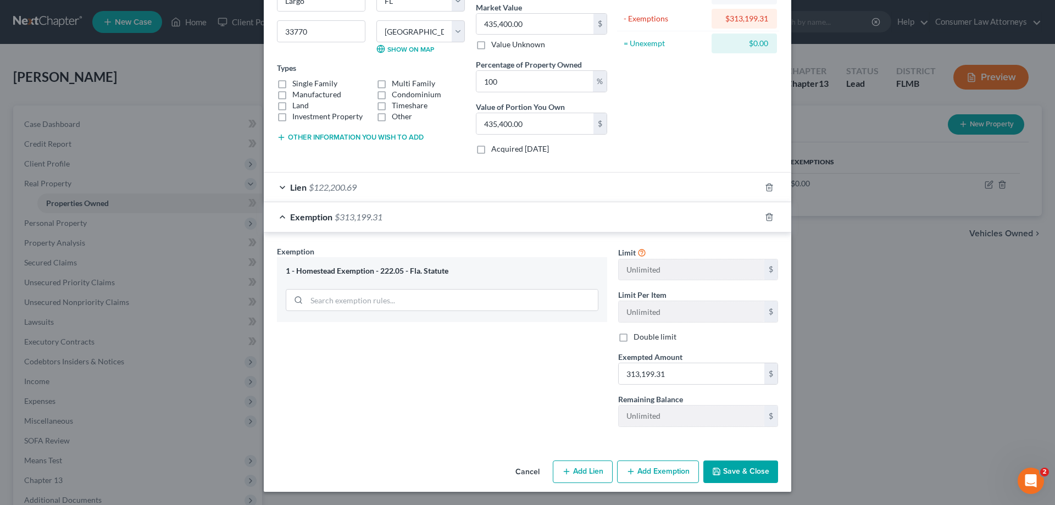
click at [735, 474] on button "Save & Close" at bounding box center [740, 472] width 75 height 23
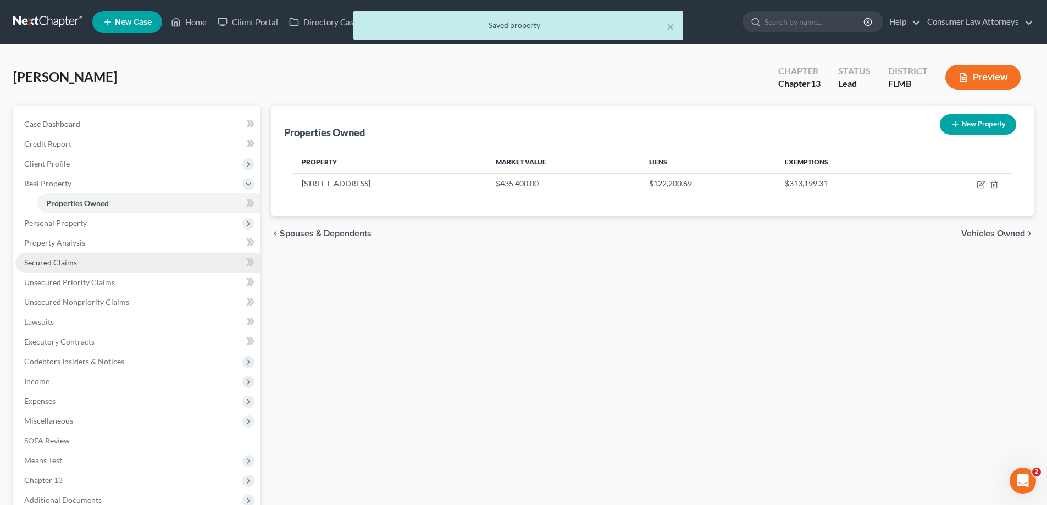
click at [51, 269] on link "Secured Claims" at bounding box center [137, 263] width 245 height 20
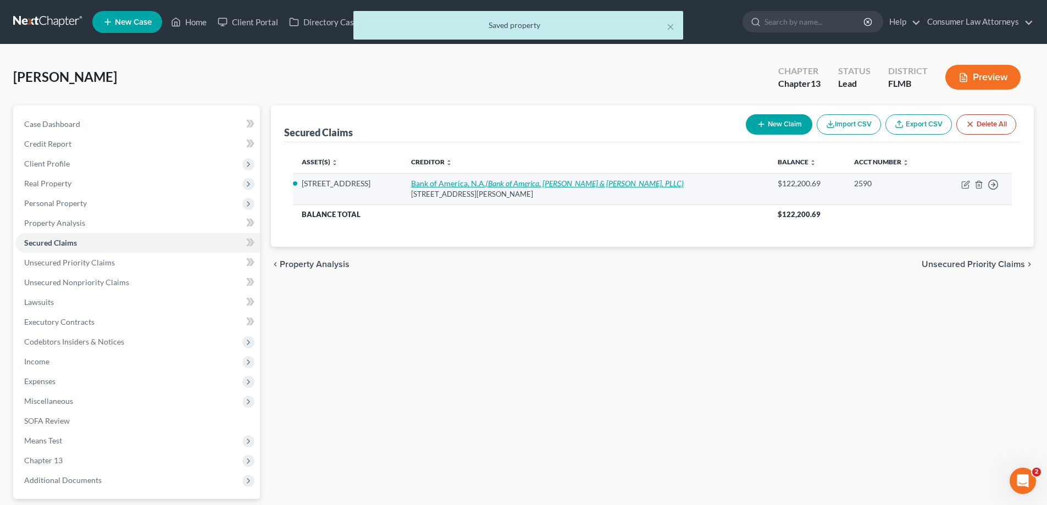
click at [452, 185] on link "Bank of America, N.A. (Bank of America, [PERSON_NAME] & [PERSON_NAME], PLLC)" at bounding box center [547, 183] width 273 height 9
select select "28"
select select "11"
select select "2"
select select "3"
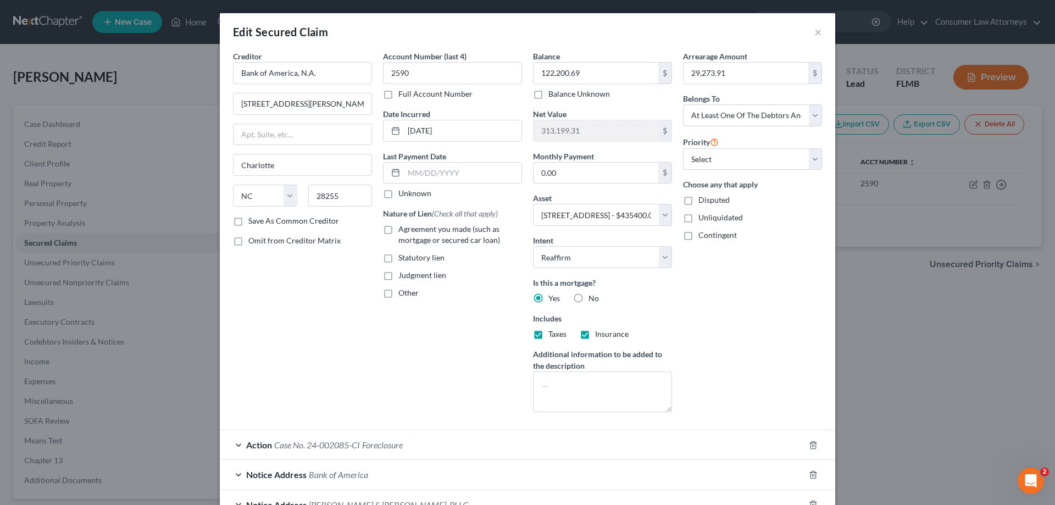
scroll to position [55, 0]
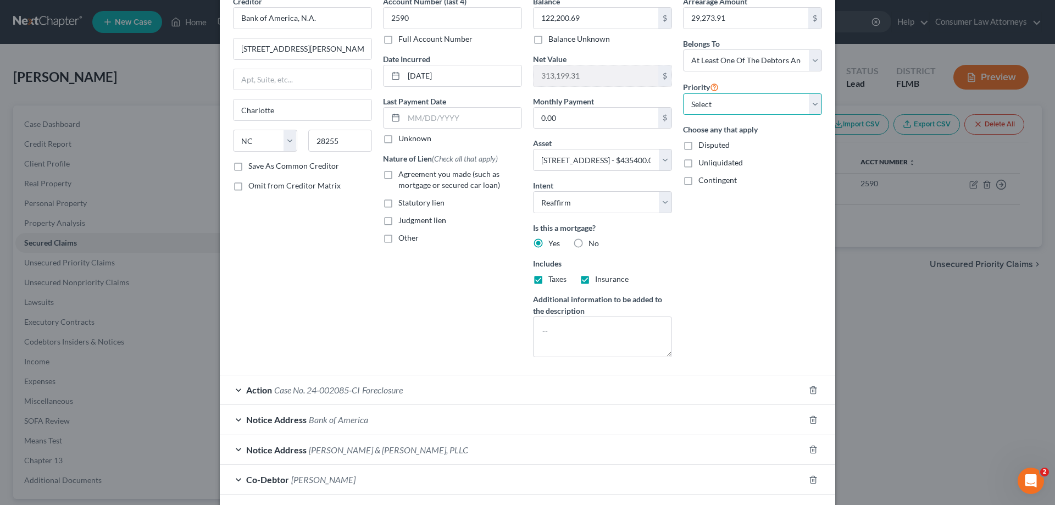
drag, startPoint x: 679, startPoint y: 109, endPoint x: 684, endPoint y: 114, distance: 6.6
click at [683, 109] on select "Select 1st 2nd 3rd 4th 5th 6th 7th 8th 9th 10th 11th 12th 13th 14th 15th 16th 1…" at bounding box center [752, 104] width 139 height 22
select select "0"
click at [683, 93] on select "Select 1st 2nd 3rd 4th 5th 6th 7th 8th 9th 10th 11th 12th 13th 14th 15th 16th 1…" at bounding box center [752, 104] width 139 height 22
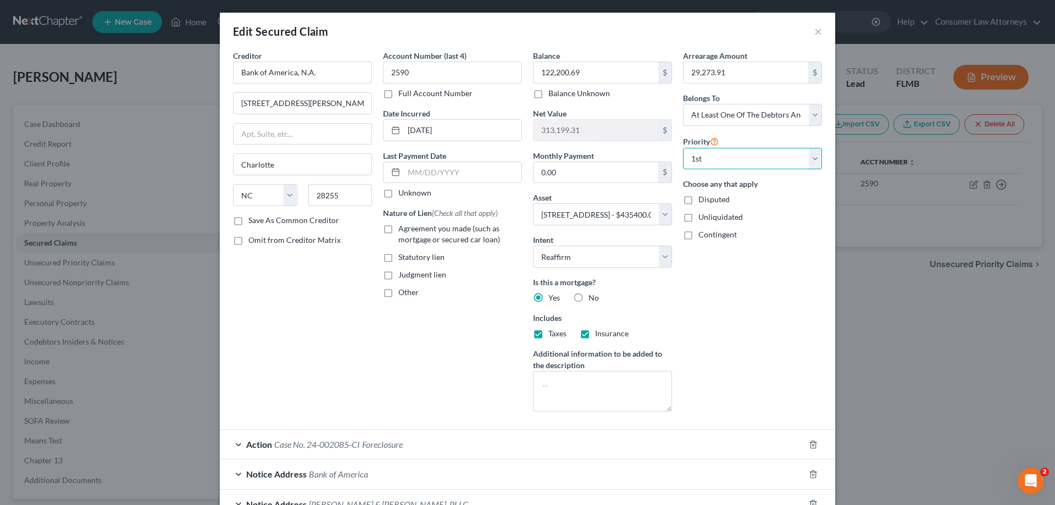
scroll to position [0, 0]
click at [621, 32] on div "Edit Secured Claim ×" at bounding box center [528, 31] width 616 height 37
click at [269, 294] on div "Creditor * Bank of America, N.A. [GEOGRAPHIC_DATA][PERSON_NAME][PERSON_NAME] [U…" at bounding box center [303, 236] width 150 height 370
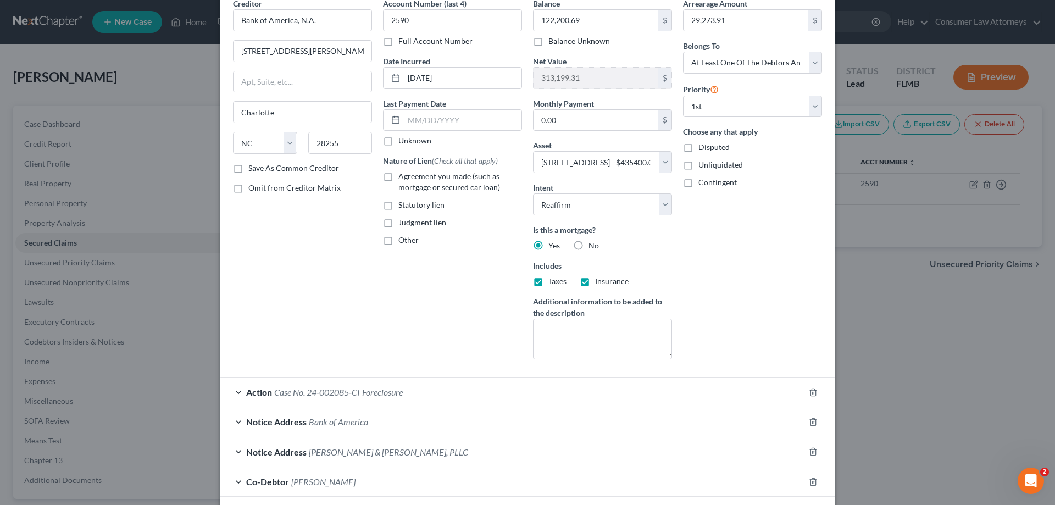
scroll to position [114, 0]
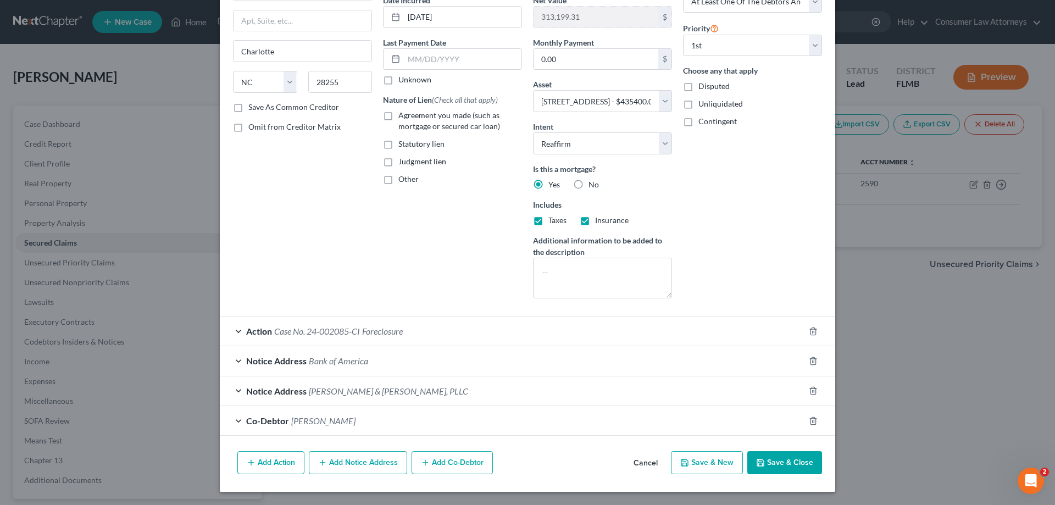
drag, startPoint x: 373, startPoint y: 395, endPoint x: 510, endPoint y: 404, distance: 137.2
click at [373, 395] on span "[PERSON_NAME] & [PERSON_NAME], PLLC" at bounding box center [388, 391] width 159 height 10
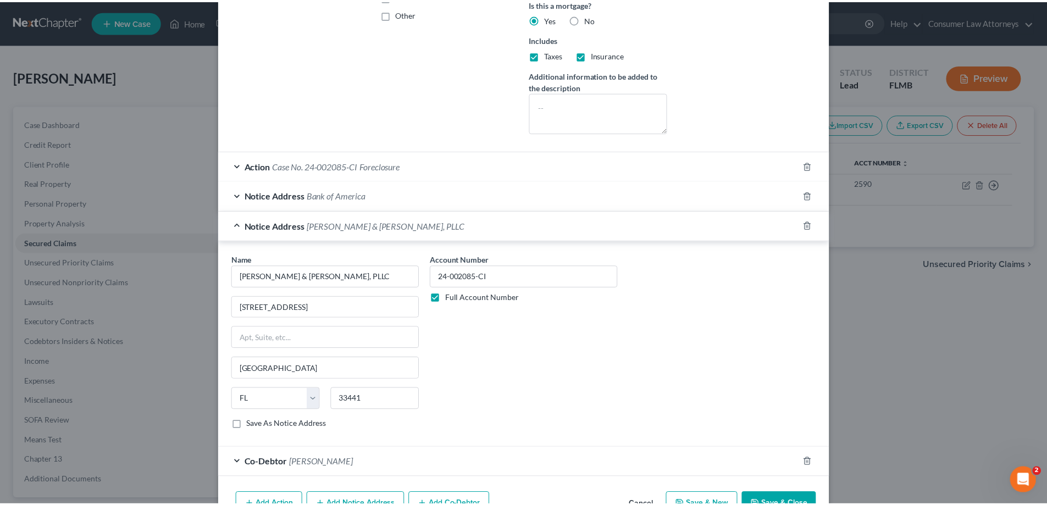
scroll to position [321, 0]
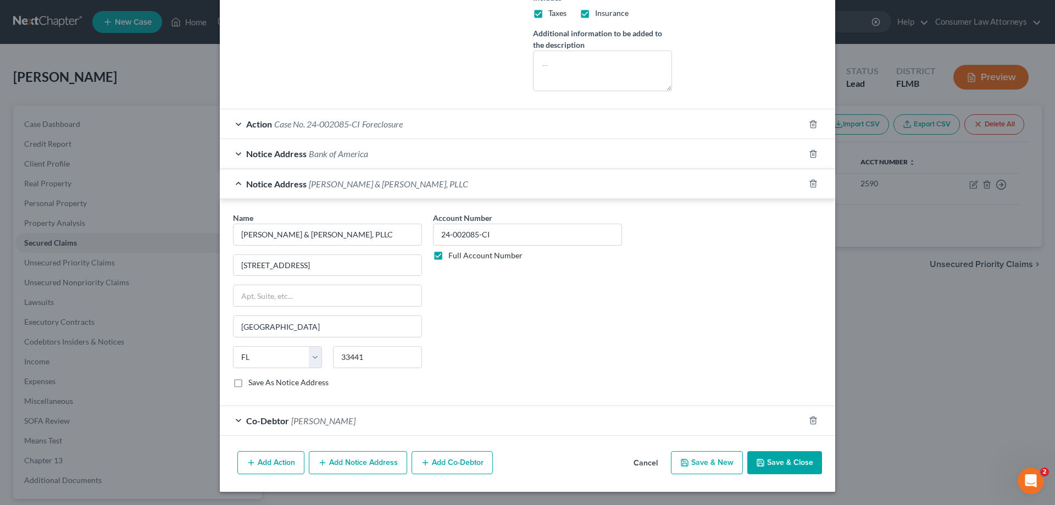
drag, startPoint x: 768, startPoint y: 468, endPoint x: 790, endPoint y: 185, distance: 283.3
click at [768, 468] on button "Save & Close" at bounding box center [784, 462] width 75 height 23
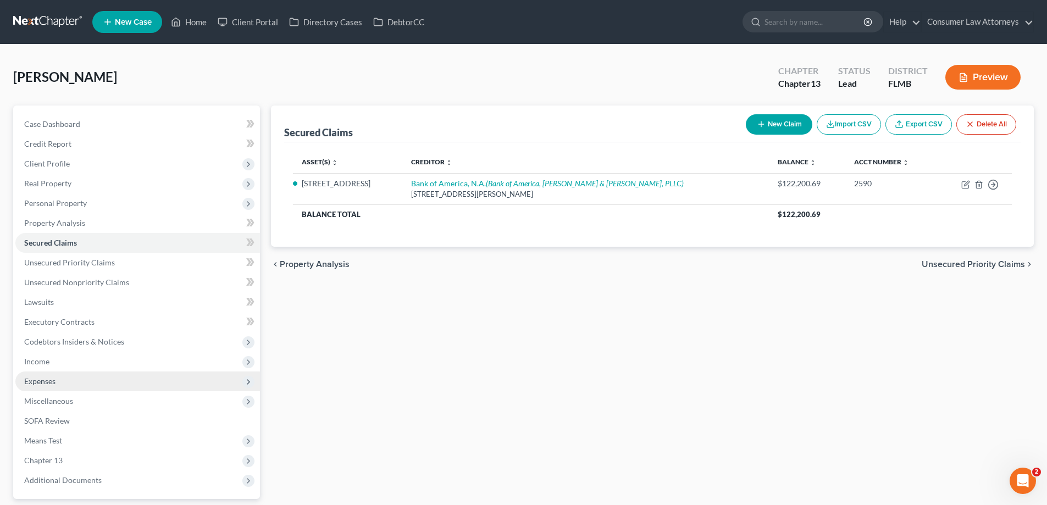
click at [43, 383] on span "Expenses" at bounding box center [39, 380] width 31 height 9
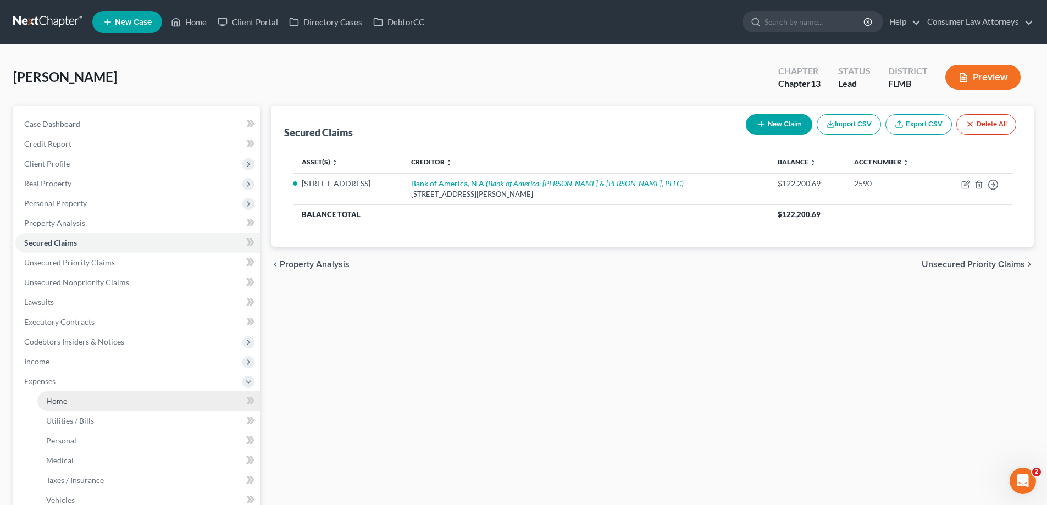
click at [57, 395] on link "Home" at bounding box center [148, 401] width 223 height 20
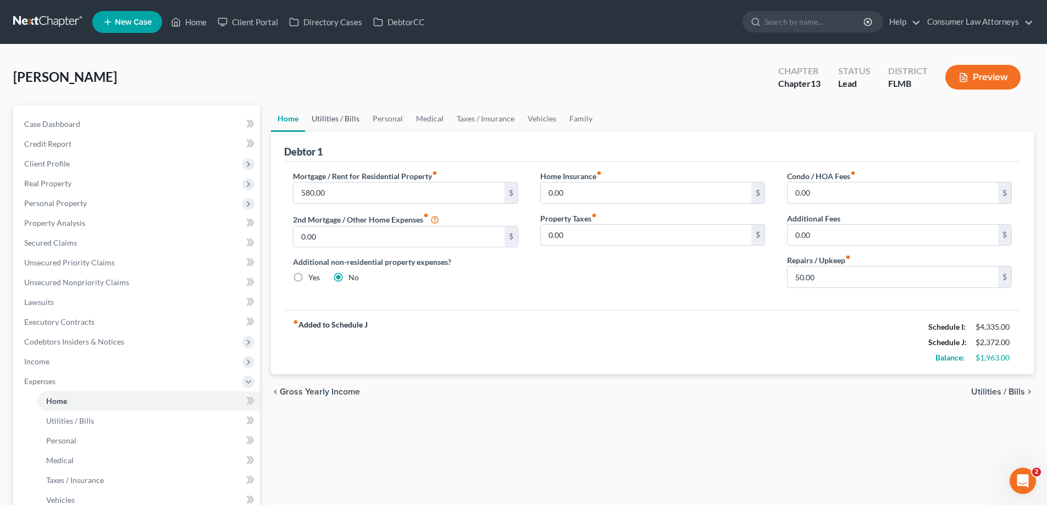
click at [341, 120] on link "Utilities / Bills" at bounding box center [335, 119] width 61 height 26
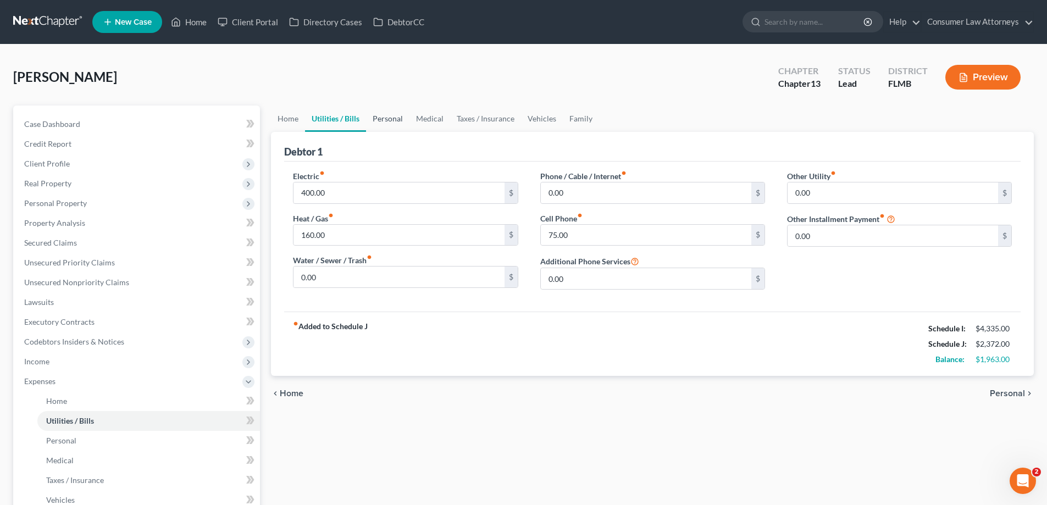
click at [379, 121] on link "Personal" at bounding box center [387, 119] width 43 height 26
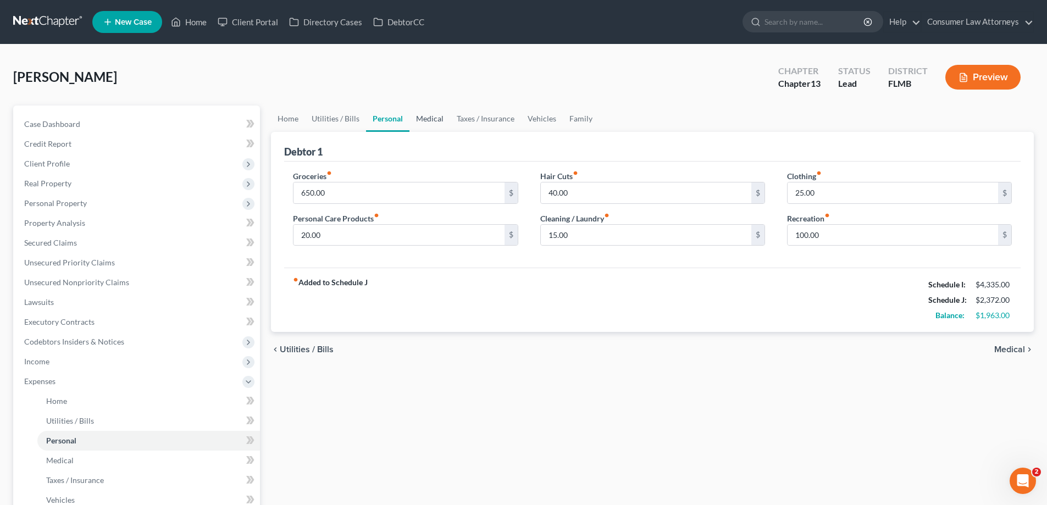
click at [435, 122] on link "Medical" at bounding box center [429, 119] width 41 height 26
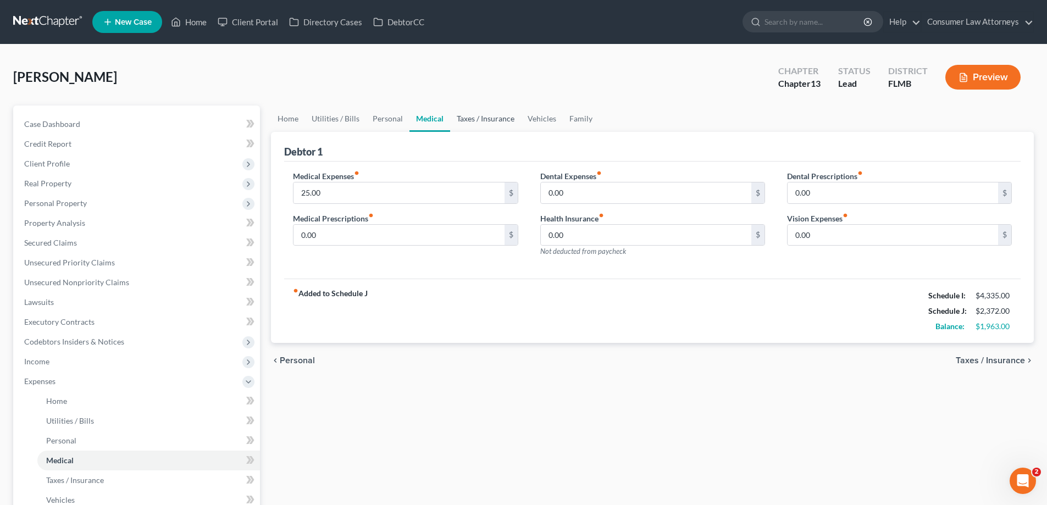
click at [462, 120] on link "Taxes / Insurance" at bounding box center [485, 119] width 71 height 26
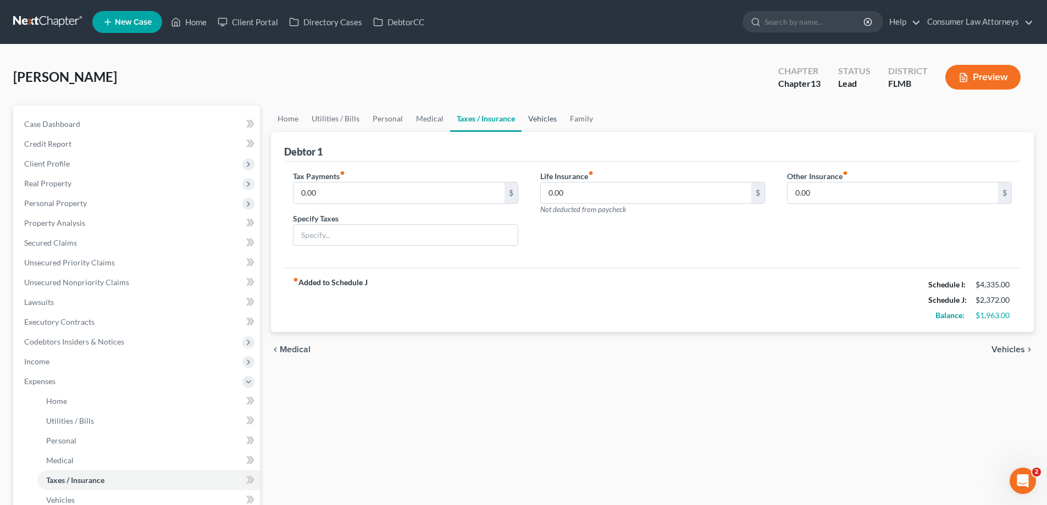
click at [546, 123] on link "Vehicles" at bounding box center [543, 119] width 42 height 26
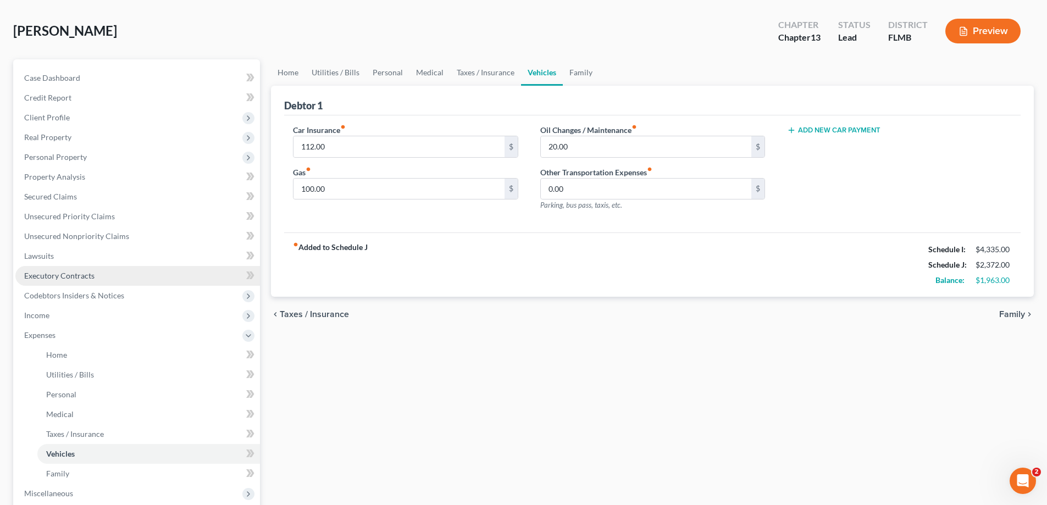
scroll to position [110, 0]
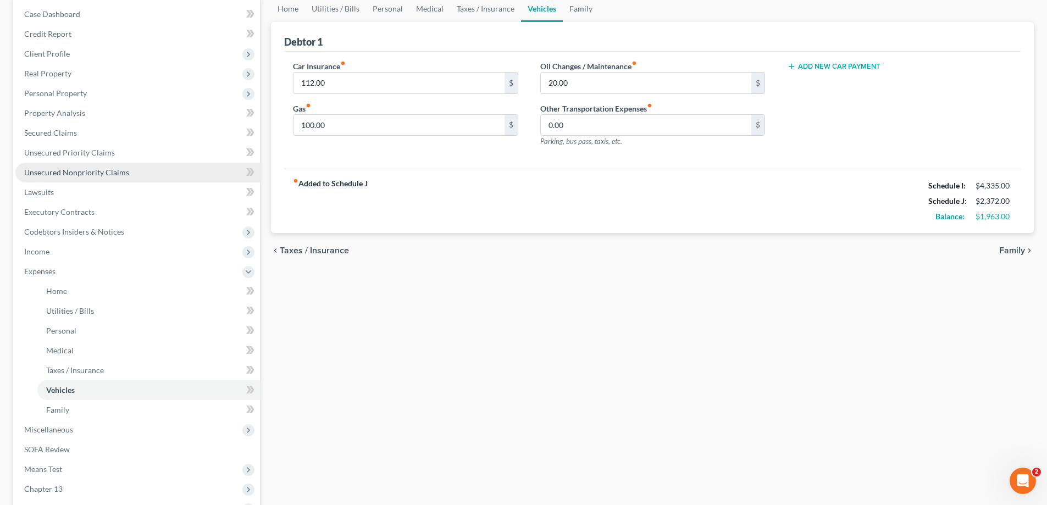
click at [121, 176] on span "Unsecured Nonpriority Claims" at bounding box center [76, 172] width 105 height 9
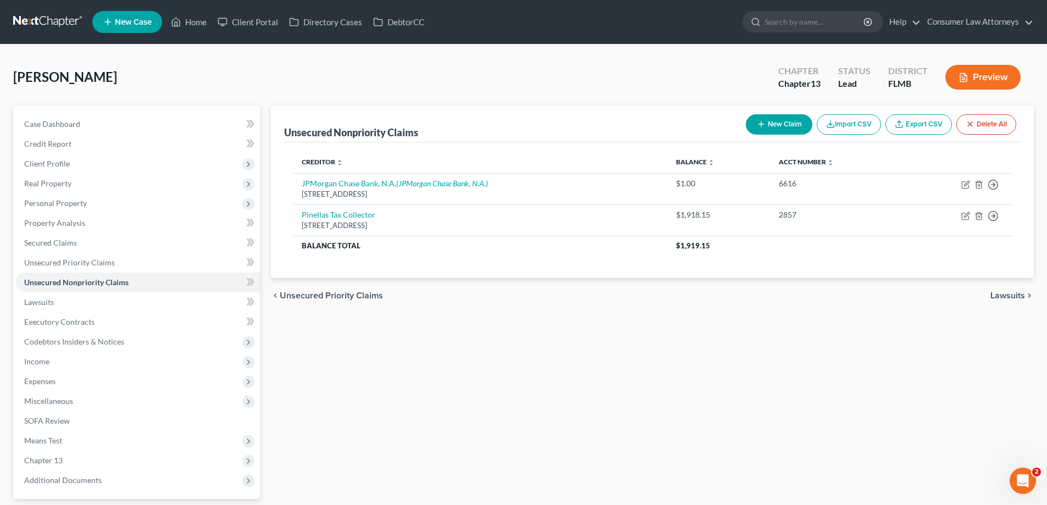
click at [626, 281] on div "chevron_left Unsecured Priority Claims Lawsuits chevron_right" at bounding box center [652, 295] width 763 height 35
click at [32, 362] on span "Income" at bounding box center [36, 361] width 25 height 9
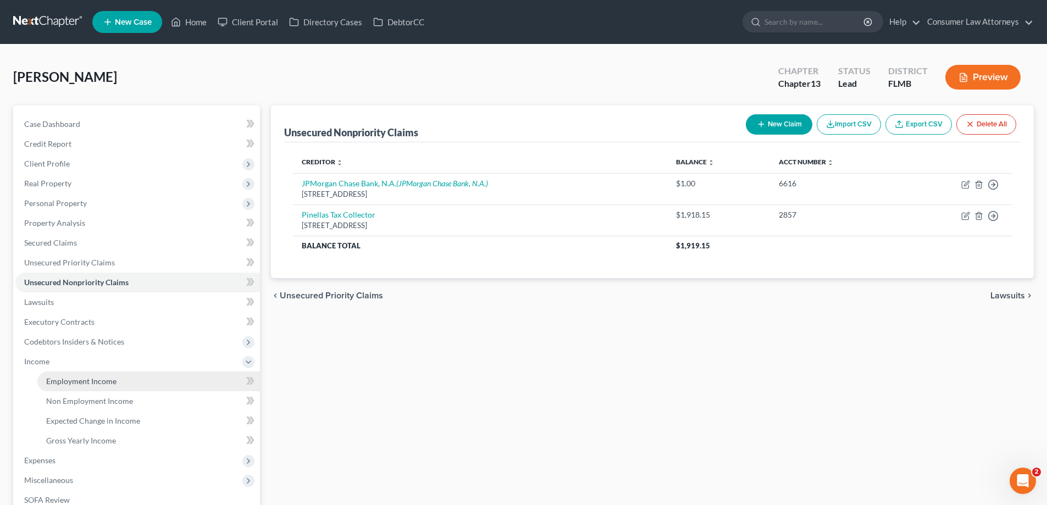
click at [60, 382] on span "Employment Income" at bounding box center [81, 380] width 70 height 9
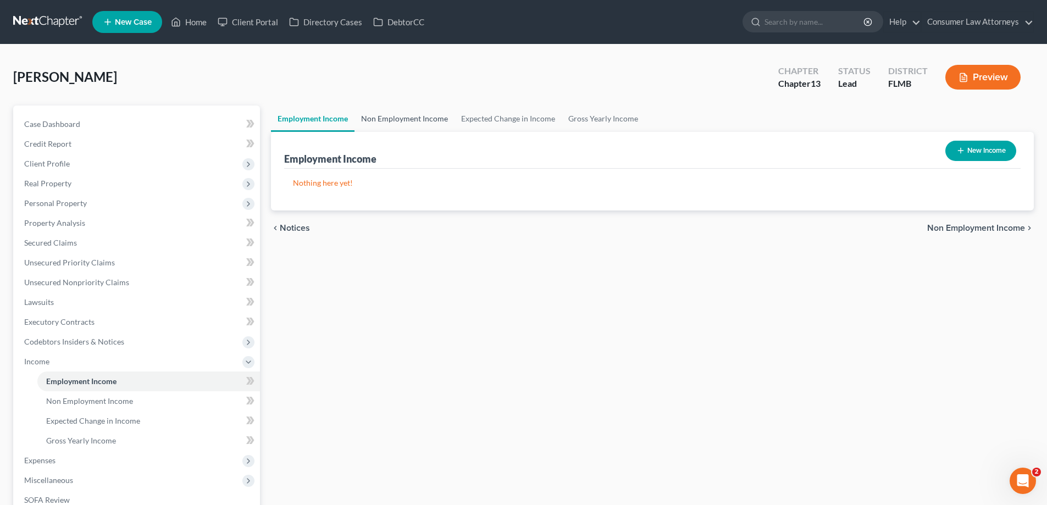
click at [392, 113] on link "Non Employment Income" at bounding box center [404, 119] width 100 height 26
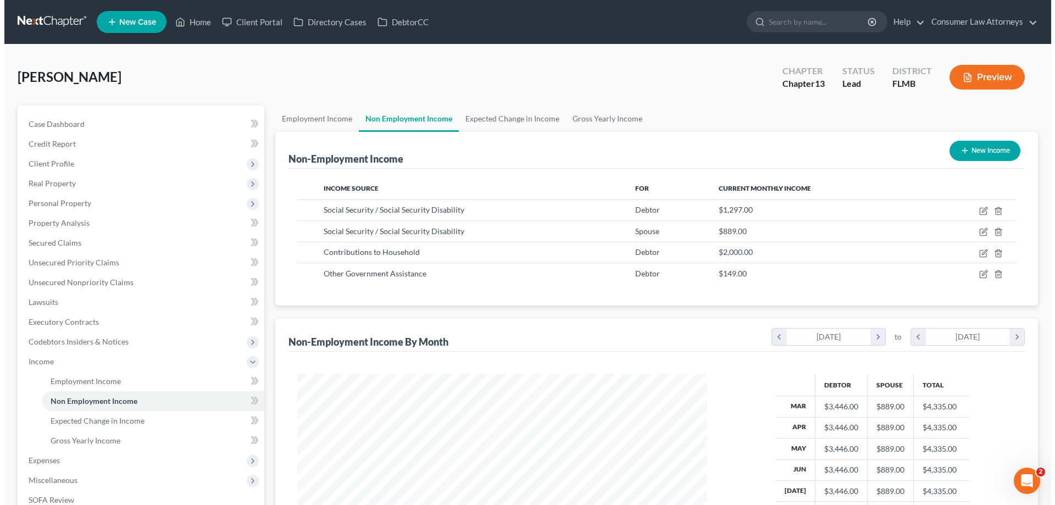
scroll to position [205, 432]
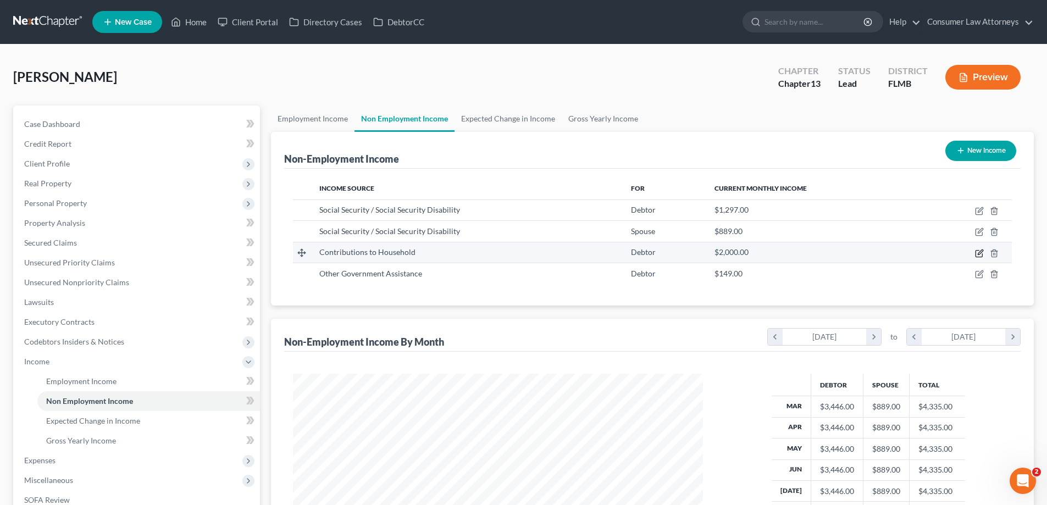
click at [977, 255] on icon "button" at bounding box center [979, 253] width 9 height 9
select select "8"
select select "0"
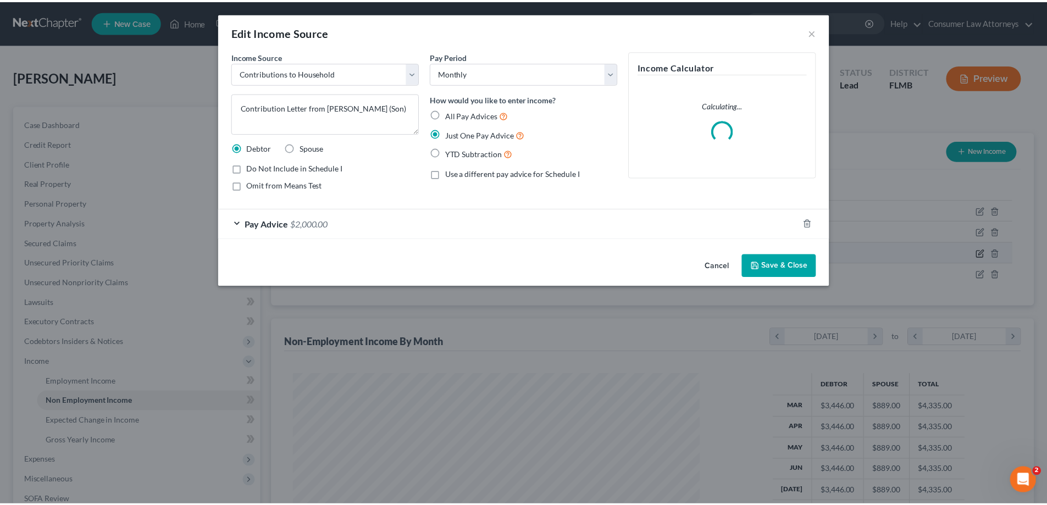
scroll to position [207, 436]
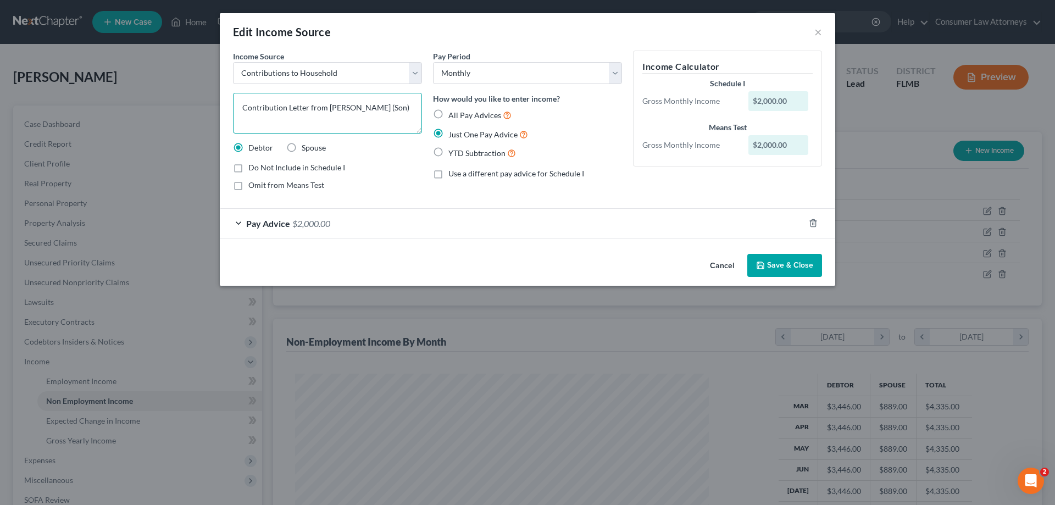
click at [346, 106] on textarea "Contribution Letter from [PERSON_NAME] (Son)" at bounding box center [327, 113] width 189 height 41
type textarea "Contribution Letter from [PERSON_NAME] (Son)"
click at [772, 266] on button "Save & Close" at bounding box center [784, 265] width 75 height 23
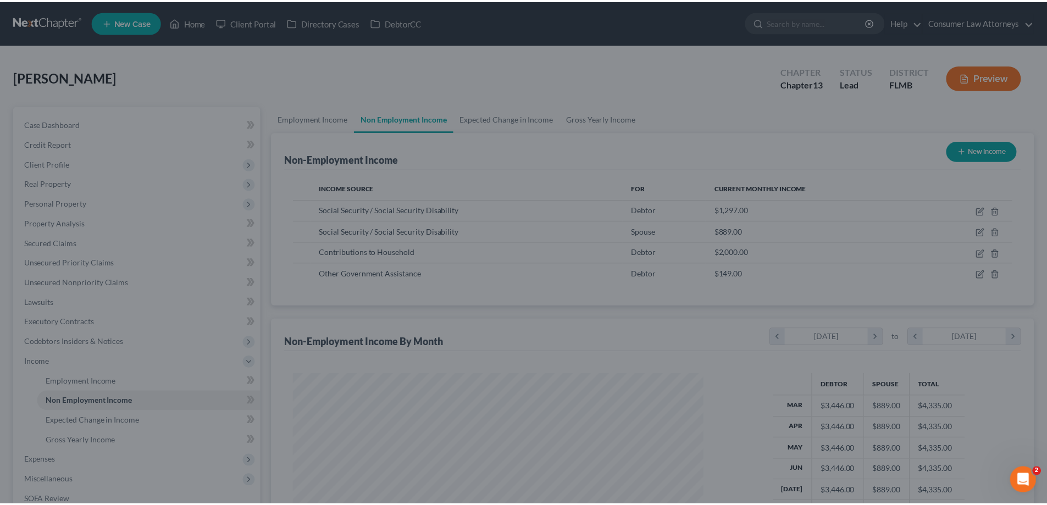
scroll to position [549382, 549156]
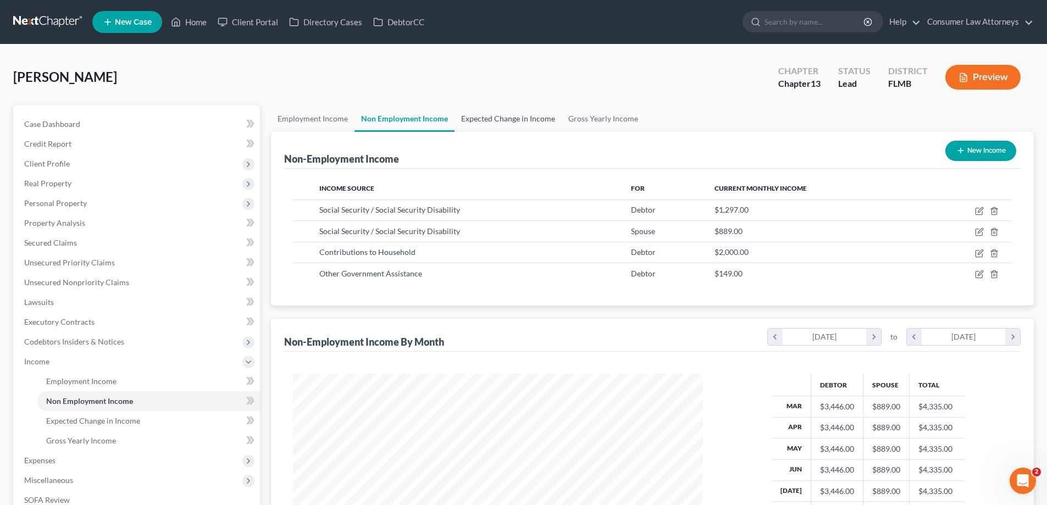
click at [498, 117] on link "Expected Change in Income" at bounding box center [508, 119] width 107 height 26
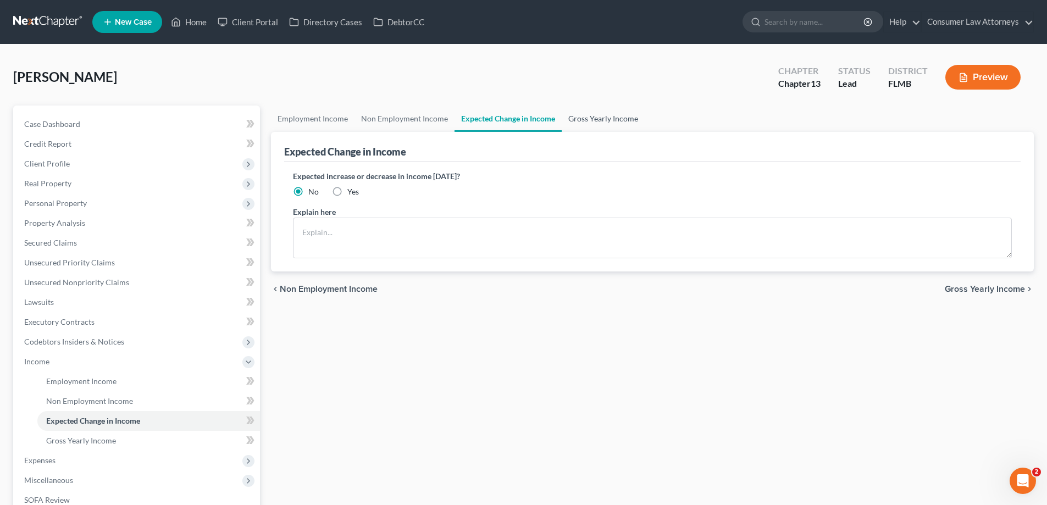
click at [573, 124] on link "Gross Yearly Income" at bounding box center [603, 119] width 83 height 26
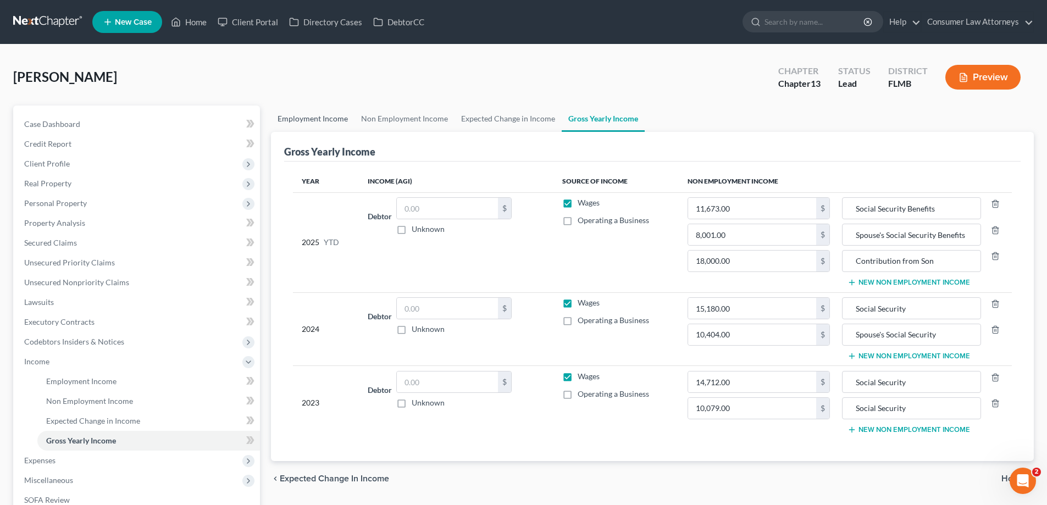
click at [332, 117] on link "Employment Income" at bounding box center [313, 119] width 84 height 26
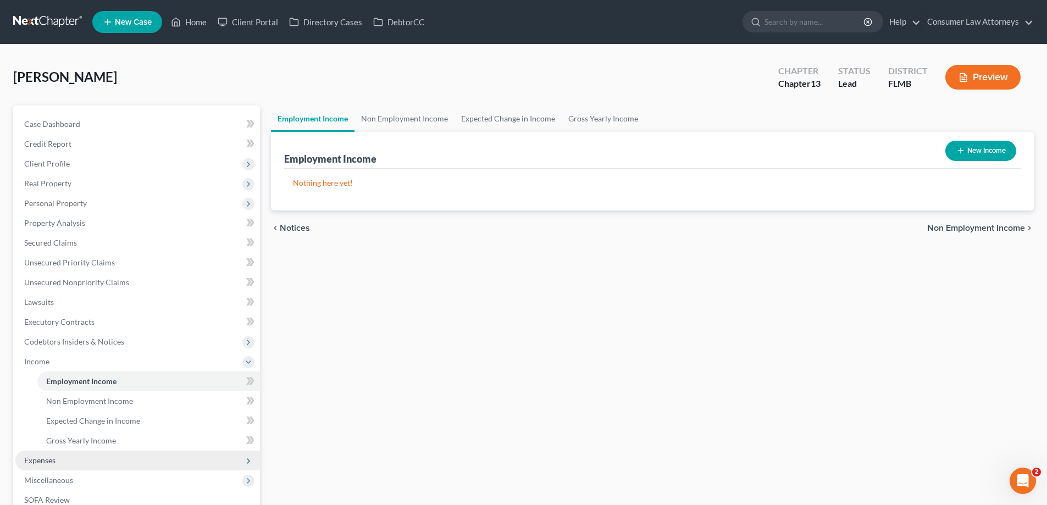
drag, startPoint x: 37, startPoint y: 457, endPoint x: 48, endPoint y: 464, distance: 13.4
click at [37, 457] on span "Expenses" at bounding box center [39, 460] width 31 height 9
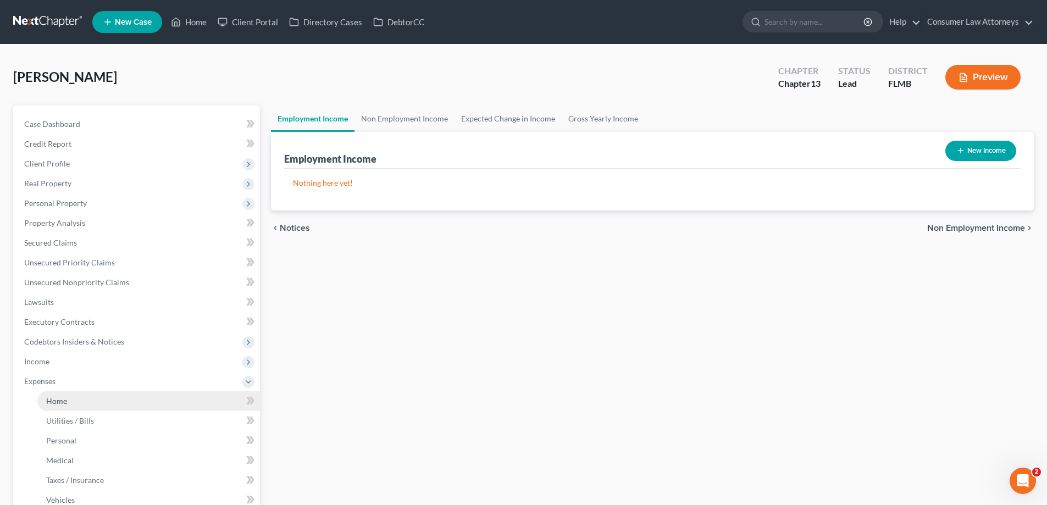
click at [54, 402] on span "Home" at bounding box center [56, 400] width 21 height 9
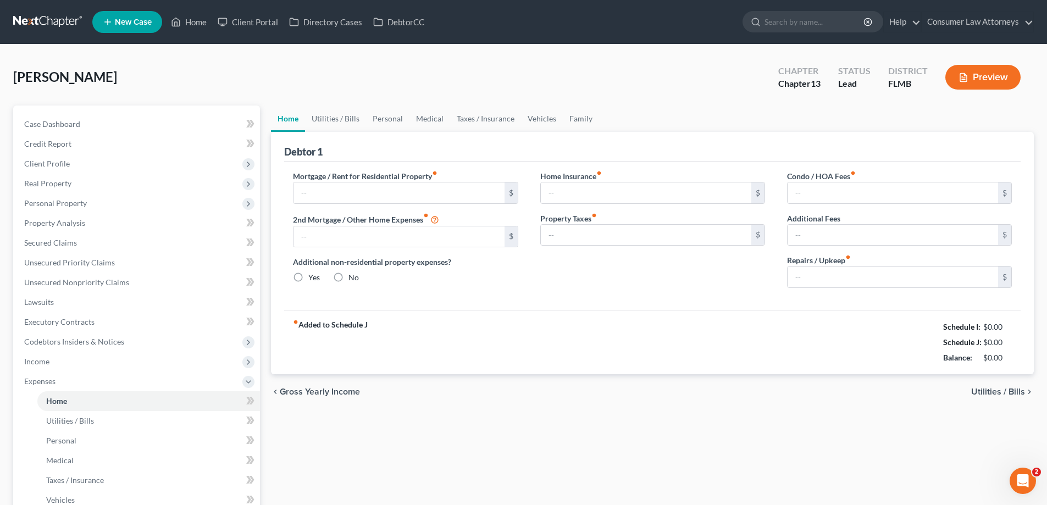
type input "580.00"
type input "0.00"
radio input "true"
type input "0.00"
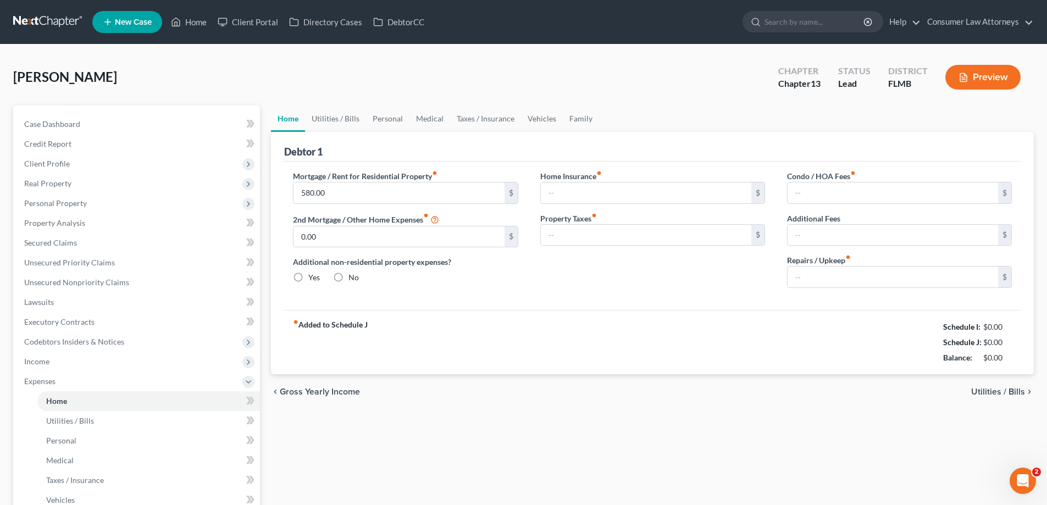
type input "0.00"
type input "50.00"
click at [337, 119] on link "Utilities / Bills" at bounding box center [335, 119] width 61 height 26
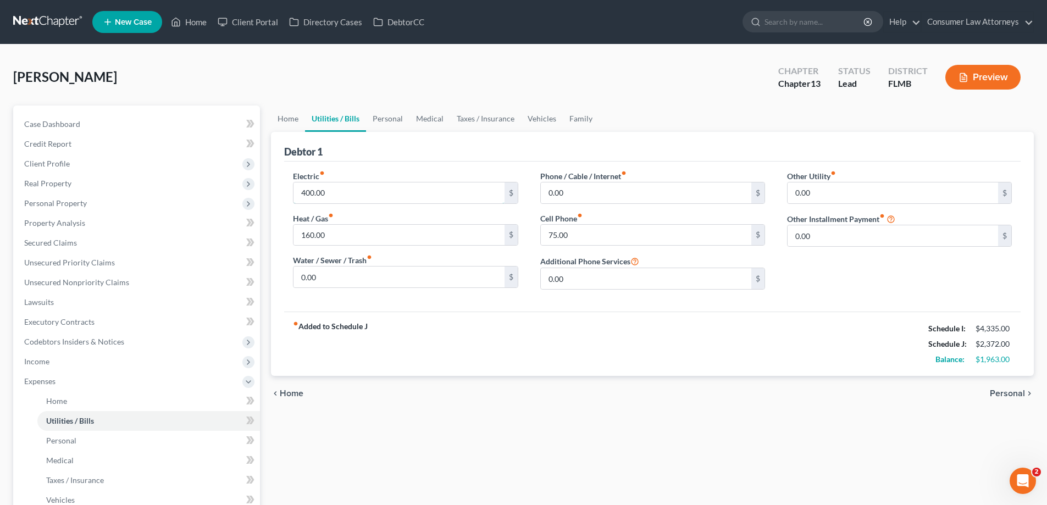
drag, startPoint x: 332, startPoint y: 189, endPoint x: 359, endPoint y: 213, distance: 36.6
click at [332, 189] on input "400.00" at bounding box center [398, 192] width 210 height 21
drag, startPoint x: 320, startPoint y: 196, endPoint x: 278, endPoint y: 200, distance: 43.1
click at [285, 201] on div "Electric fiber_manual_record 320 $ Heat / Gas fiber_manual_record 160.00 $ Wate…" at bounding box center [405, 234] width 247 height 128
type input "360"
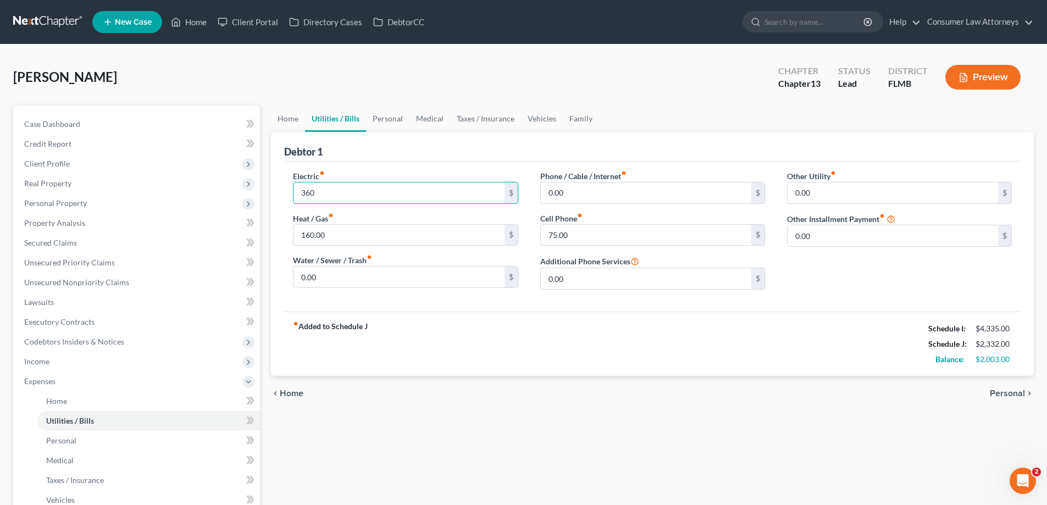
click at [411, 95] on div "[PERSON_NAME] Upgraded Chapter Chapter 13 Status Lead District [GEOGRAPHIC_DATA…" at bounding box center [523, 82] width 1021 height 48
click at [396, 110] on link "Personal" at bounding box center [387, 119] width 43 height 26
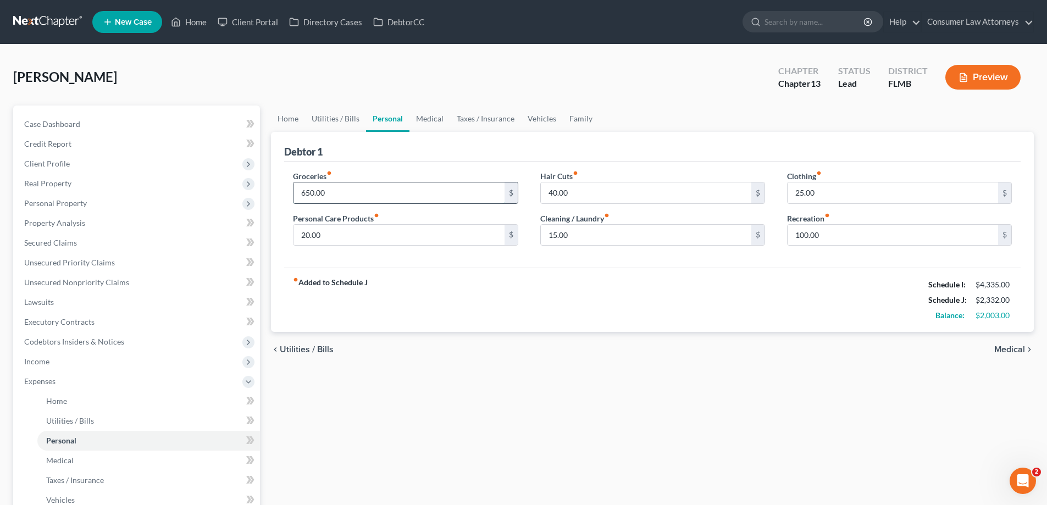
click at [364, 198] on input "650.00" at bounding box center [398, 192] width 210 height 21
type input "500"
click at [384, 174] on div "Groceries fiber_manual_record 500 $" at bounding box center [405, 187] width 225 height 34
click at [822, 231] on input "100.00" at bounding box center [893, 235] width 210 height 21
type input "60"
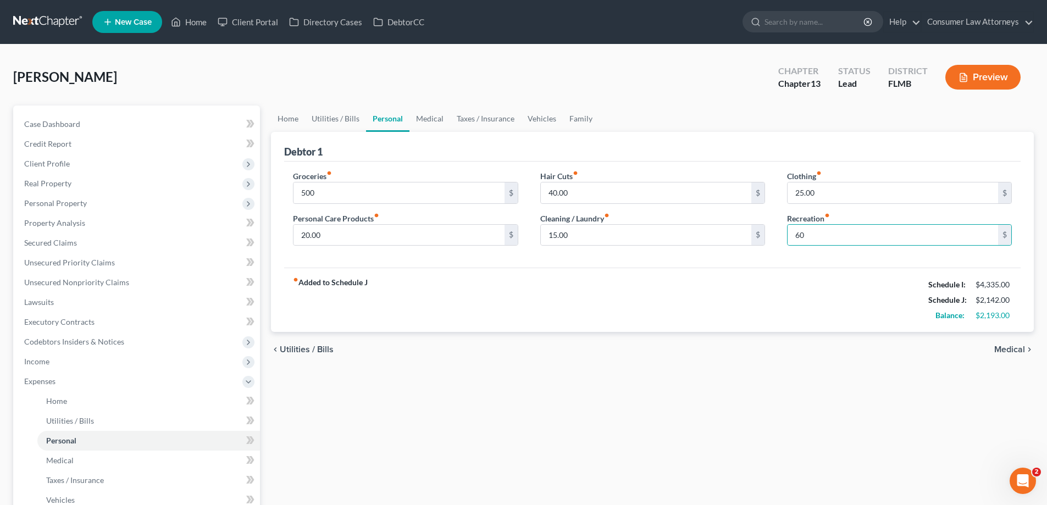
drag, startPoint x: 827, startPoint y: 222, endPoint x: 718, endPoint y: 153, distance: 129.0
click at [827, 222] on label "Recreation fiber_manual_record" at bounding box center [808, 219] width 43 height 12
click at [432, 115] on link "Medical" at bounding box center [429, 119] width 41 height 26
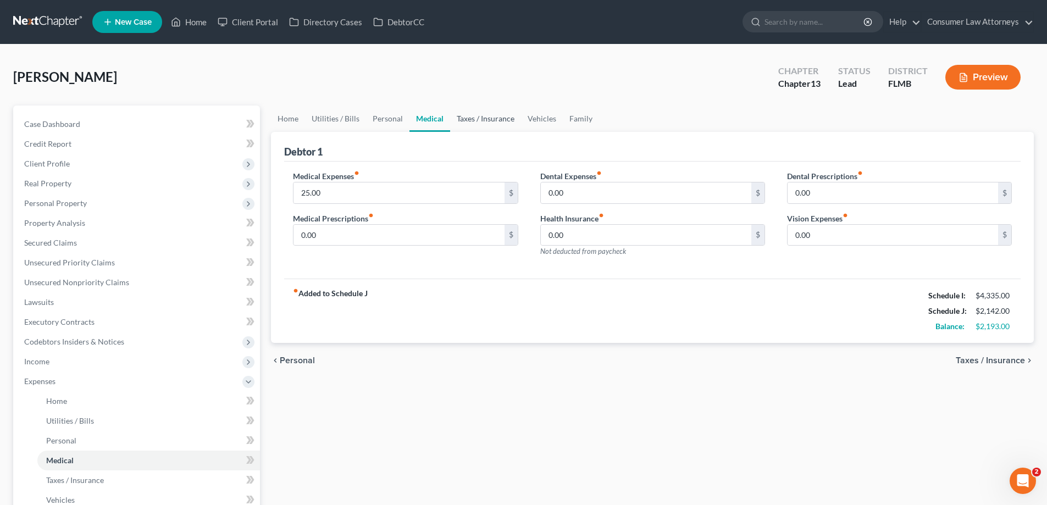
click at [479, 117] on link "Taxes / Insurance" at bounding box center [485, 119] width 71 height 26
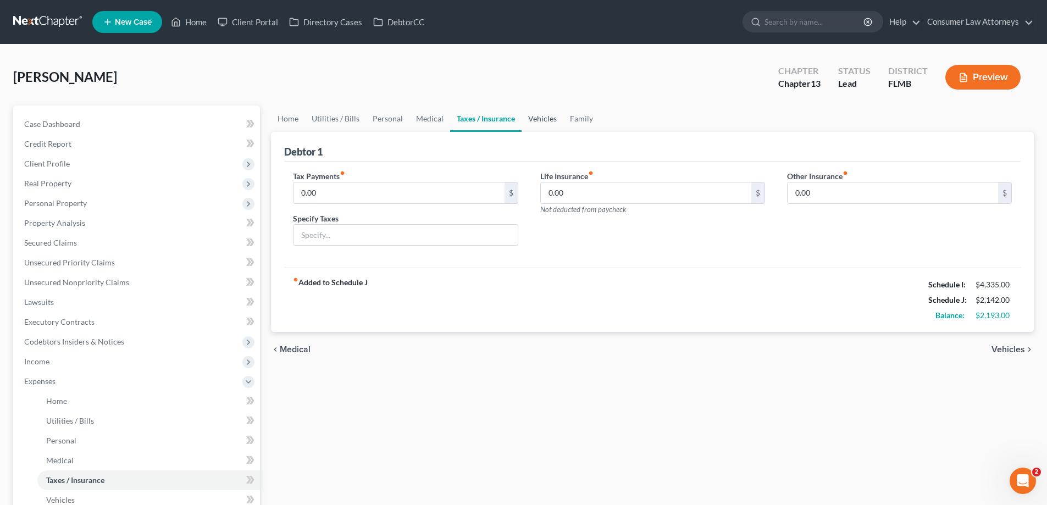
click at [546, 117] on link "Vehicles" at bounding box center [543, 119] width 42 height 26
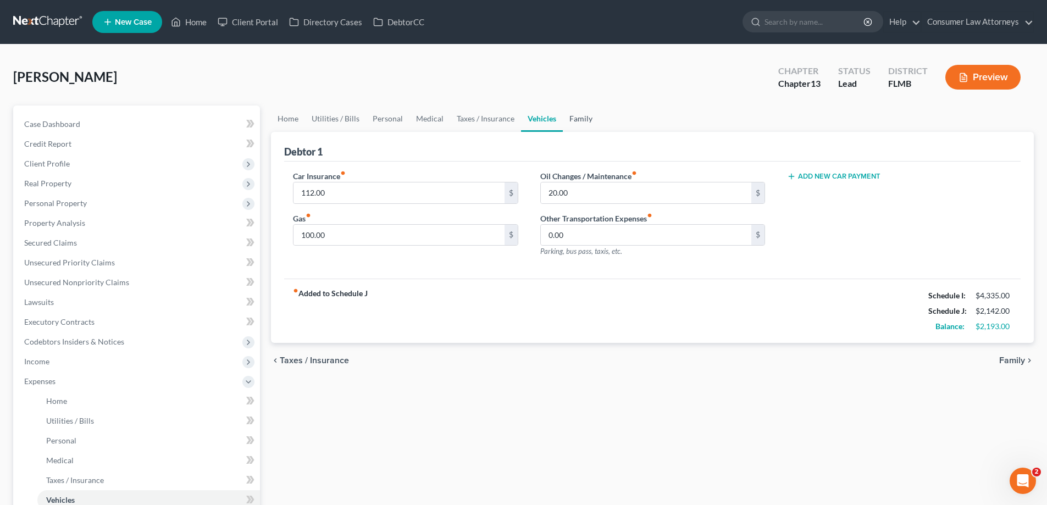
click at [570, 118] on link "Family" at bounding box center [581, 119] width 36 height 26
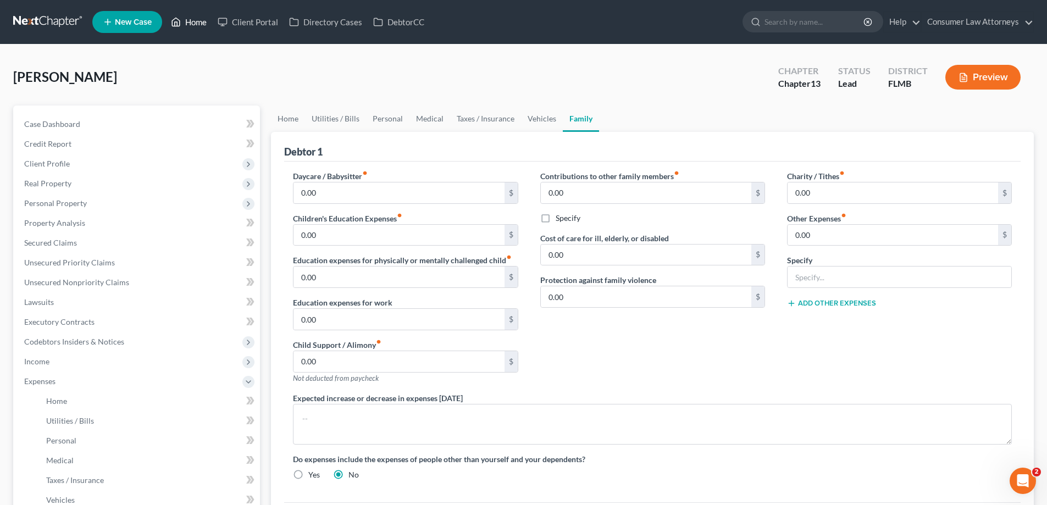
click at [201, 22] on link "Home" at bounding box center [188, 22] width 47 height 20
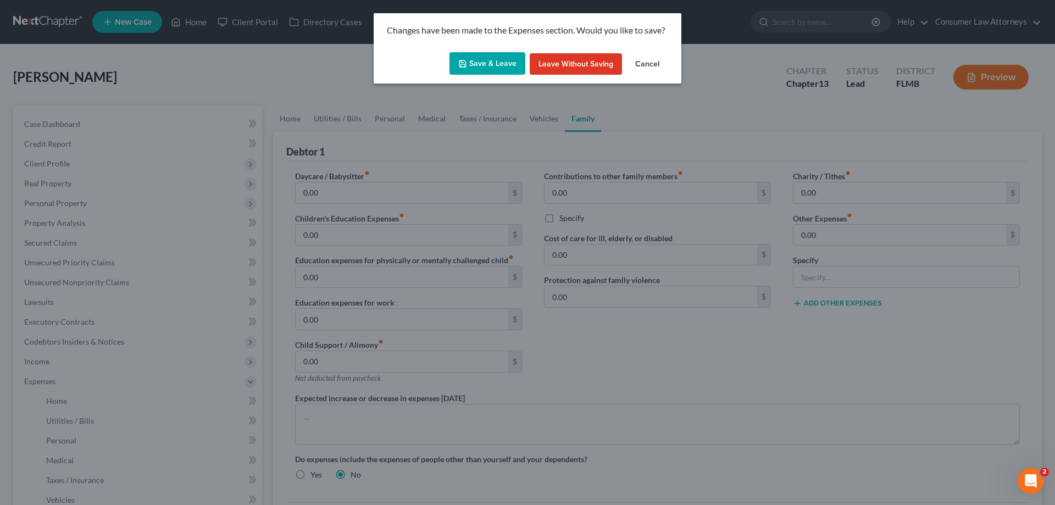
click at [490, 65] on button "Save & Leave" at bounding box center [488, 63] width 76 height 23
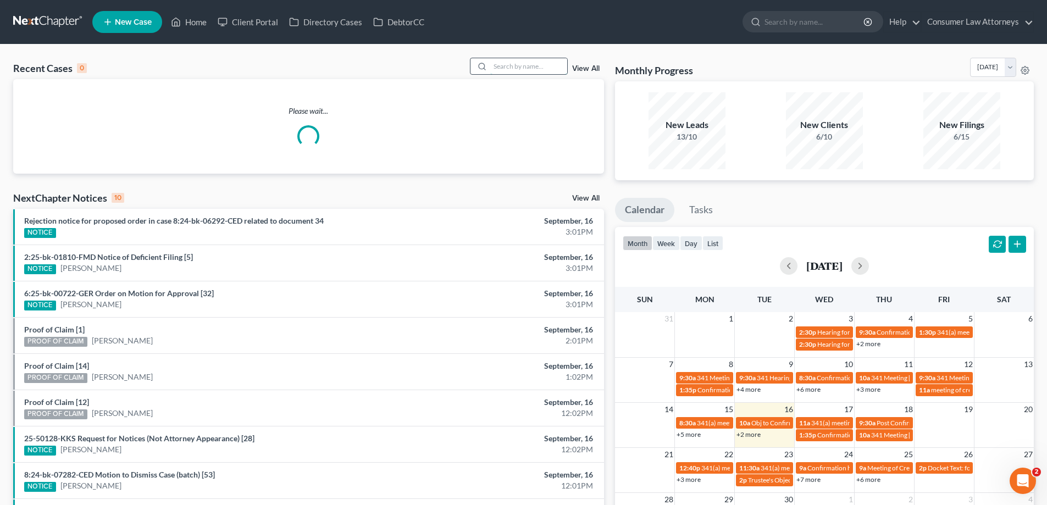
click at [500, 72] on input "search" at bounding box center [528, 66] width 77 height 16
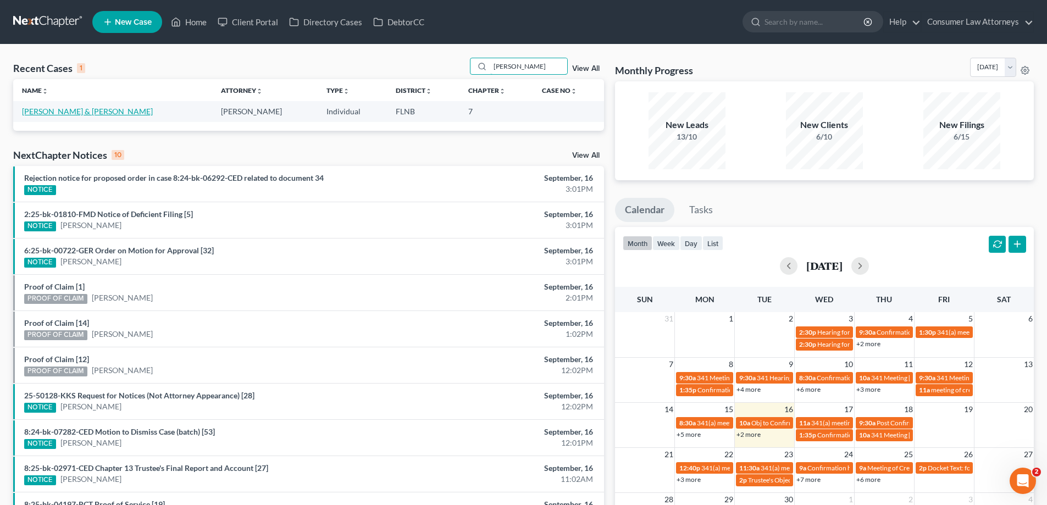
type input "[PERSON_NAME]"
click at [99, 113] on link "[PERSON_NAME] & [PERSON_NAME]" at bounding box center [87, 111] width 131 height 9
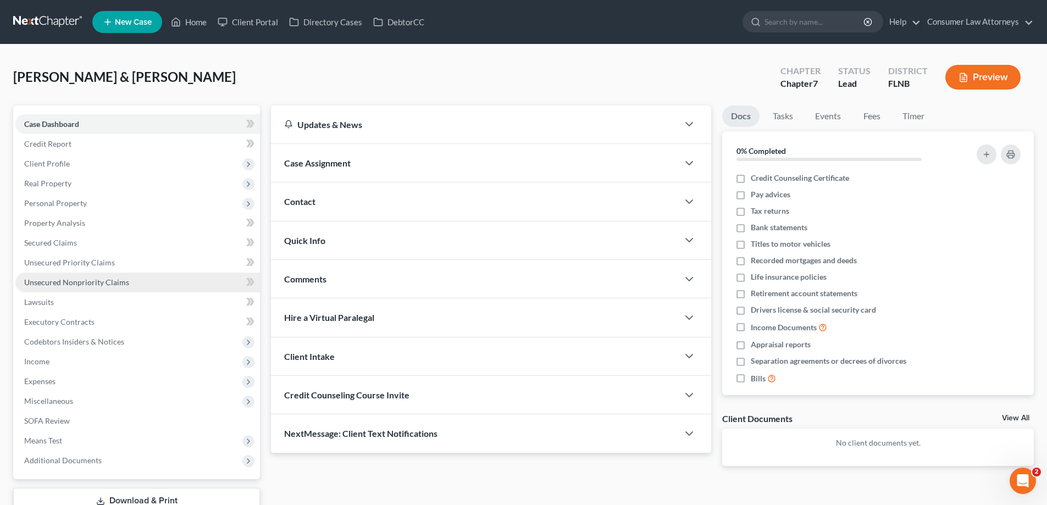
click at [117, 285] on span "Unsecured Nonpriority Claims" at bounding box center [76, 282] width 105 height 9
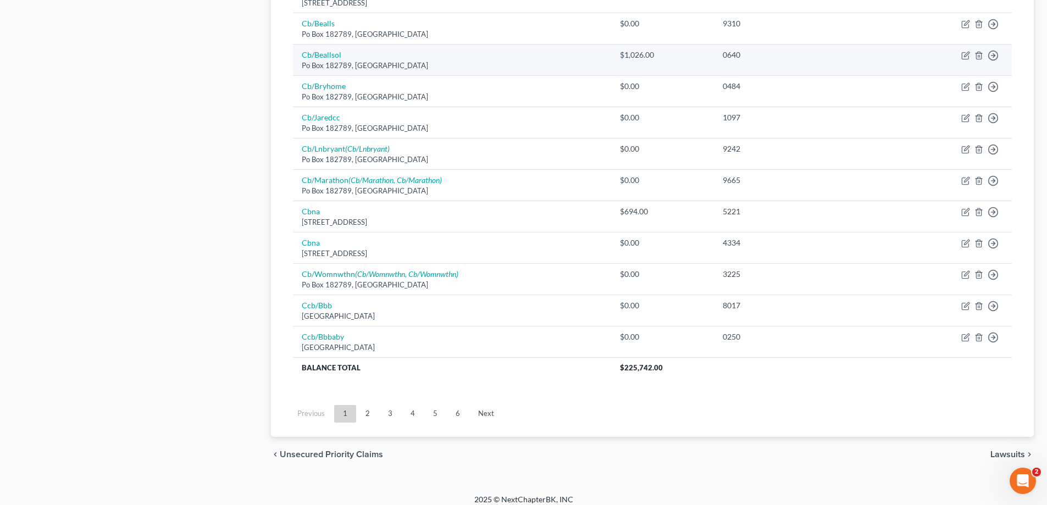
scroll to position [764, 0]
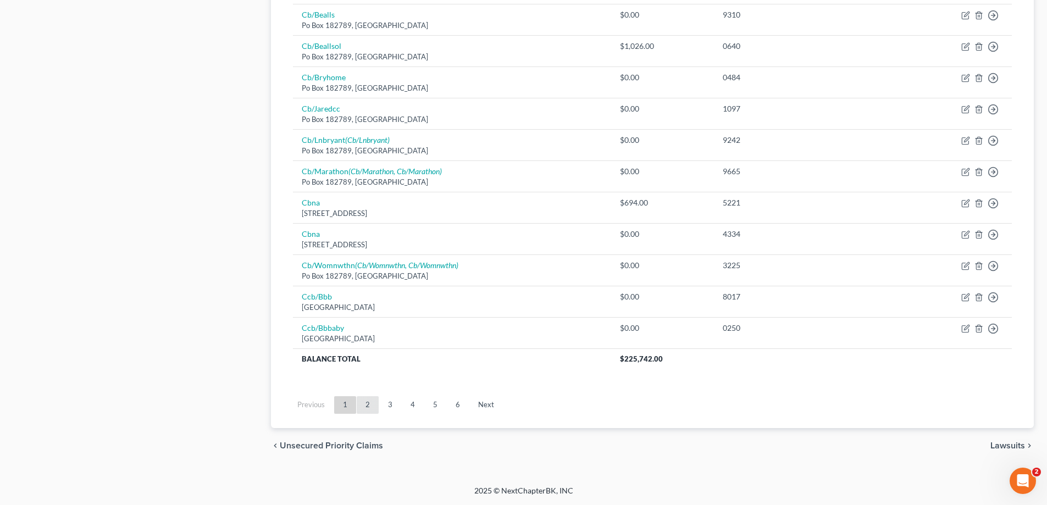
click at [364, 402] on link "2" at bounding box center [368, 405] width 22 height 18
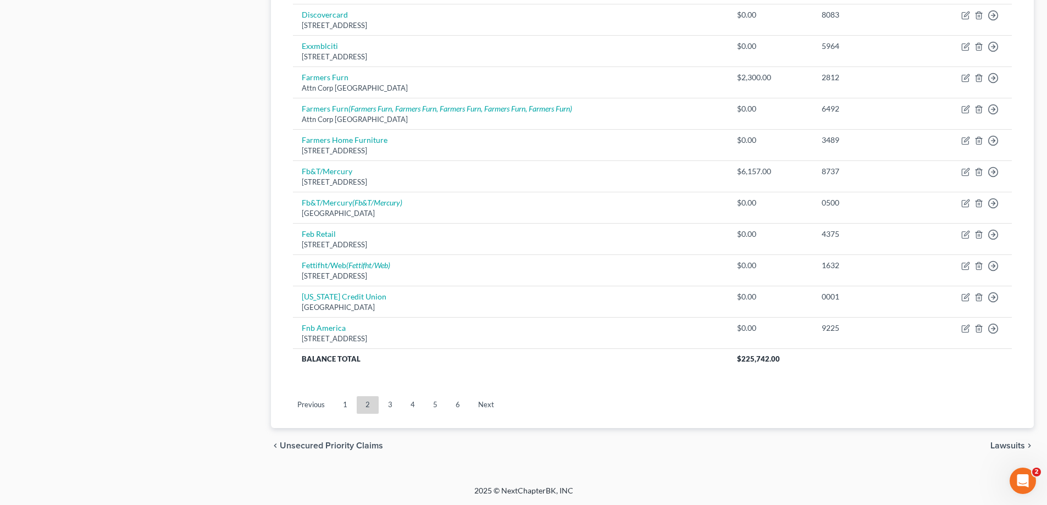
click at [386, 415] on ul "Previous 1 2 3 4 5 6 Next" at bounding box center [652, 405] width 736 height 29
click at [389, 407] on link "3" at bounding box center [390, 405] width 22 height 18
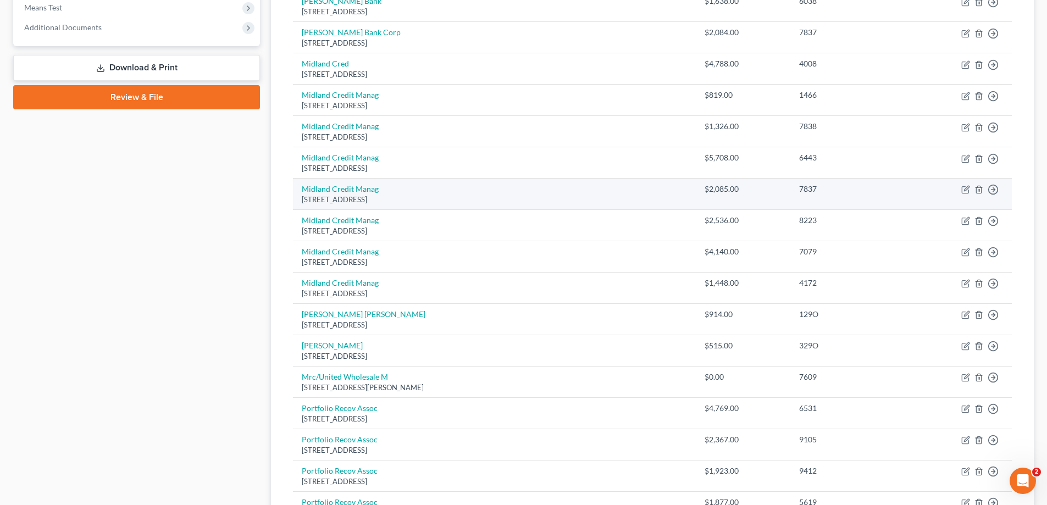
scroll to position [269, 0]
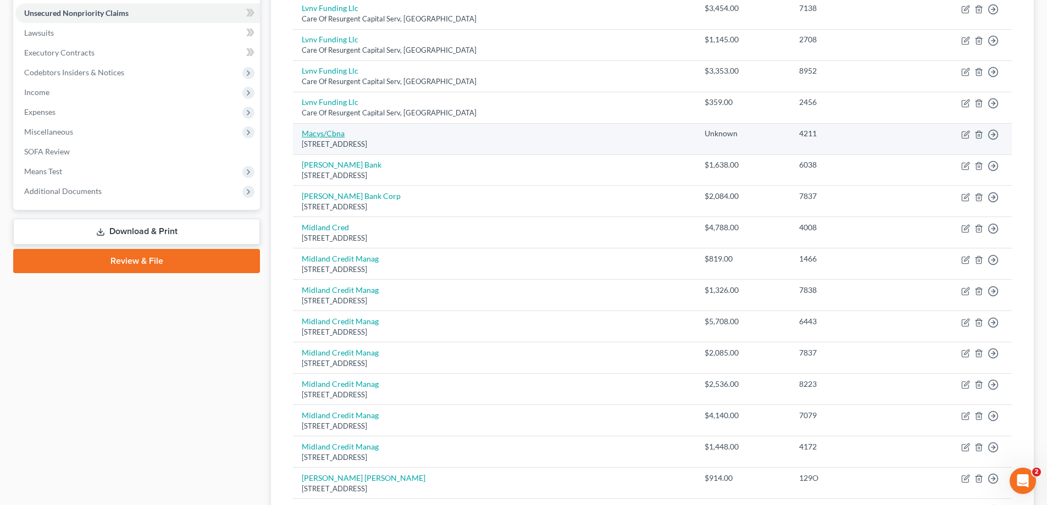
click at [330, 131] on link "Macys/Cbna" at bounding box center [323, 133] width 43 height 9
select select "43"
select select "2"
select select "0"
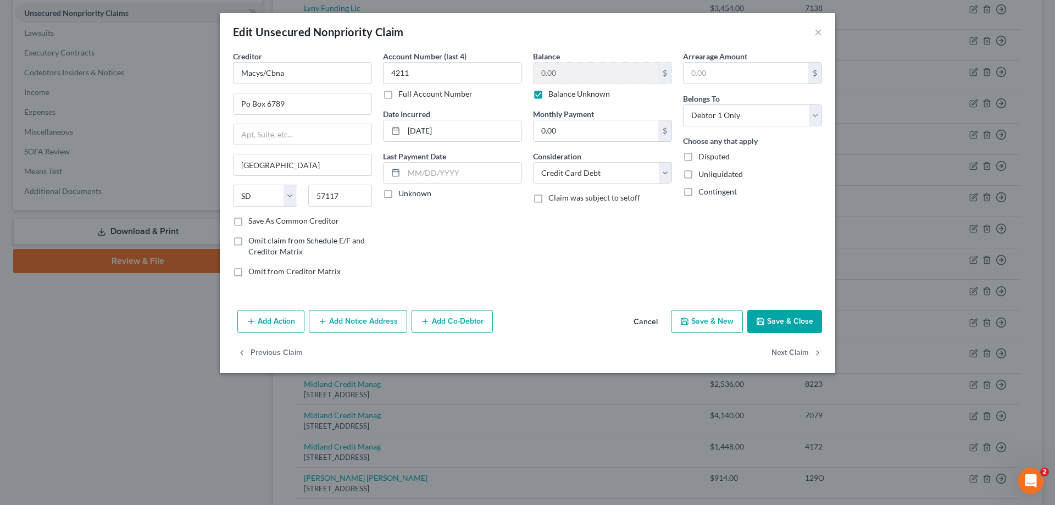
click at [548, 99] on label "Balance Unknown" at bounding box center [579, 93] width 62 height 11
click at [553, 96] on input "Balance Unknown" at bounding box center [556, 91] width 7 height 7
checkbox input "false"
click at [775, 317] on button "Save & Close" at bounding box center [784, 321] width 75 height 23
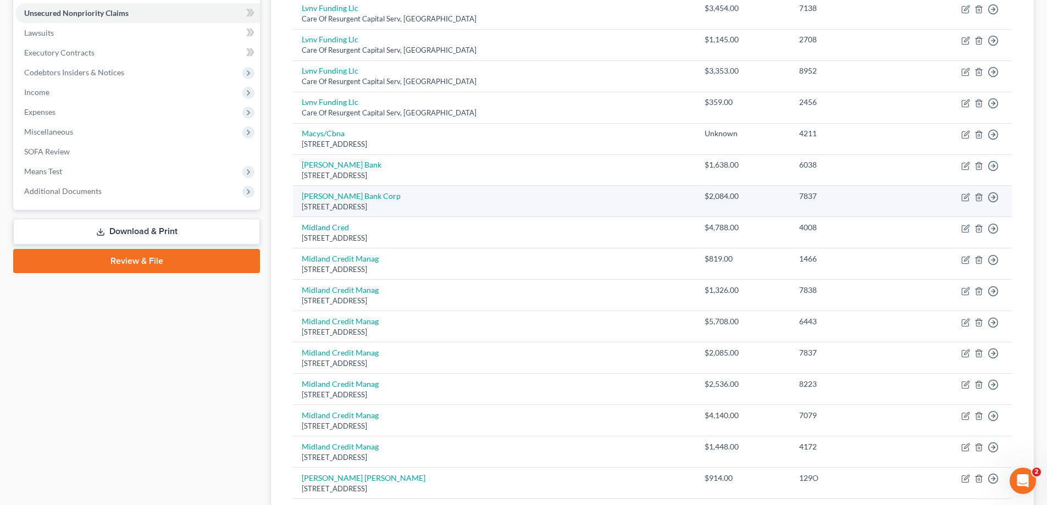
scroll to position [214, 0]
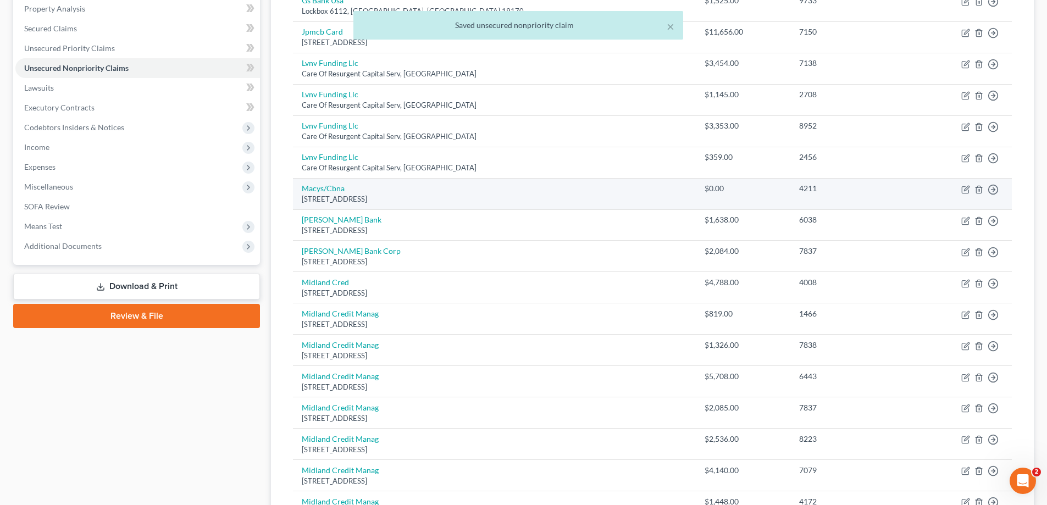
click at [318, 194] on div "[STREET_ADDRESS]" at bounding box center [494, 199] width 385 height 10
click at [316, 190] on link "Macys/Cbna" at bounding box center [323, 188] width 43 height 9
select select "43"
select select "2"
select select "0"
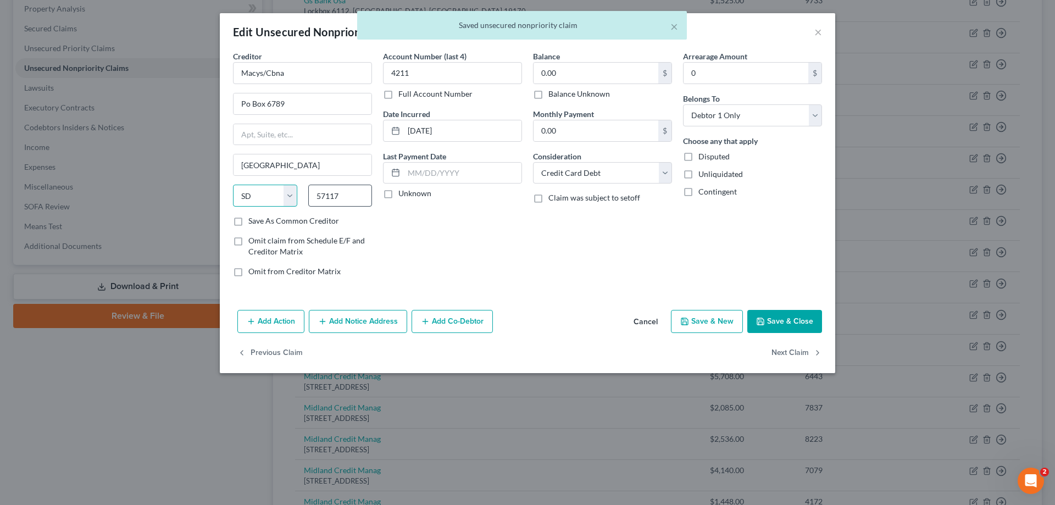
drag, startPoint x: 316, startPoint y: 189, endPoint x: 329, endPoint y: 187, distance: 12.7
click at [316, 189] on div "State [US_STATE] AK AR AZ CA CO CT DE DC [GEOGRAPHIC_DATA] [GEOGRAPHIC_DATA] GU…" at bounding box center [303, 200] width 150 height 31
drag, startPoint x: 335, startPoint y: 180, endPoint x: 603, endPoint y: 98, distance: 280.1
click at [335, 180] on div "Creditor * Macys/Cbna Po Box 6789 [GEOGRAPHIC_DATA] [US_STATE][GEOGRAPHIC_DATA]…" at bounding box center [302, 133] width 139 height 165
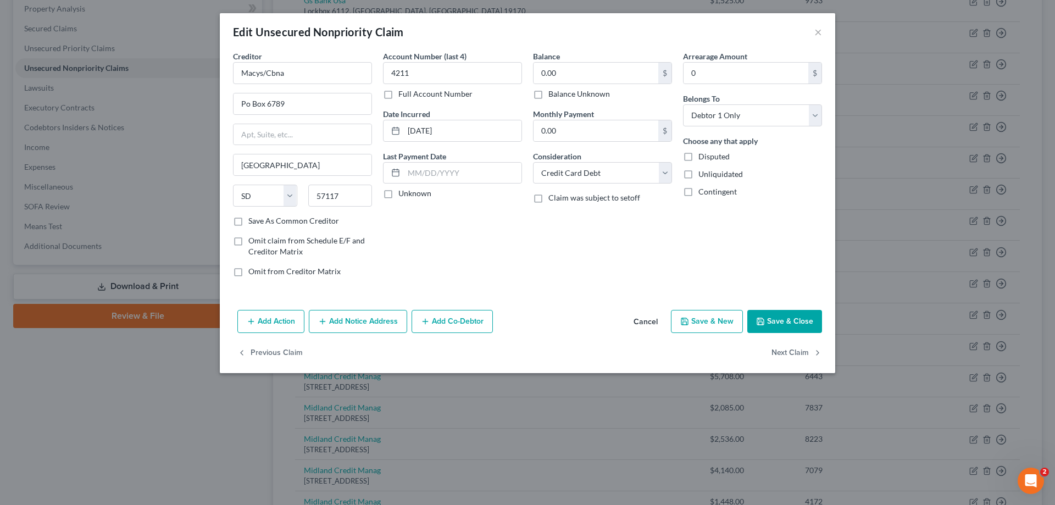
click at [778, 317] on button "Save & Close" at bounding box center [784, 321] width 75 height 23
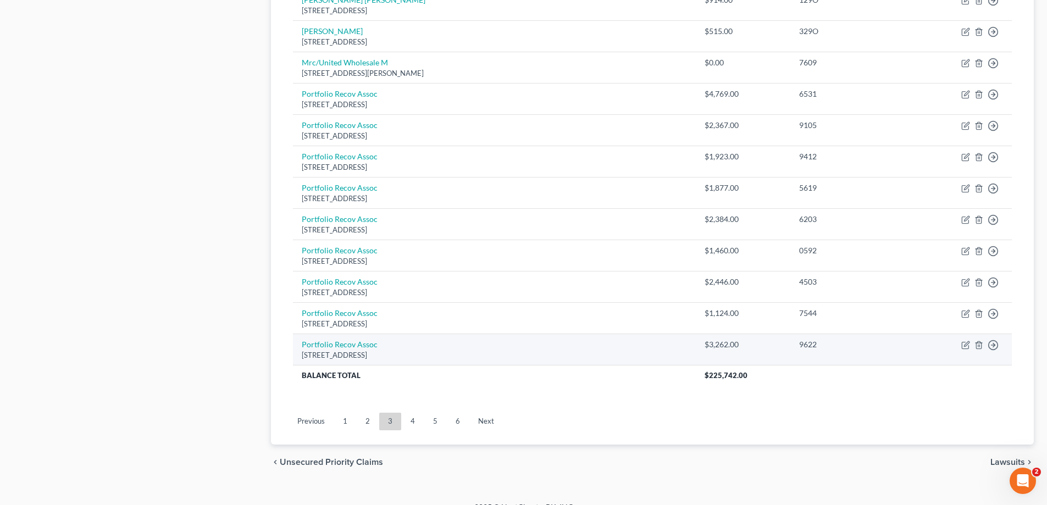
scroll to position [764, 0]
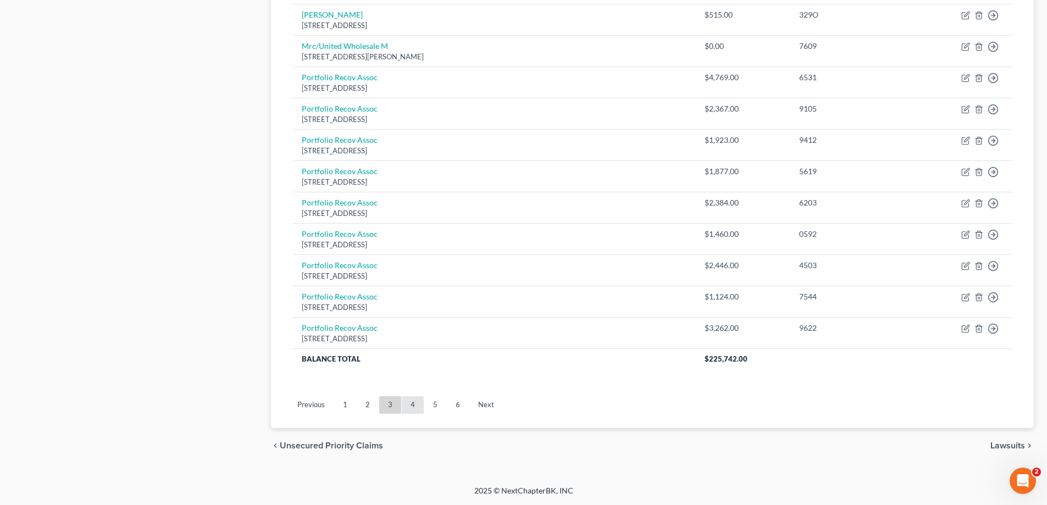
click at [411, 408] on link "4" at bounding box center [413, 405] width 22 height 18
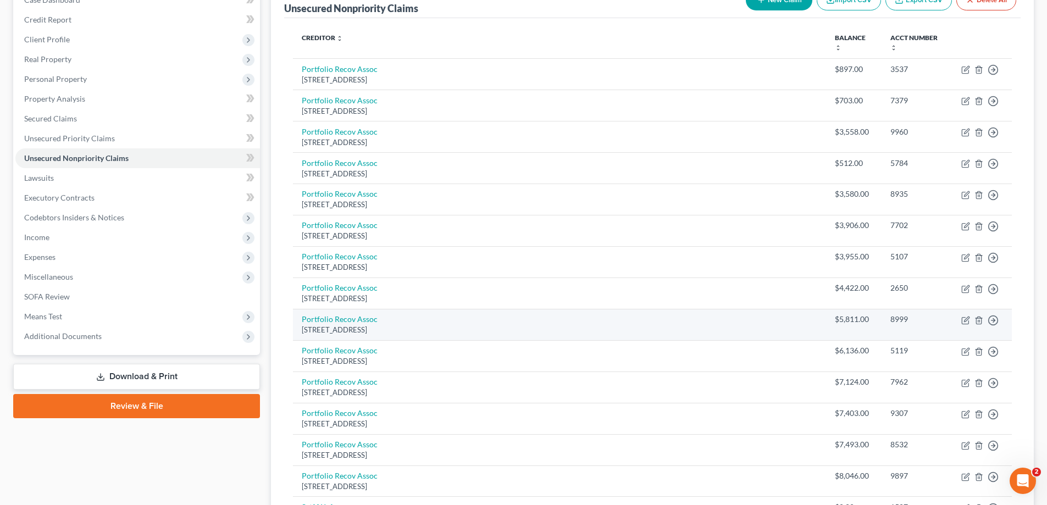
scroll to position [104, 0]
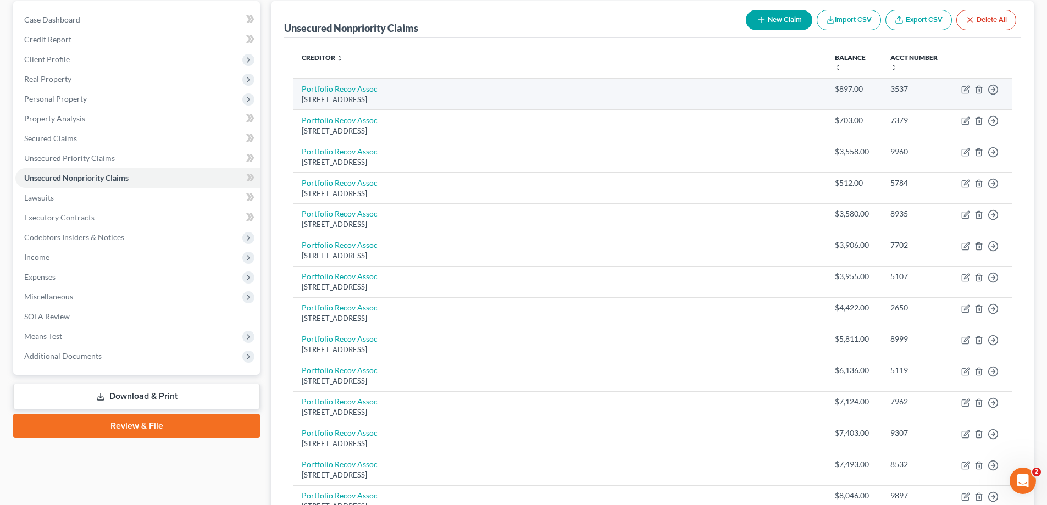
click at [972, 78] on td "Move to D Move to E Move to G Move to Notice Only" at bounding box center [981, 93] width 59 height 31
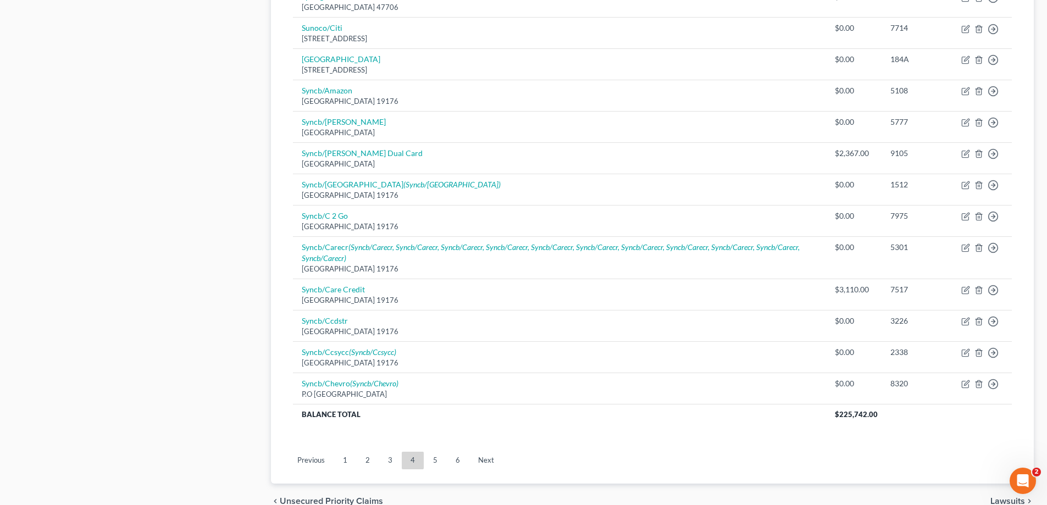
scroll to position [784, 0]
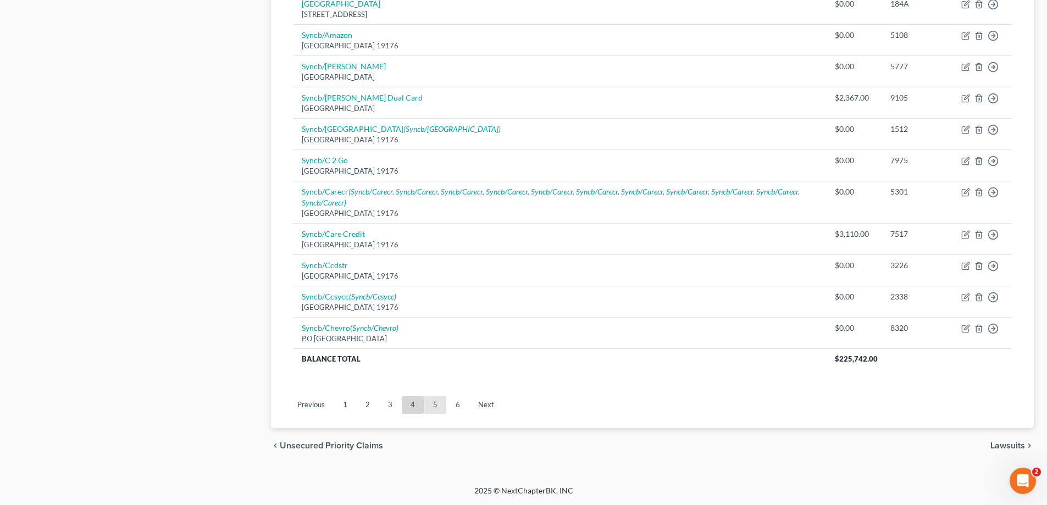
click at [437, 407] on link "5" at bounding box center [435, 405] width 22 height 18
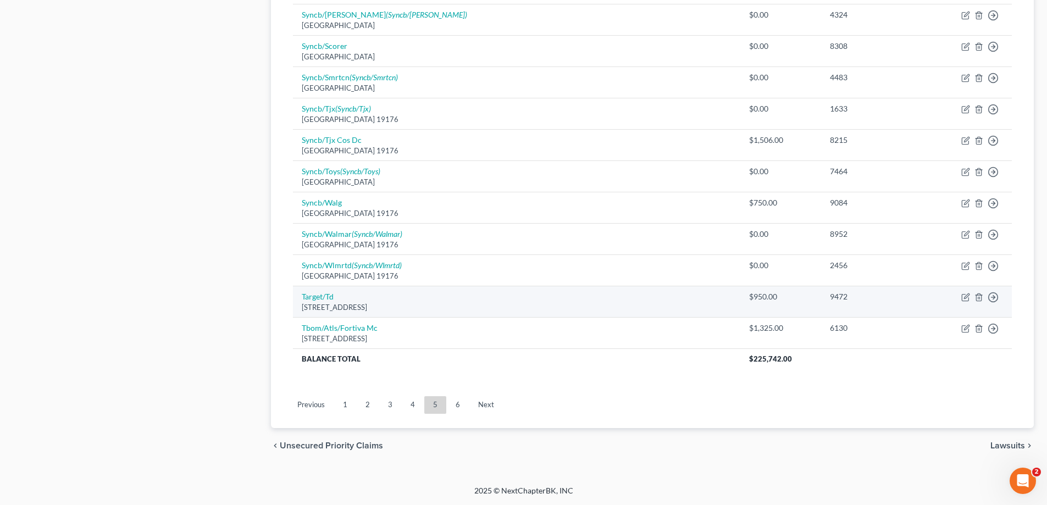
scroll to position [324, 0]
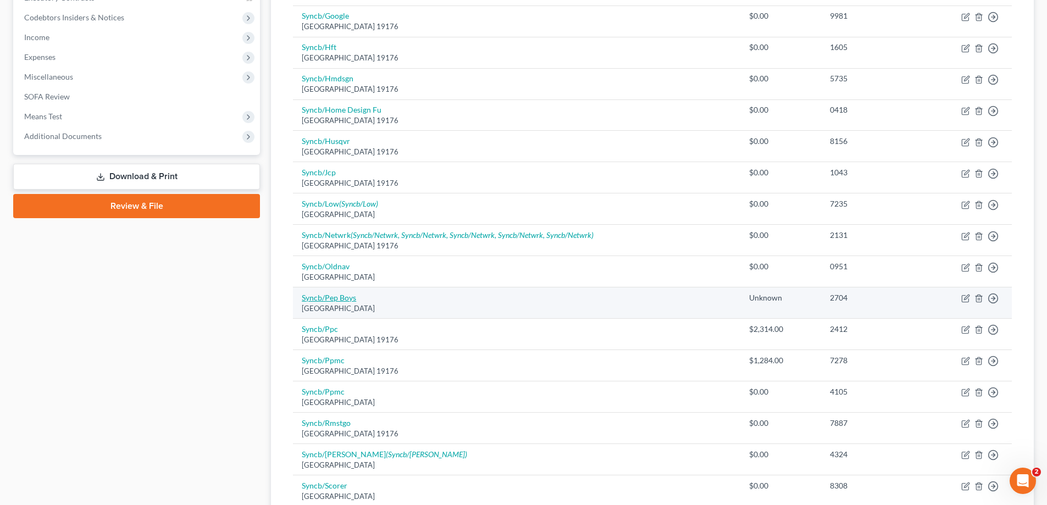
click at [341, 299] on link "Syncb/Pep Boys" at bounding box center [329, 297] width 54 height 9
select select "39"
select select "2"
select select "0"
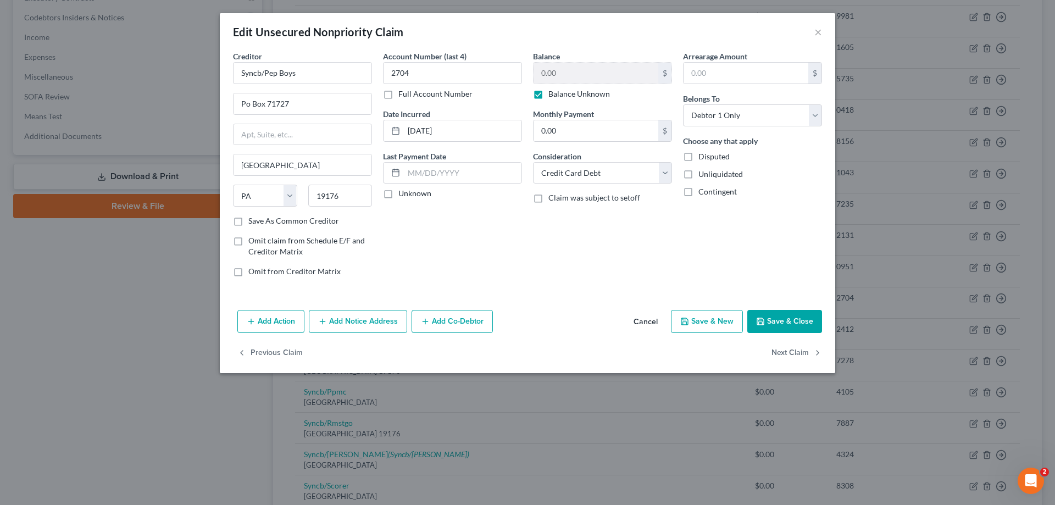
click at [548, 95] on label "Balance Unknown" at bounding box center [579, 93] width 62 height 11
click at [553, 95] on input "Balance Unknown" at bounding box center [556, 91] width 7 height 7
checkbox input "false"
click at [796, 328] on button "Save & Close" at bounding box center [784, 321] width 75 height 23
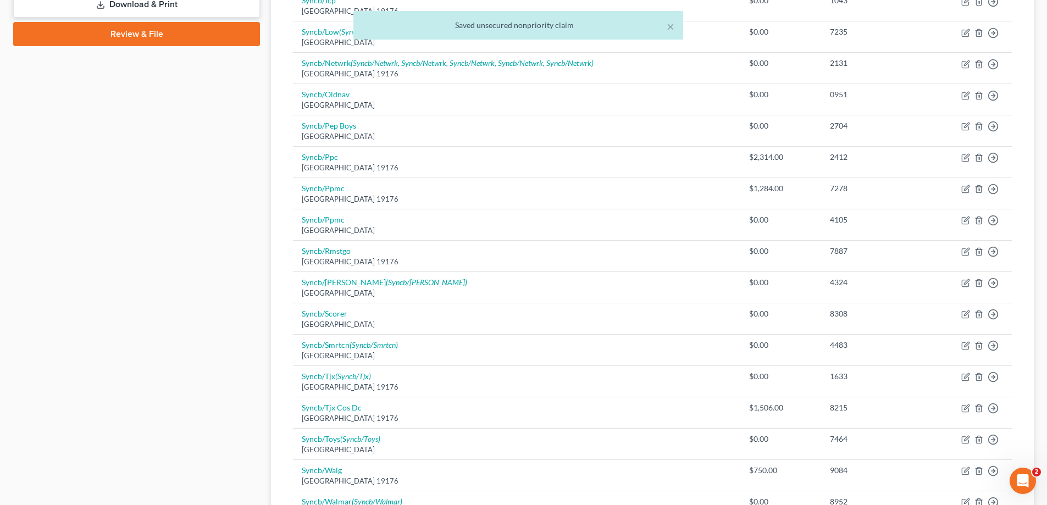
scroll to position [764, 0]
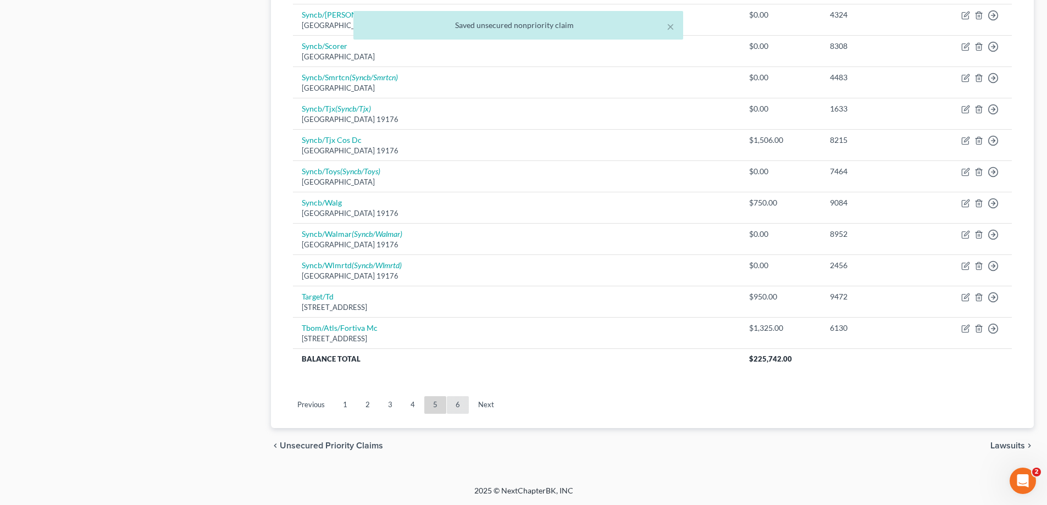
click at [459, 404] on link "6" at bounding box center [458, 405] width 22 height 18
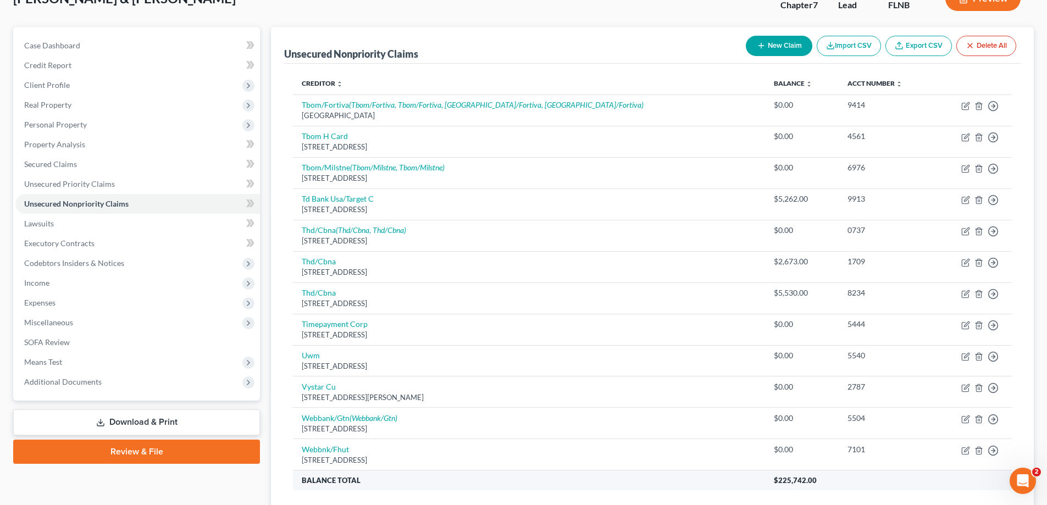
scroll to position [0, 0]
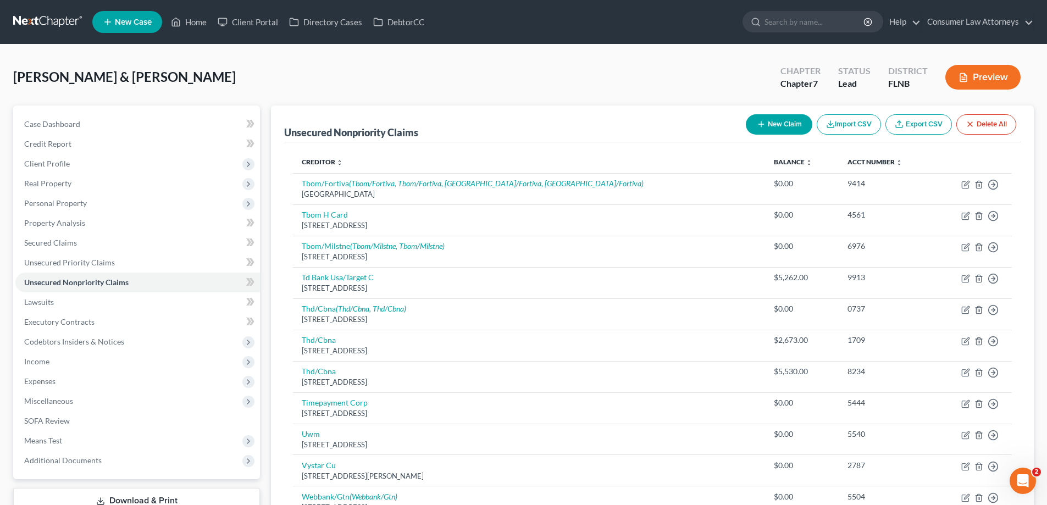
click at [778, 121] on button "New Claim" at bounding box center [779, 124] width 67 height 20
select select "2"
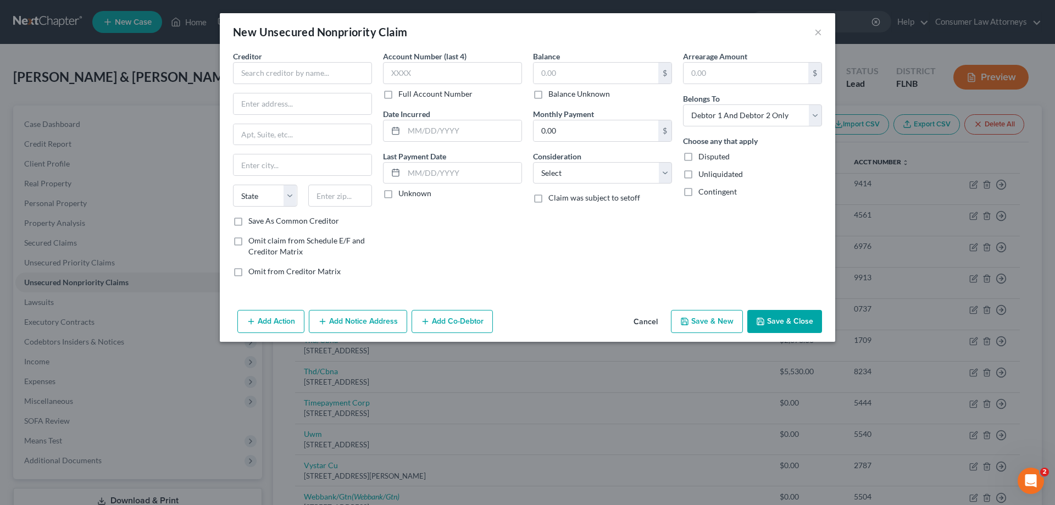
click at [579, 184] on div "Balance $ Balance Unknown Balance Undetermined $ Balance Unknown Monthly Paymen…" at bounding box center [603, 168] width 150 height 235
click at [577, 174] on select "Select Cable / Satellite Services Collection Agency Credit Card Debt Debt Couns…" at bounding box center [602, 173] width 139 height 22
click at [633, 180] on select "Select Cable / Satellite Services Collection Agency Credit Card Debt Debt Couns…" at bounding box center [602, 173] width 139 height 22
click at [764, 263] on div "Arrearage Amount $ Belongs To * Select Debtor 1 Only Debtor 2 Only Debtor 1 And…" at bounding box center [753, 168] width 150 height 235
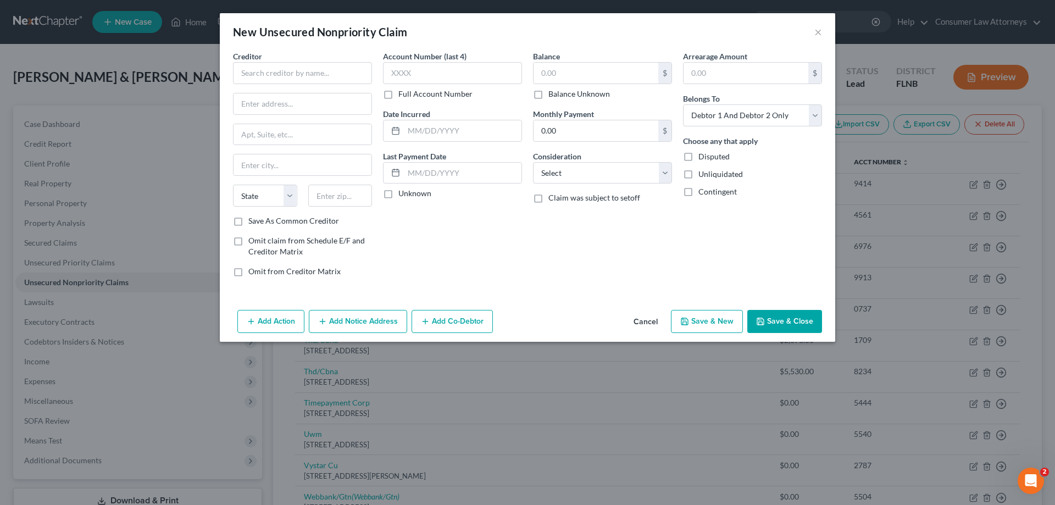
click at [660, 320] on button "Cancel" at bounding box center [646, 322] width 42 height 22
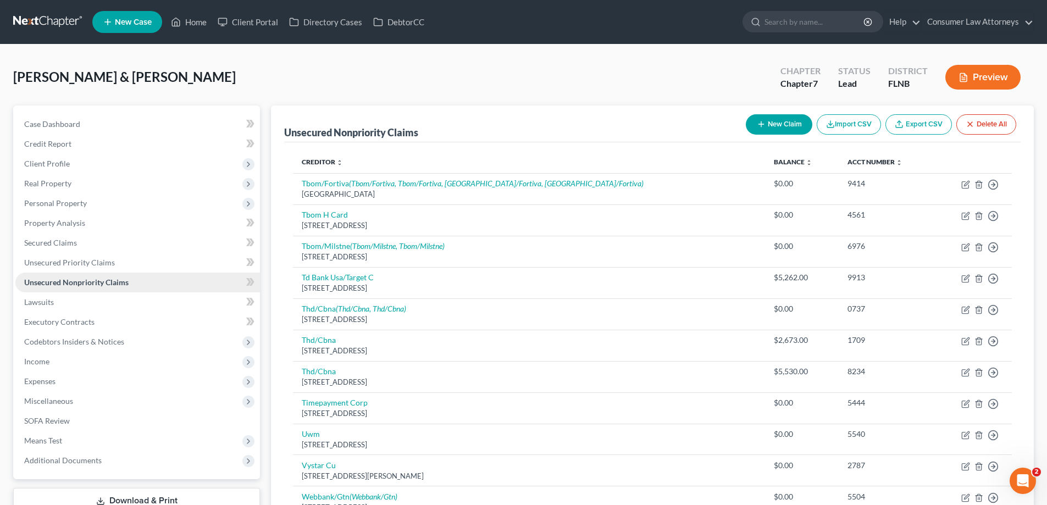
click at [87, 280] on span "Unsecured Nonpriority Claims" at bounding box center [76, 282] width 104 height 9
click at [200, 27] on link "Home" at bounding box center [188, 22] width 47 height 20
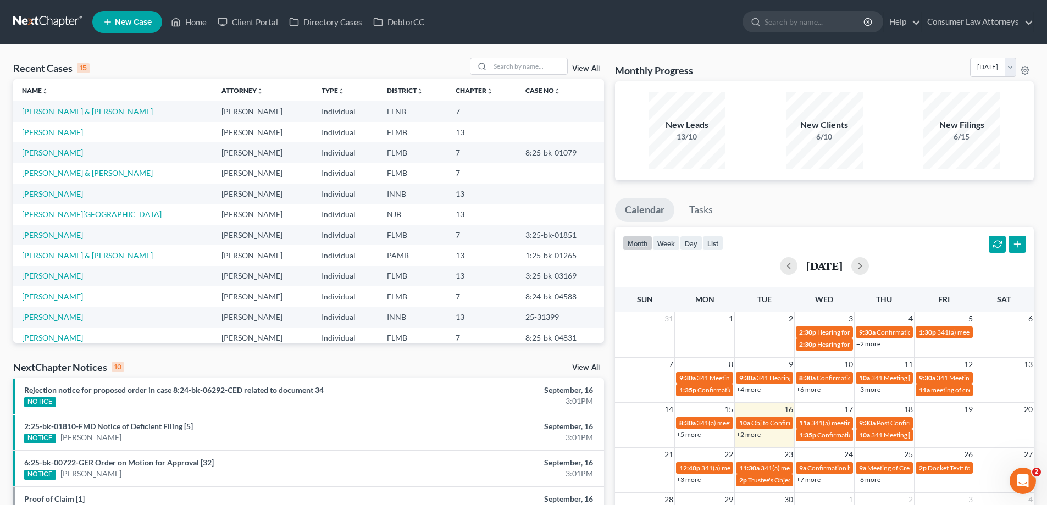
click at [52, 135] on link "[PERSON_NAME]" at bounding box center [52, 132] width 61 height 9
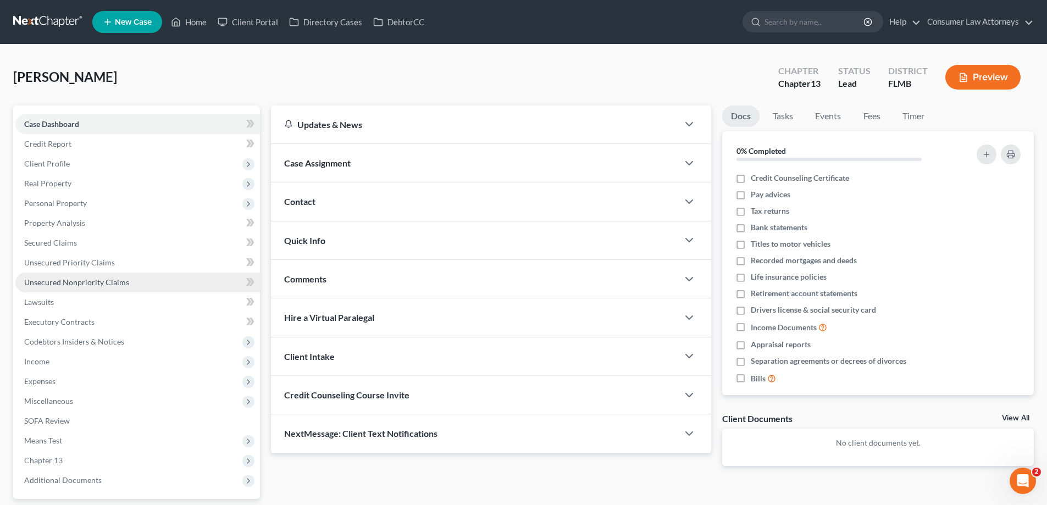
click at [104, 284] on span "Unsecured Nonpriority Claims" at bounding box center [76, 282] width 105 height 9
